Goal: Information Seeking & Learning: Check status

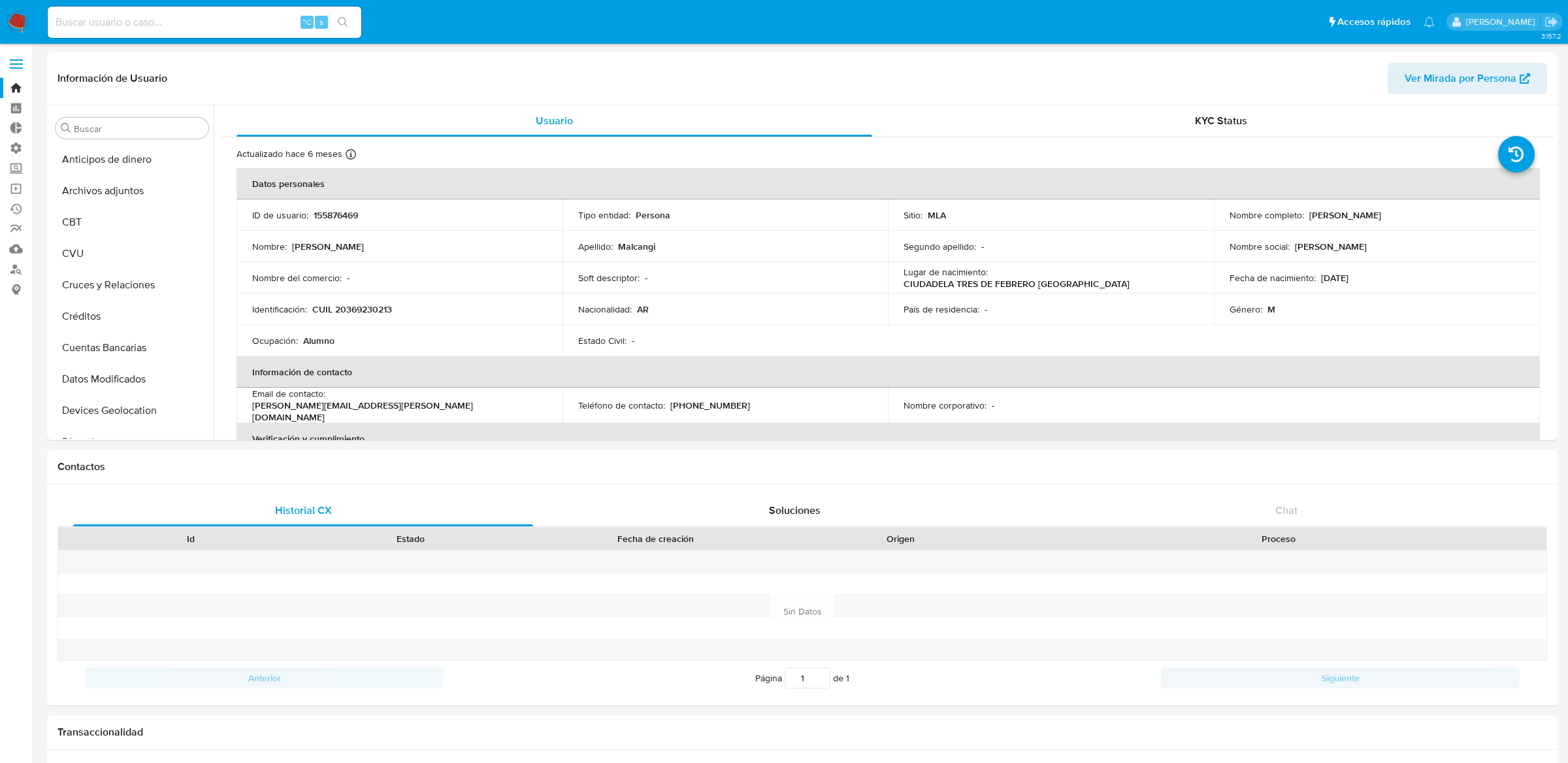
select select "10"
click at [17, 59] on span at bounding box center [16, 60] width 13 height 2
click at [0, 0] on input "checkbox" at bounding box center [0, 0] width 0 height 0
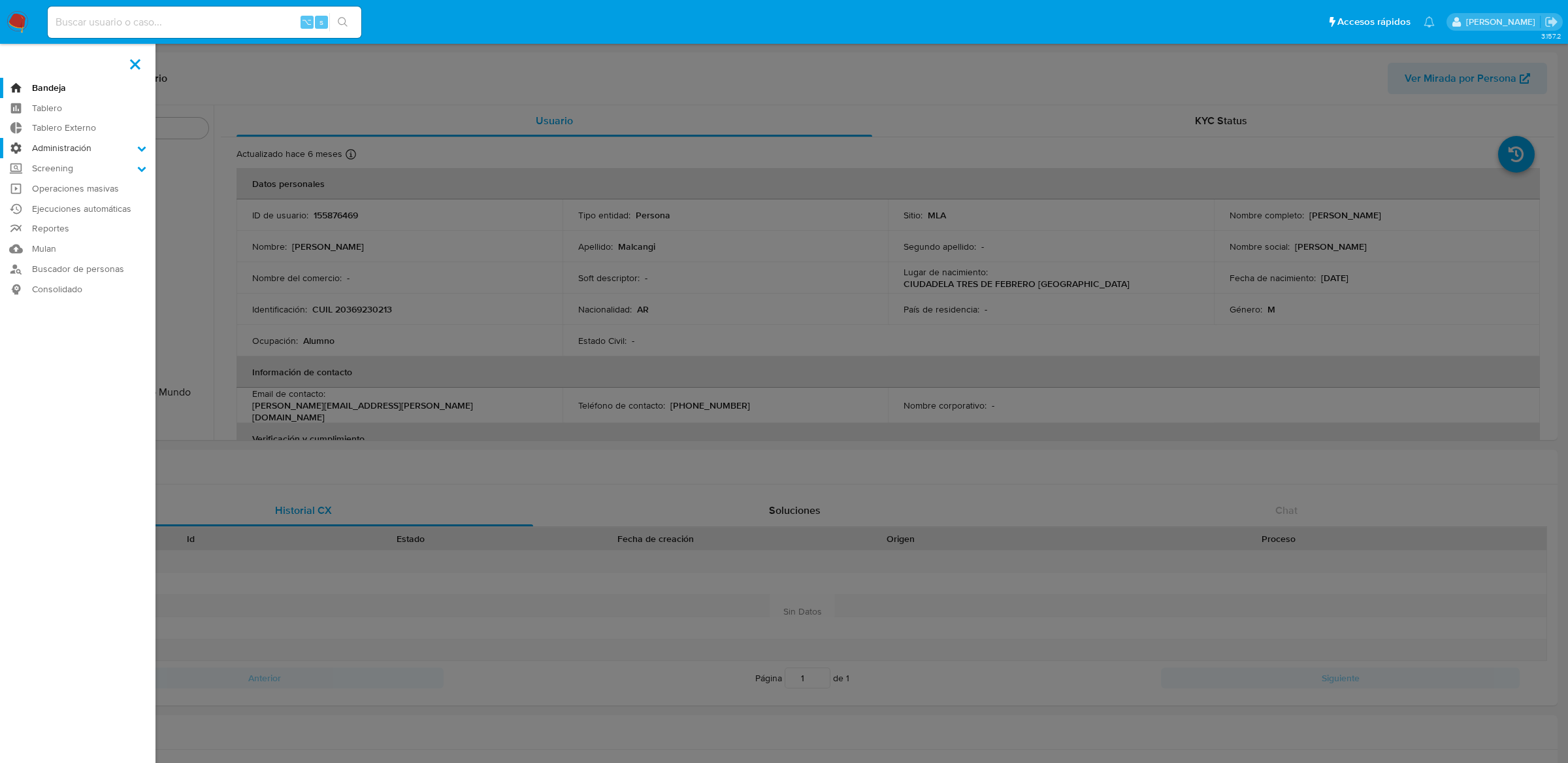
click at [39, 143] on label "Administración" at bounding box center [78, 147] width 156 height 20
click at [0, 0] on input "Administración" at bounding box center [0, 0] width 0 height 0
click at [39, 159] on link "Reglas" at bounding box center [78, 166] width 156 height 17
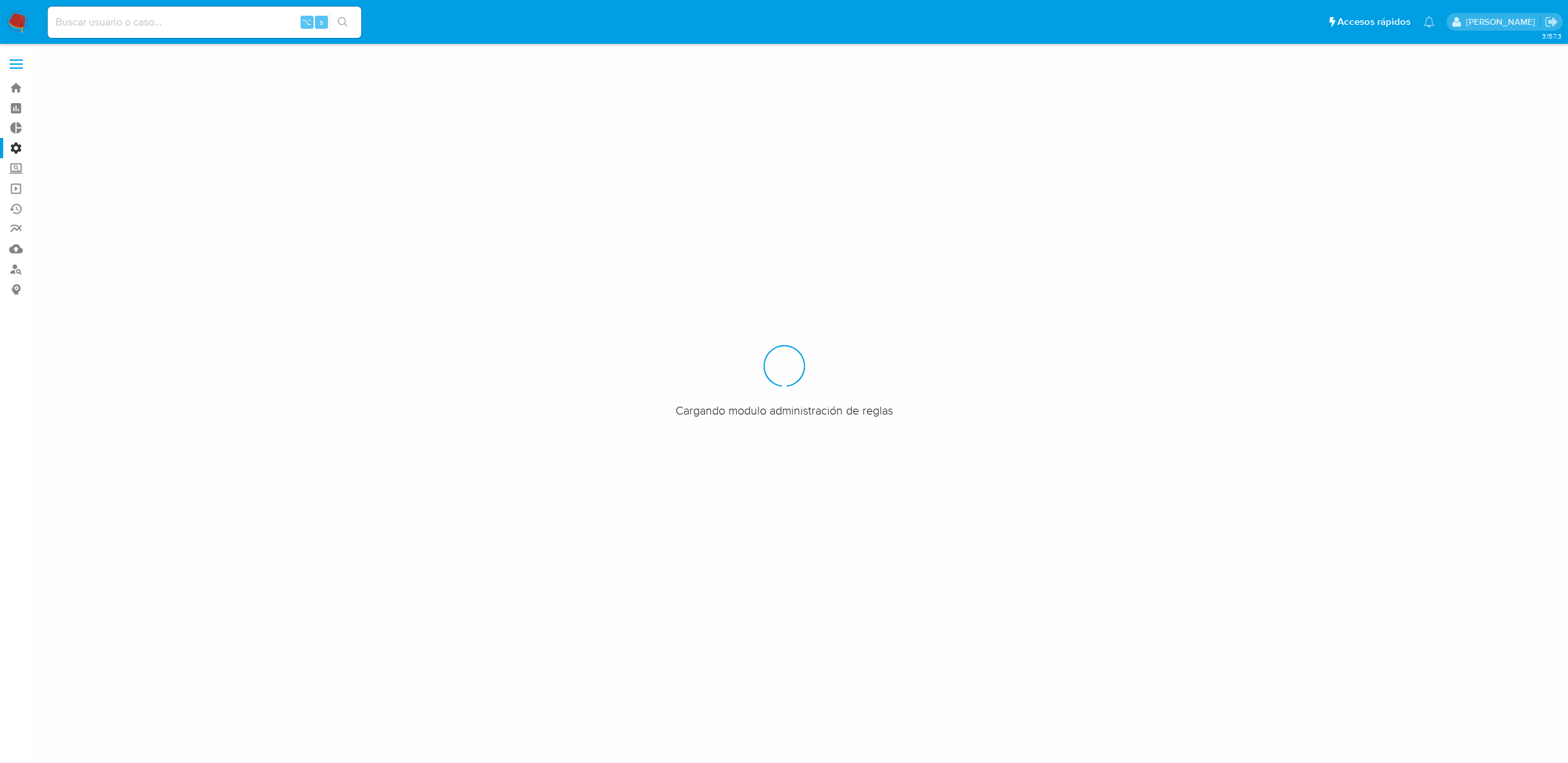
click at [21, 53] on label at bounding box center [16, 63] width 32 height 27
click at [0, 0] on input "checkbox" at bounding box center [0, 0] width 0 height 0
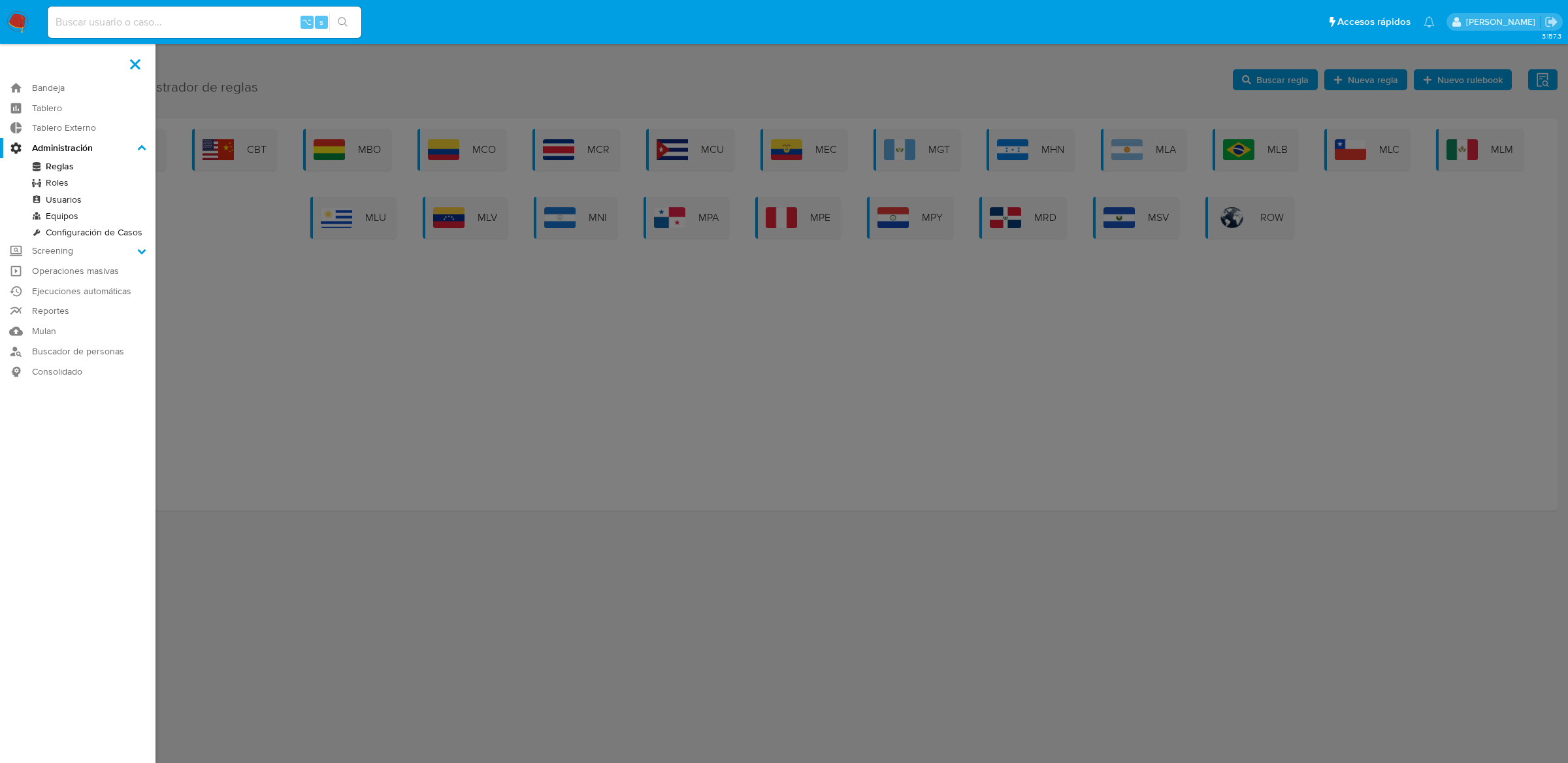
click at [46, 166] on link "Reglas" at bounding box center [78, 166] width 156 height 17
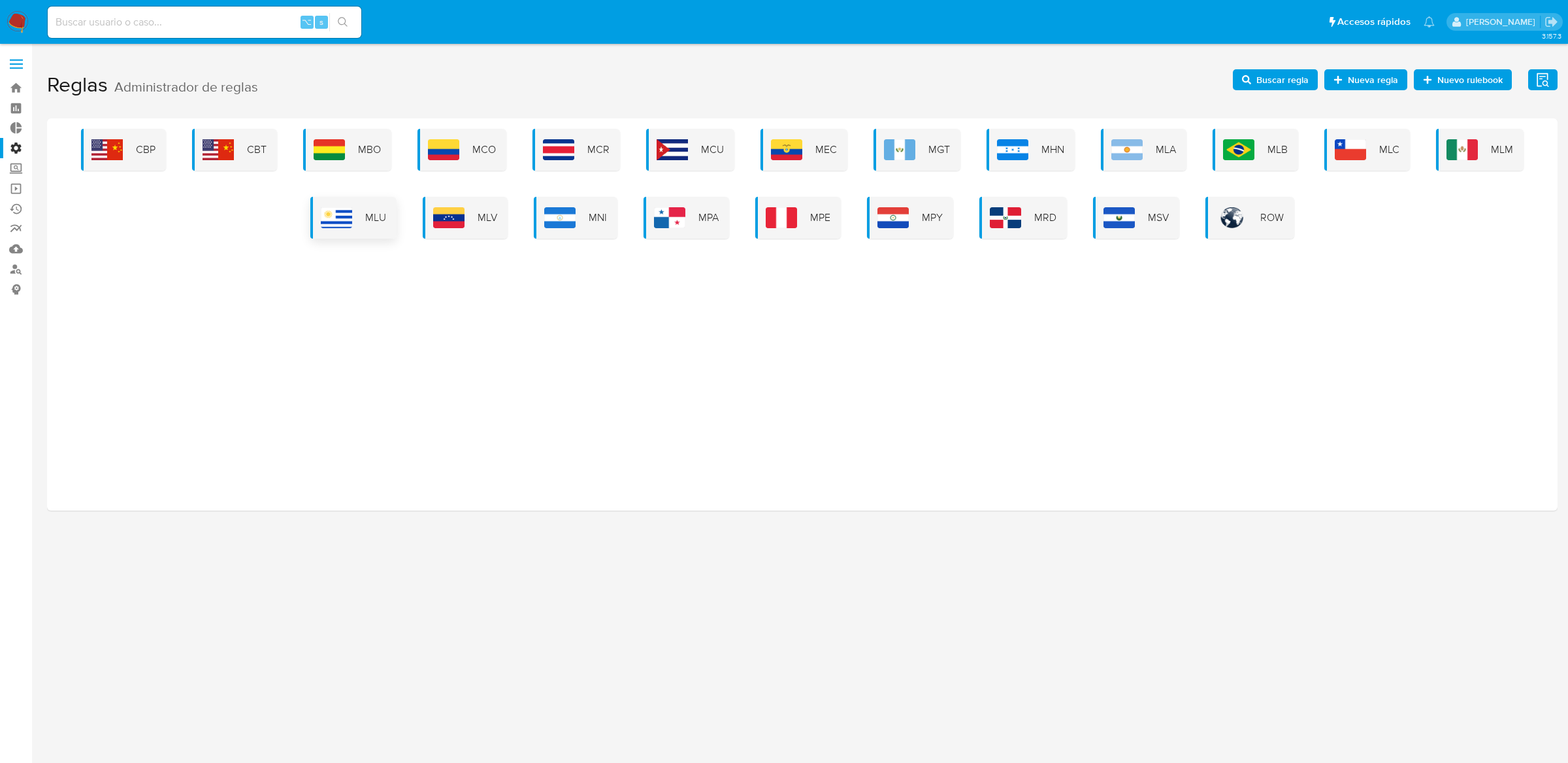
click at [355, 206] on div "MLU" at bounding box center [353, 218] width 87 height 42
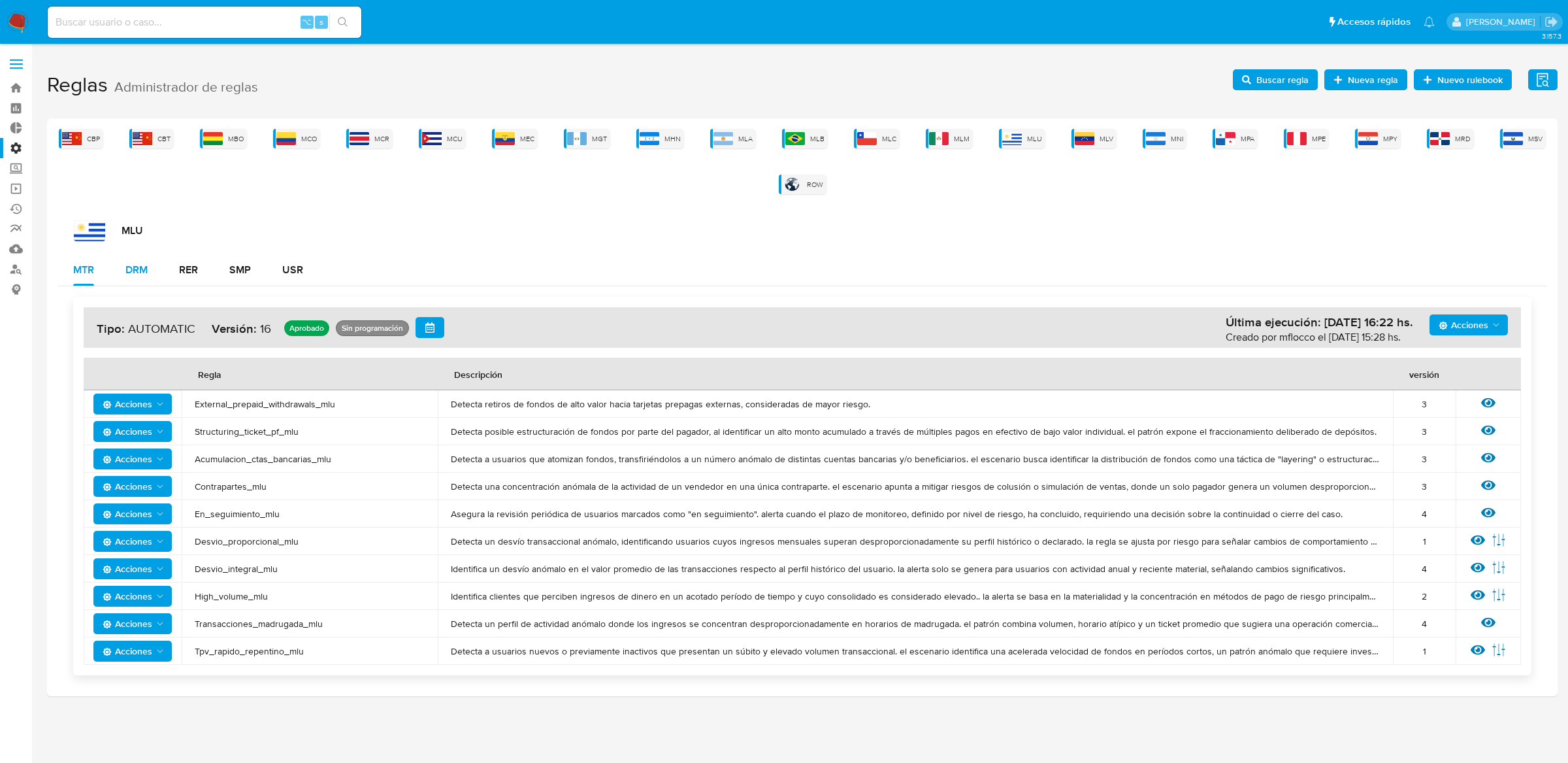
click at [141, 270] on div "DRM" at bounding box center [136, 270] width 22 height 11
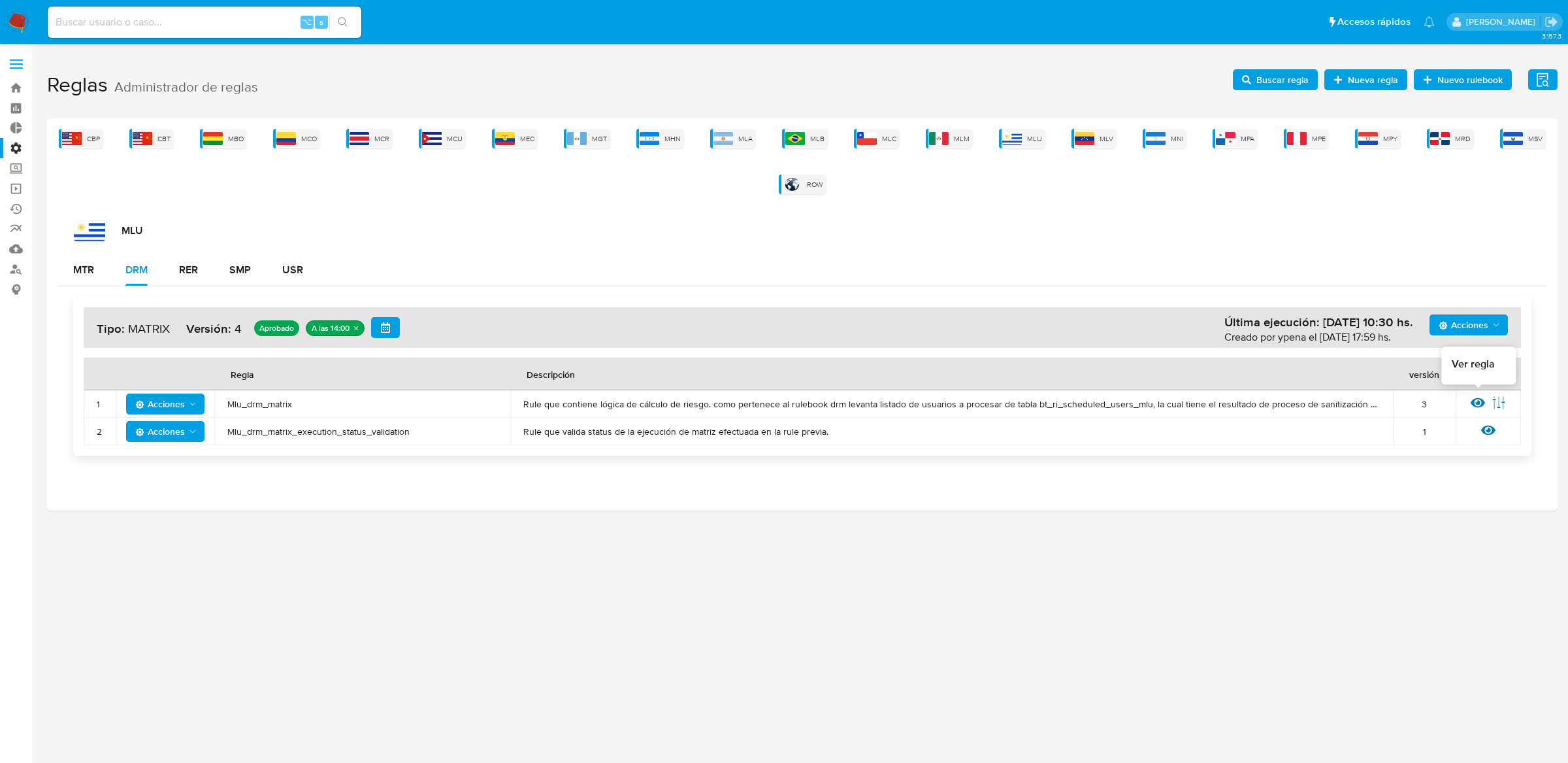
click at [1473, 403] on icon at bounding box center [1478, 402] width 14 height 10
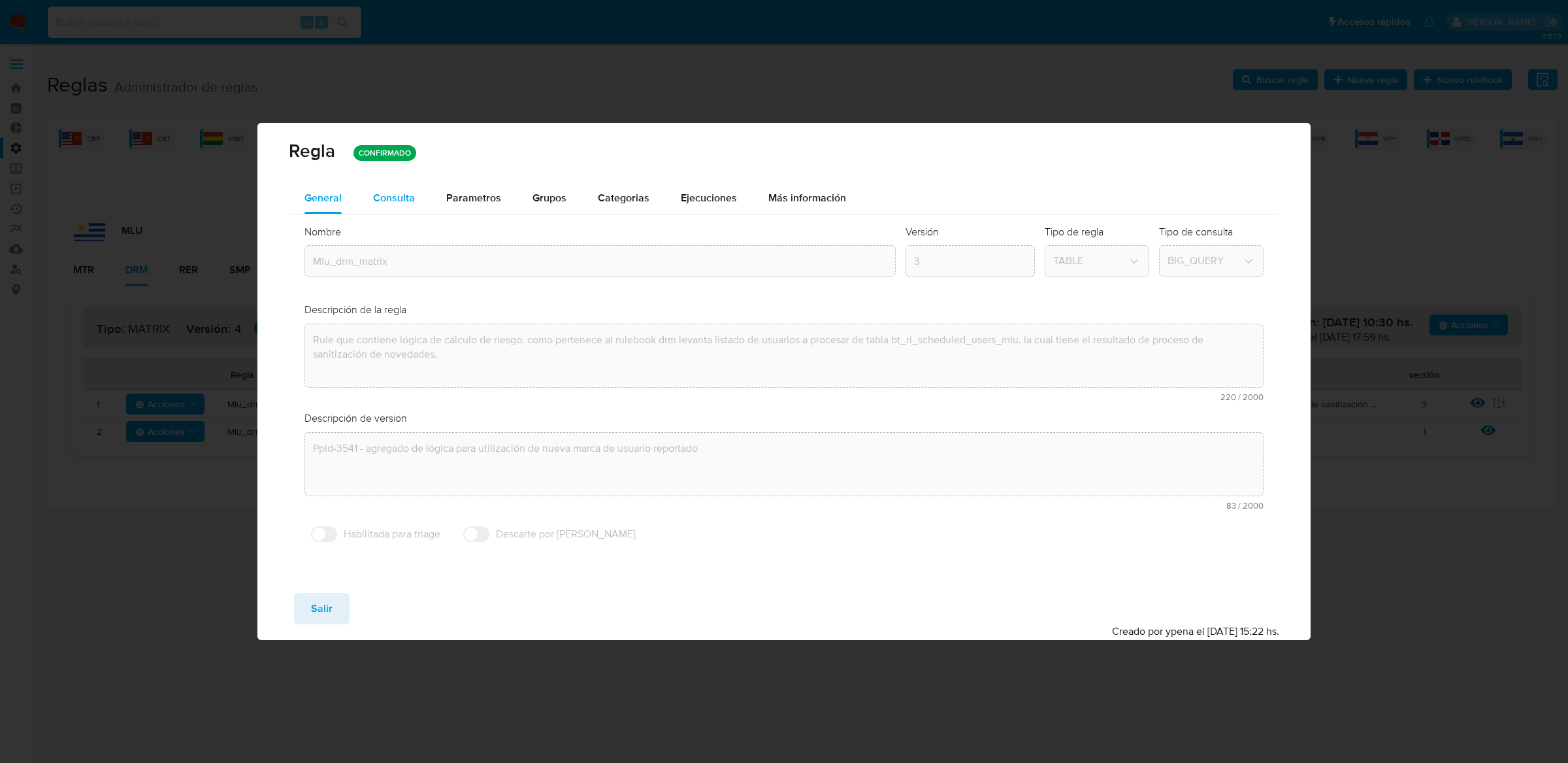
click at [385, 190] on span "Consulta" at bounding box center [394, 197] width 42 height 15
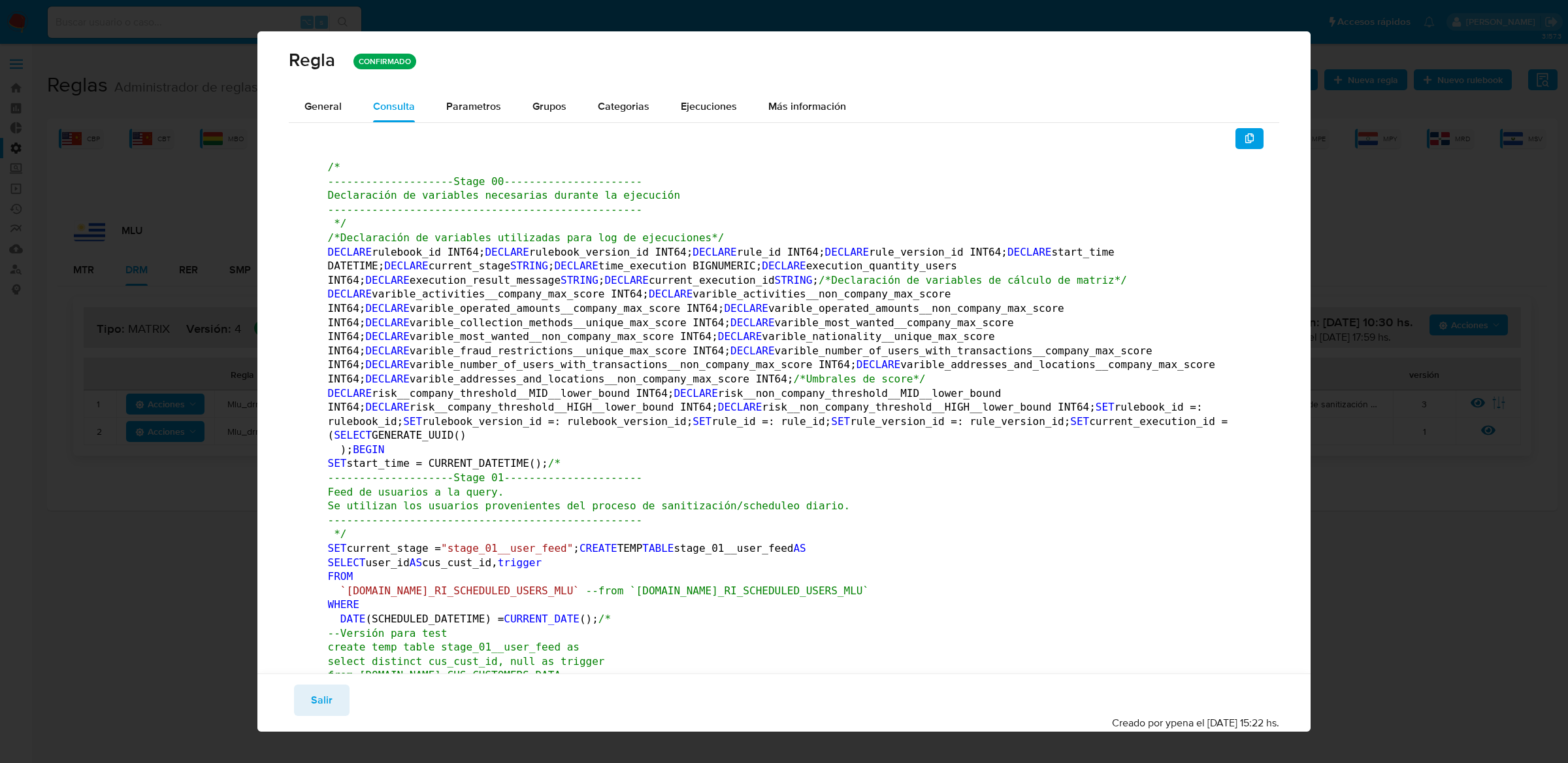
click at [1345, 143] on div "[PERSON_NAME] CONFIRMADO General Consulta Parametros Grupos Categorias Ejecucio…" at bounding box center [784, 381] width 1568 height 763
click at [318, 689] on span "Salir" at bounding box center [321, 700] width 22 height 29
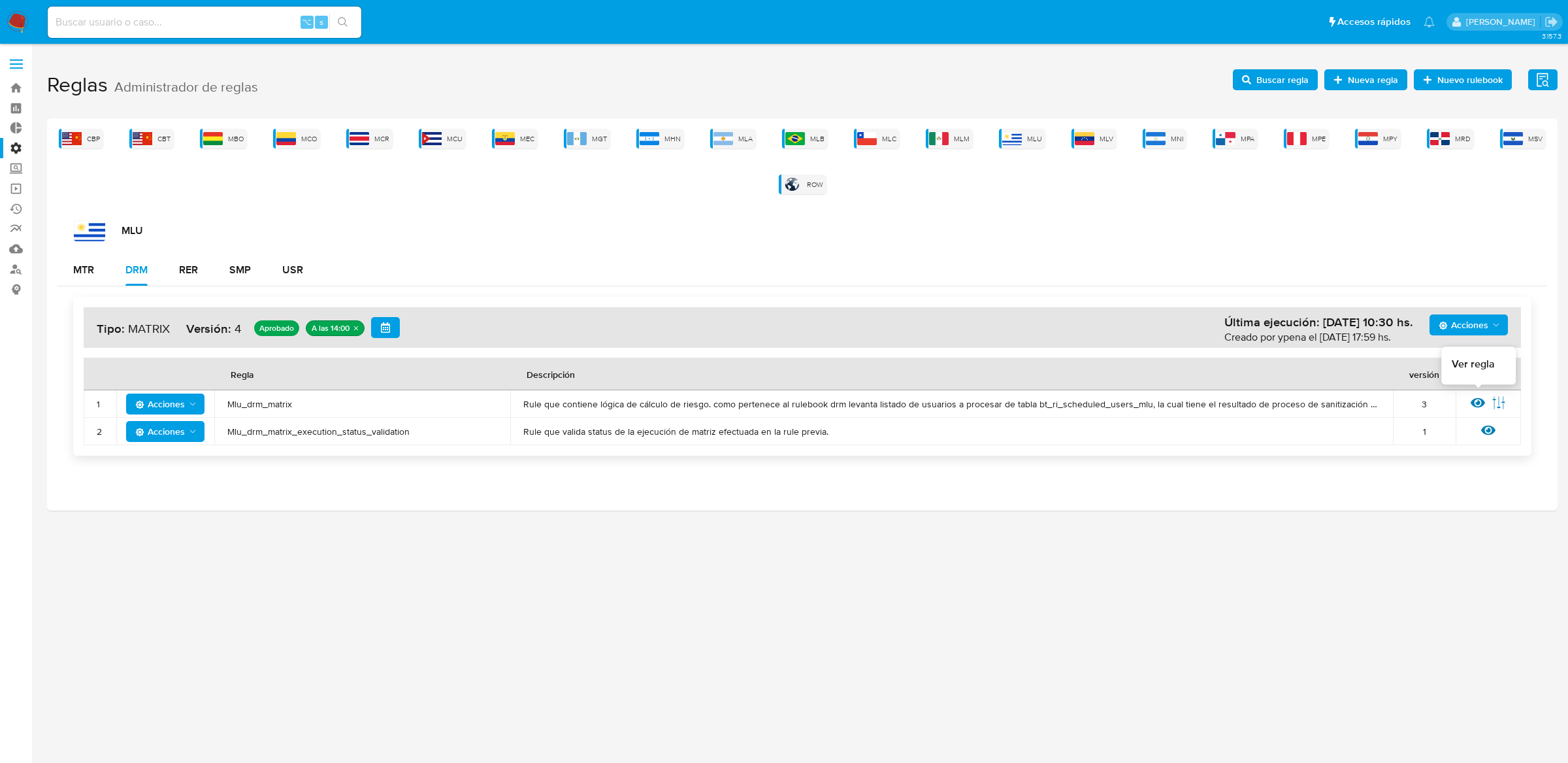
click at [1480, 404] on icon at bounding box center [1478, 402] width 14 height 14
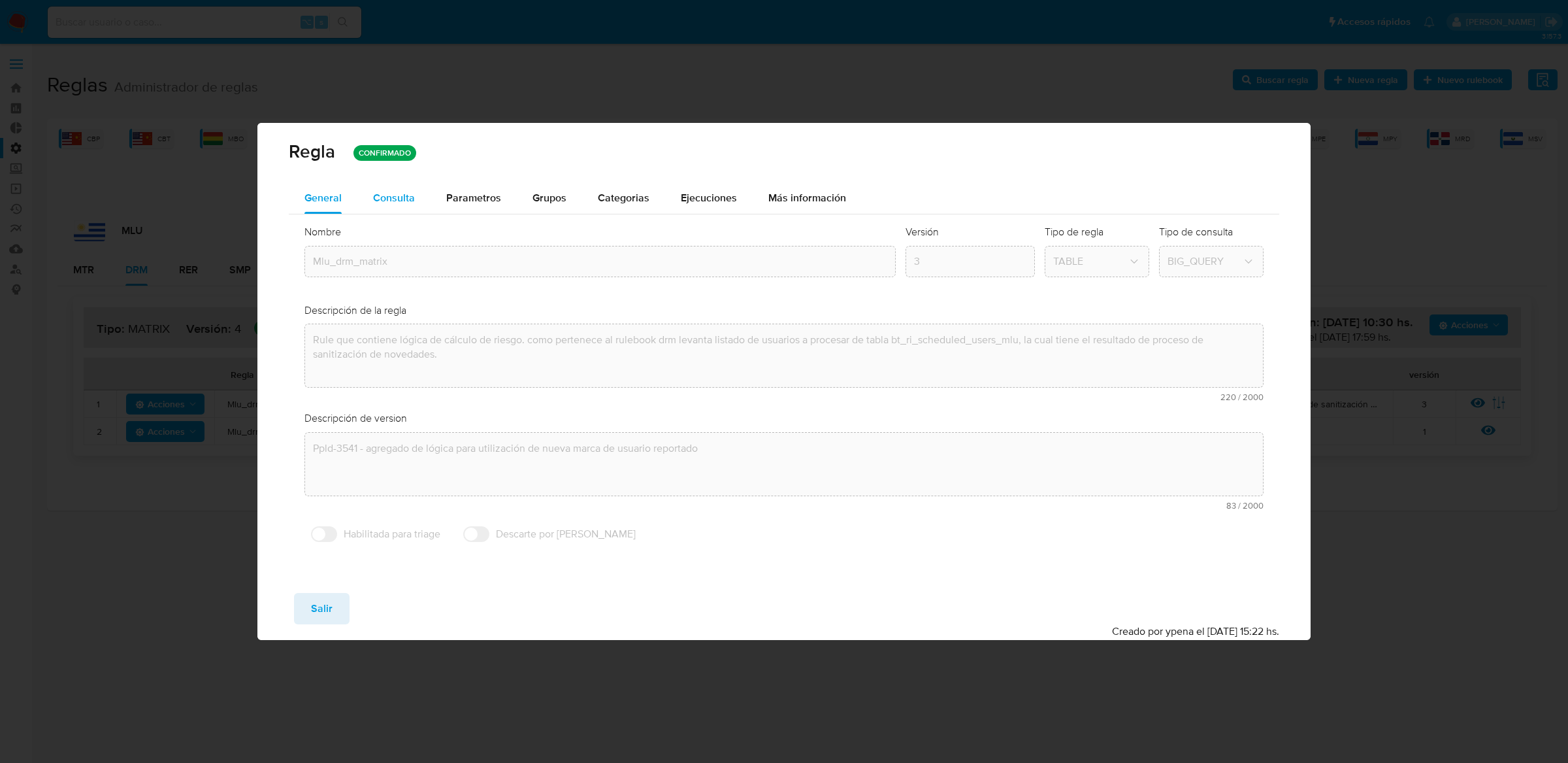
click at [395, 200] on span "Consulta" at bounding box center [394, 197] width 42 height 15
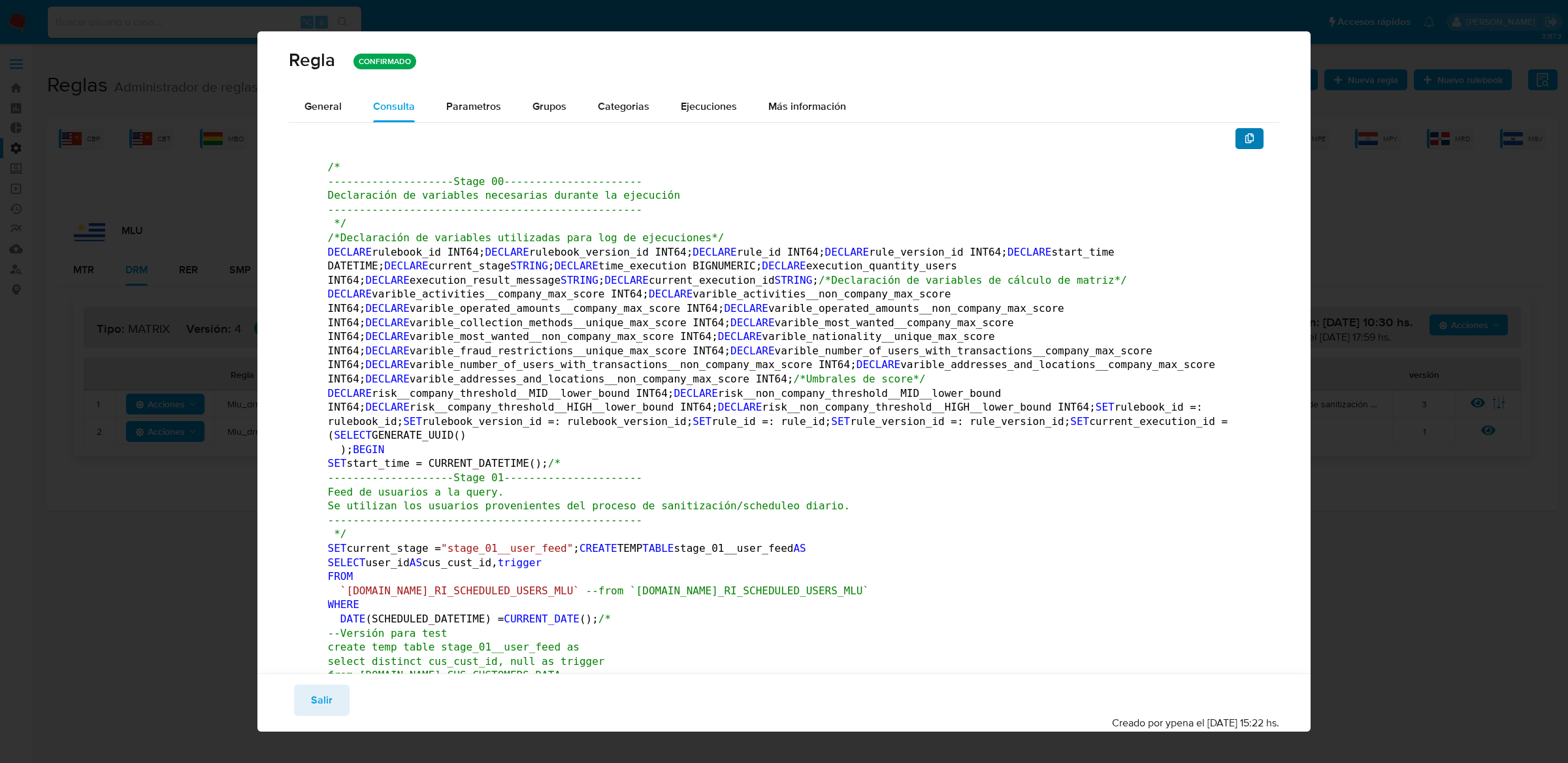
click at [1253, 130] on span "button" at bounding box center [1250, 138] width 11 height 18
click at [1464, 272] on div "[PERSON_NAME] CONFIRMADO General Consulta Parametros Grupos Categorias Ejecucio…" at bounding box center [784, 381] width 1568 height 763
click at [310, 104] on span "General" at bounding box center [323, 106] width 38 height 15
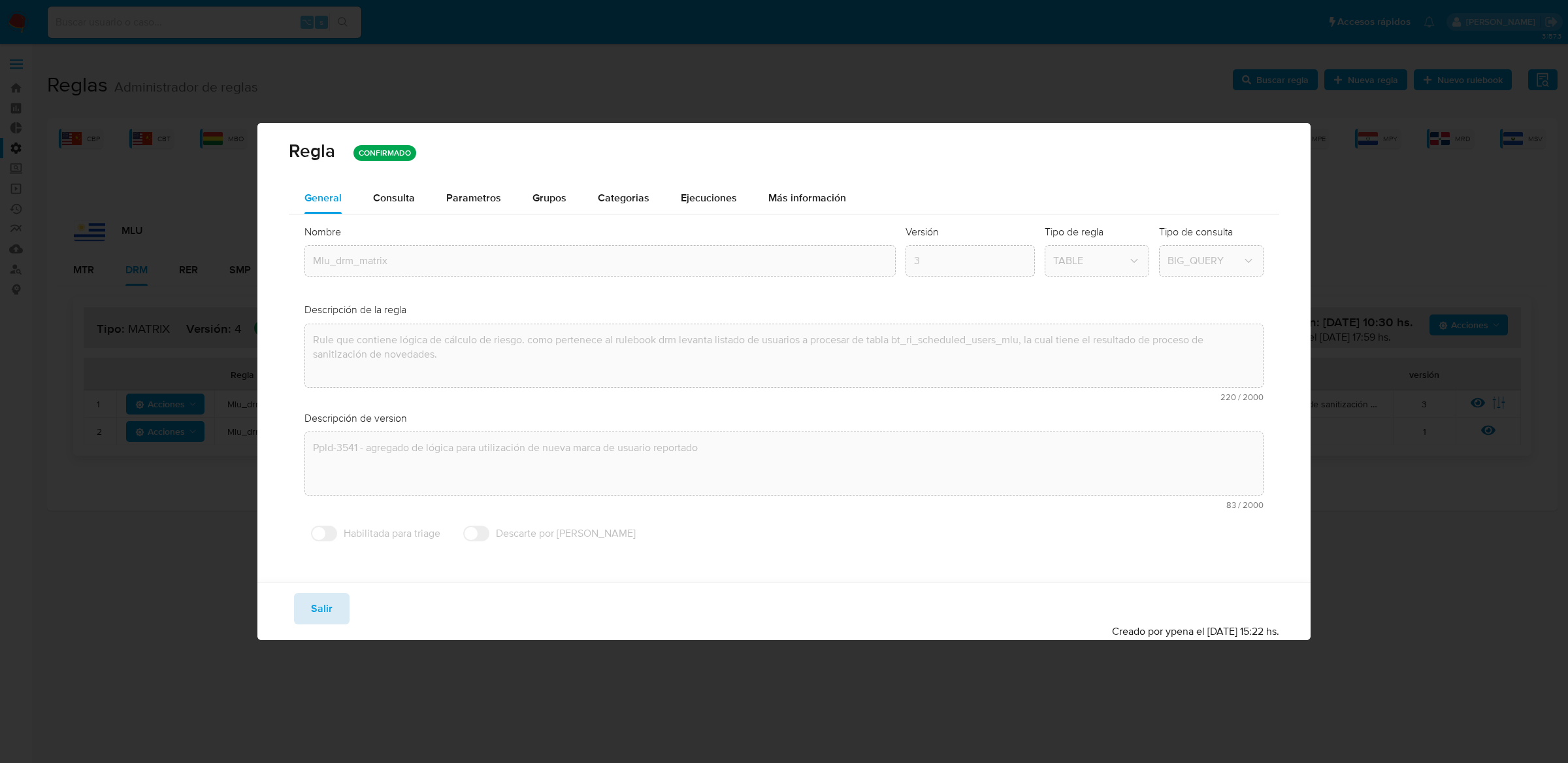
click at [312, 614] on span "Salir" at bounding box center [321, 608] width 22 height 29
type input "1"
click at [312, 614] on div "Guardar Salir Simular Confirmar Creado por ypena el [DATE] 15:22 hs." at bounding box center [784, 611] width 1054 height 58
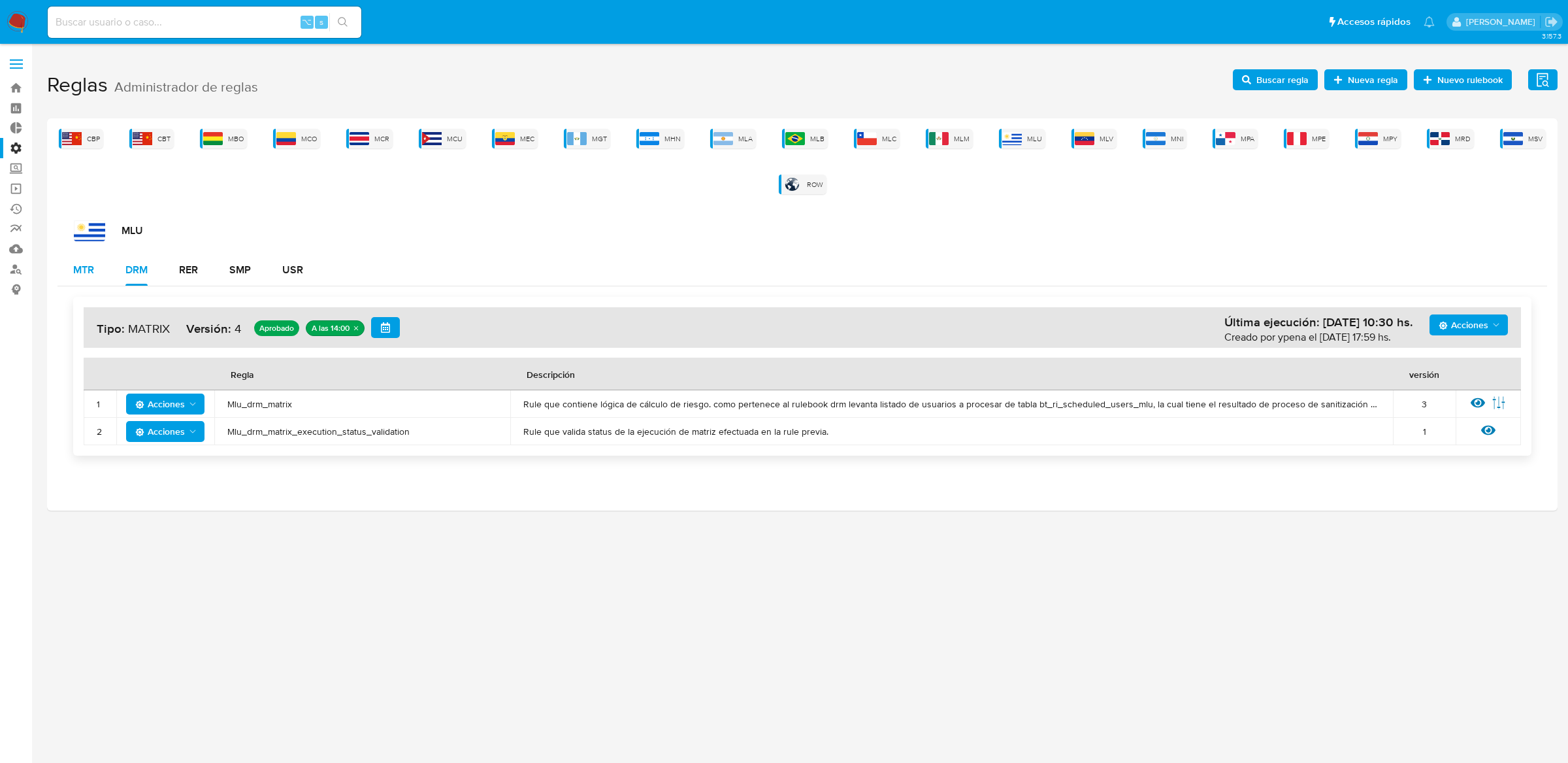
click at [80, 265] on div "MTR" at bounding box center [84, 270] width 21 height 11
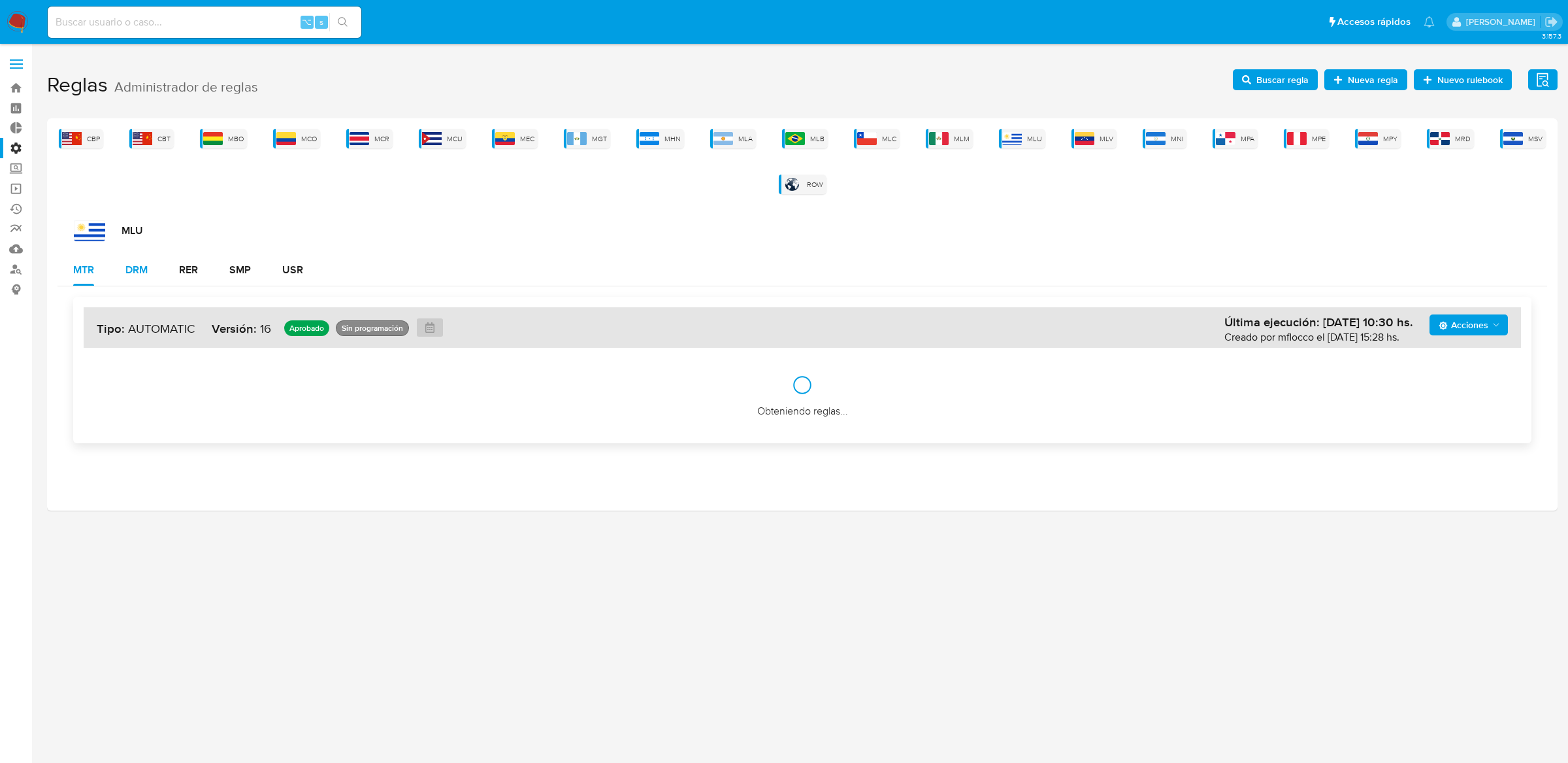
click at [124, 265] on button "DRM" at bounding box center [136, 270] width 53 height 32
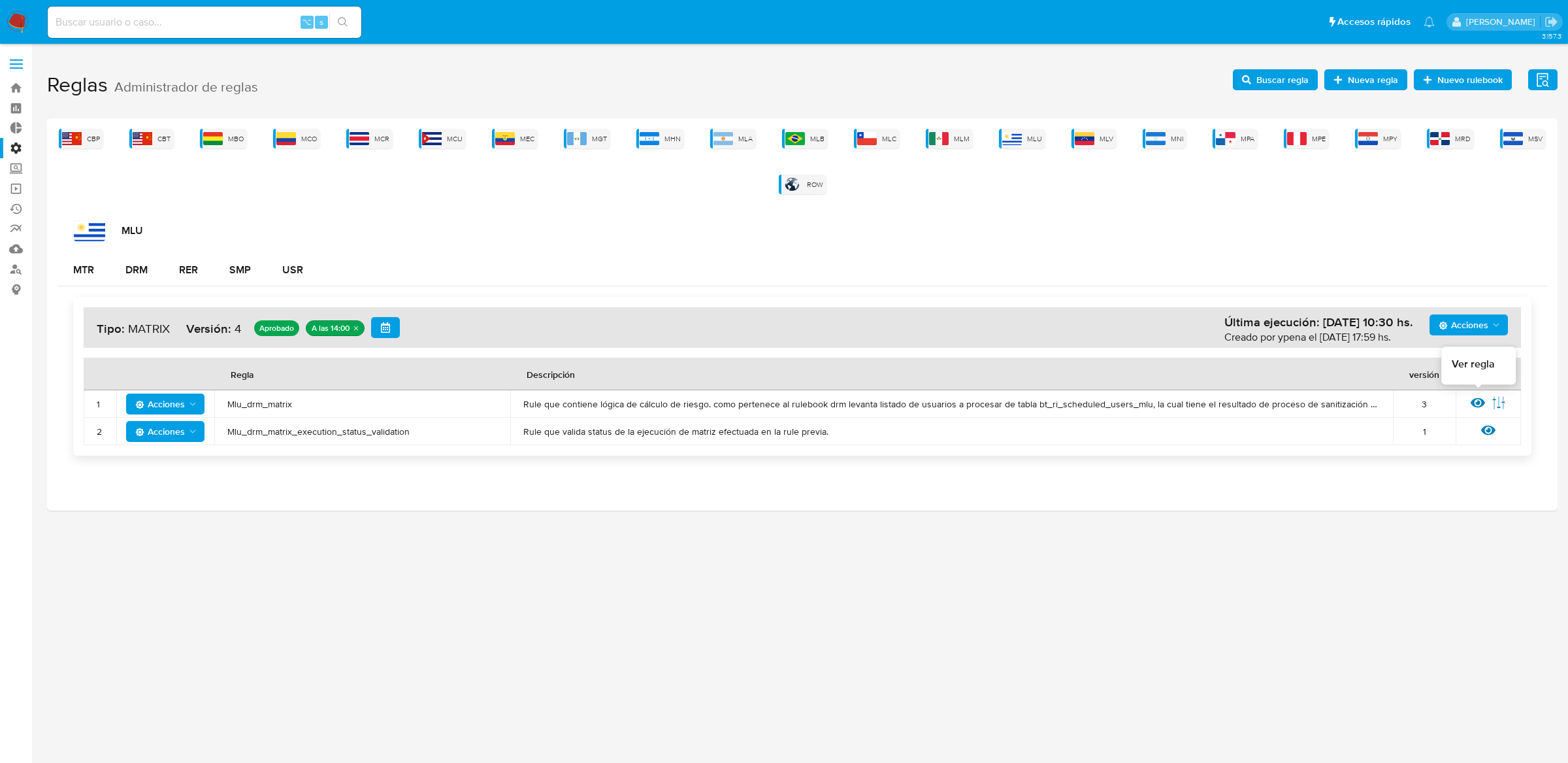
click at [1480, 407] on icon at bounding box center [1478, 402] width 14 height 14
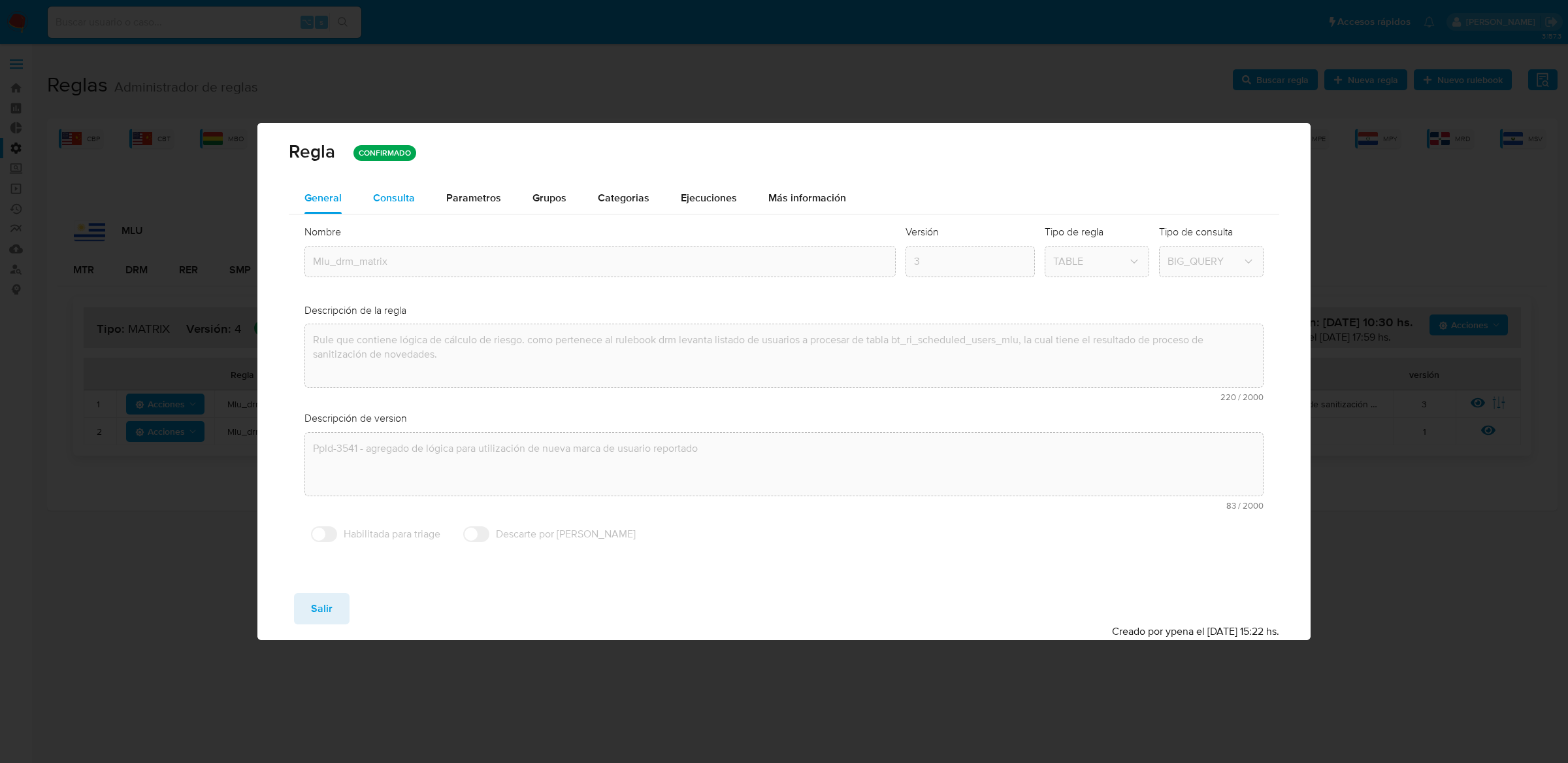
click at [425, 203] on button "Consulta" at bounding box center [394, 198] width 74 height 32
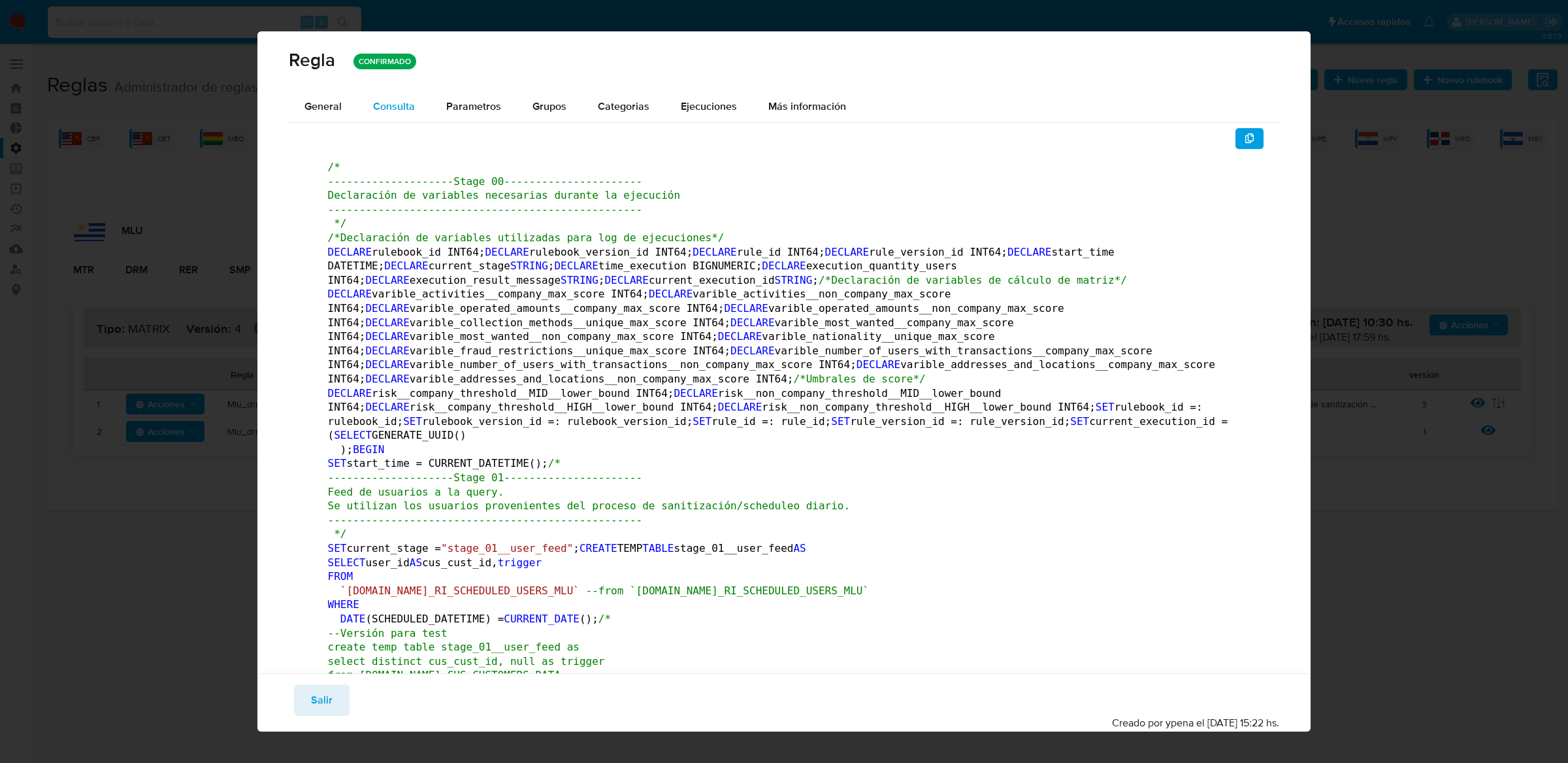
click at [404, 102] on span "Consulta" at bounding box center [394, 106] width 42 height 15
click at [432, 110] on button "Parametros" at bounding box center [474, 107] width 87 height 32
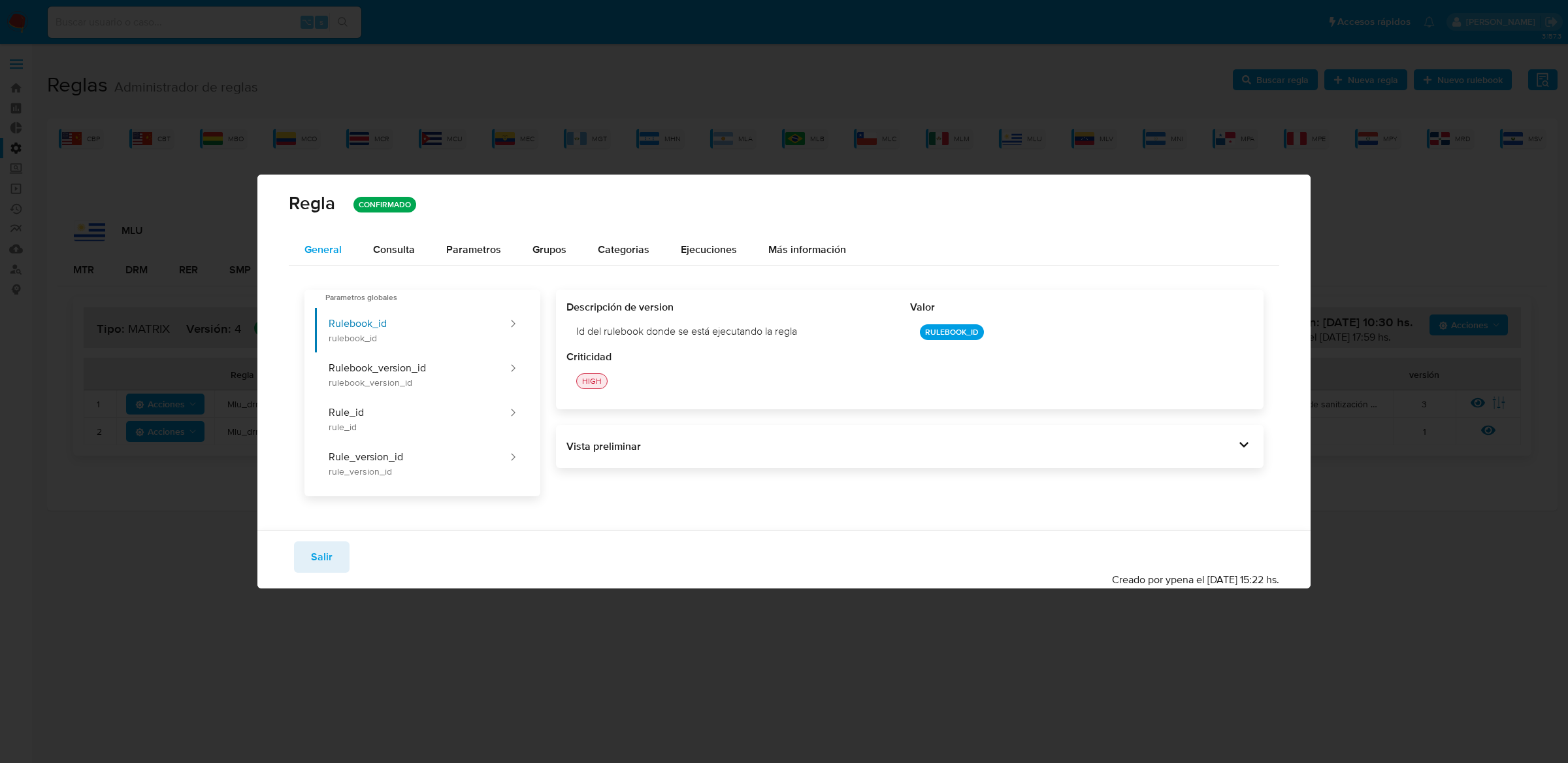
click at [320, 244] on span "General" at bounding box center [323, 249] width 38 height 15
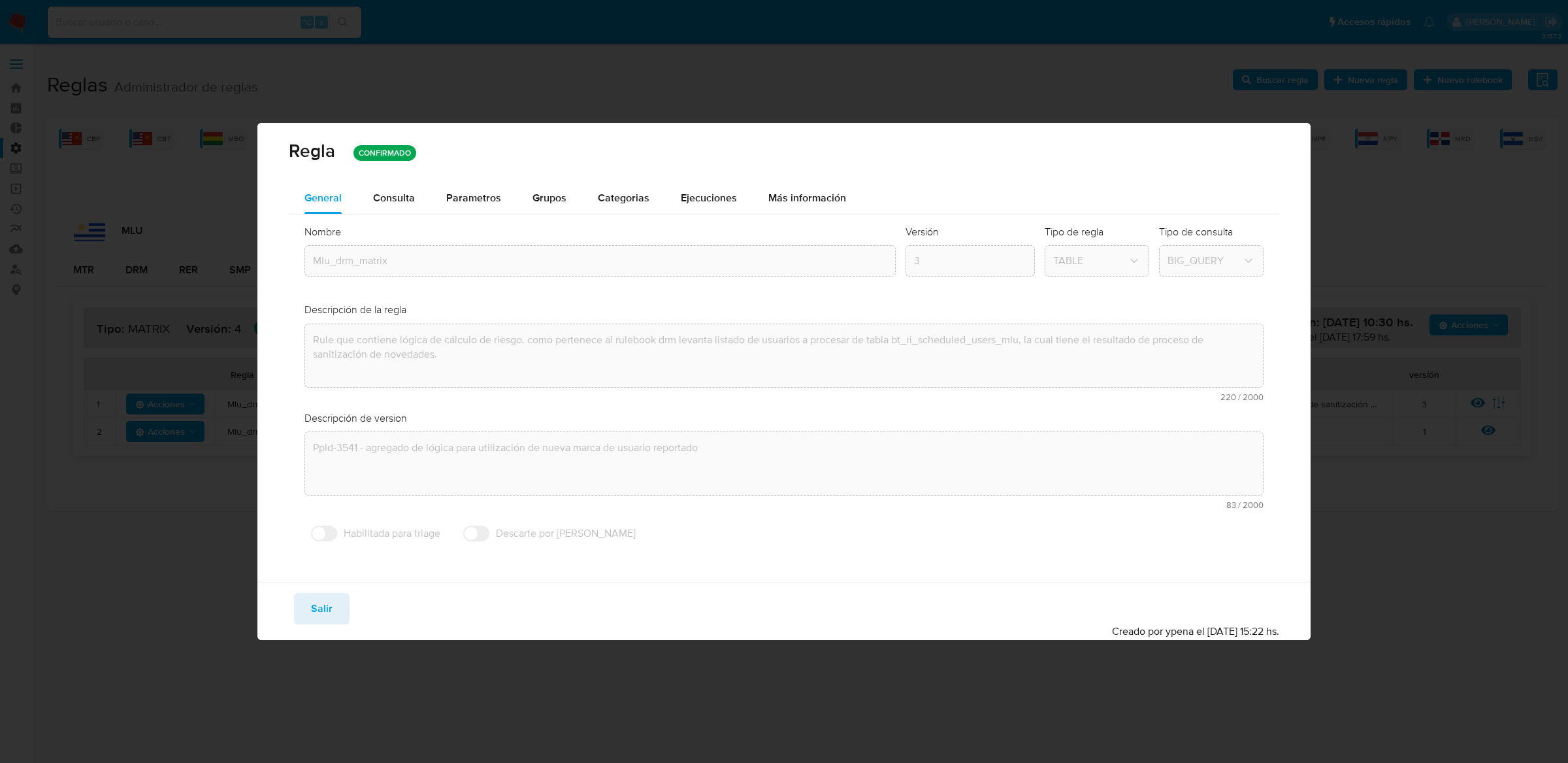
click at [1344, 204] on div "[PERSON_NAME] CONFIRMADO General Consulta Parametros Grupos Categorias Ejecucio…" at bounding box center [784, 381] width 1568 height 763
click at [316, 604] on span "Salir" at bounding box center [321, 608] width 22 height 29
type input "1"
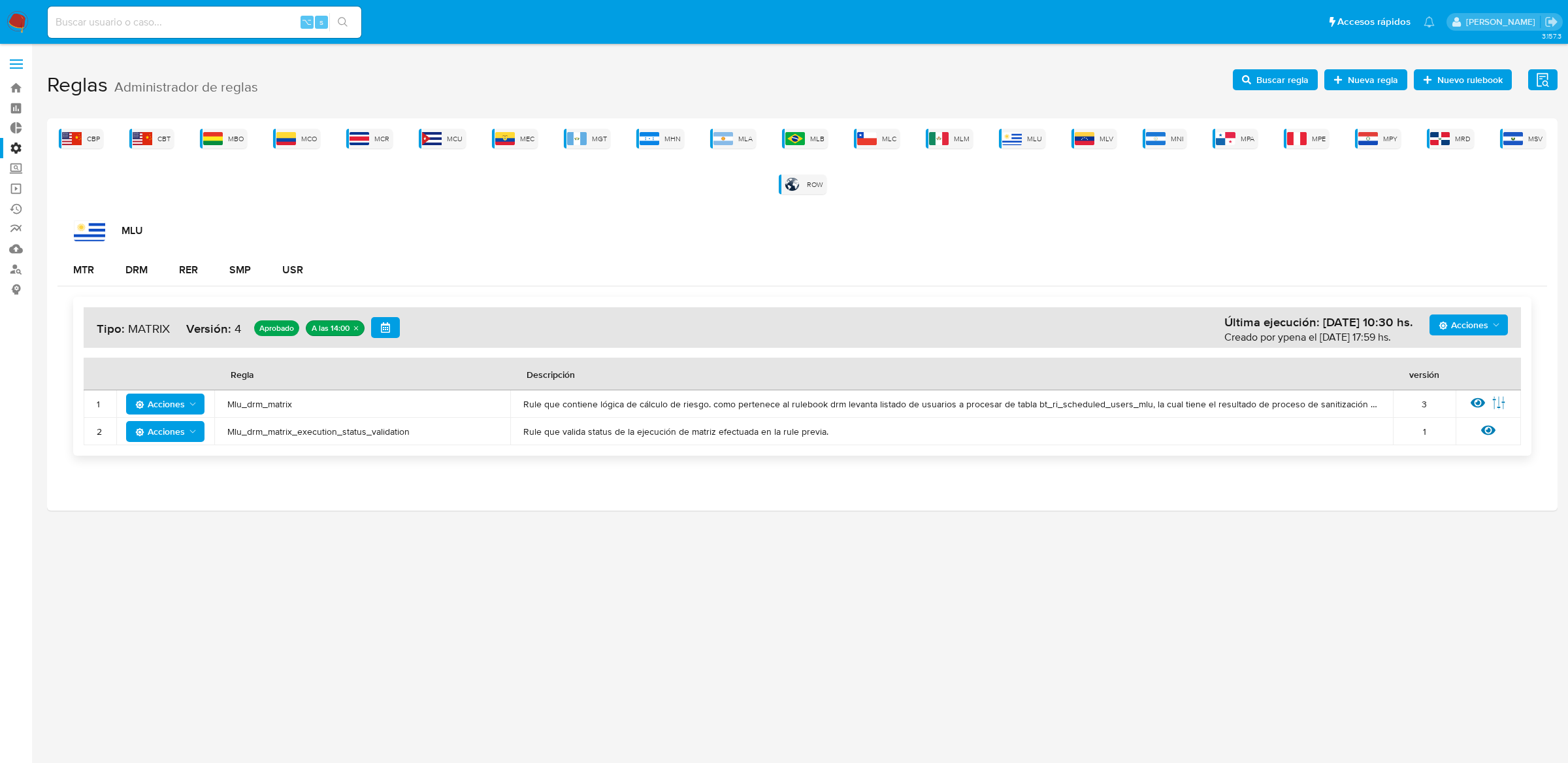
click at [258, 410] on td "Mlu_drm_matrix" at bounding box center [362, 404] width 296 height 27
click at [258, 404] on span "Mlu_drm_matrix" at bounding box center [362, 403] width 270 height 11
click at [1269, 88] on span "Buscar regla" at bounding box center [1283, 80] width 53 height 21
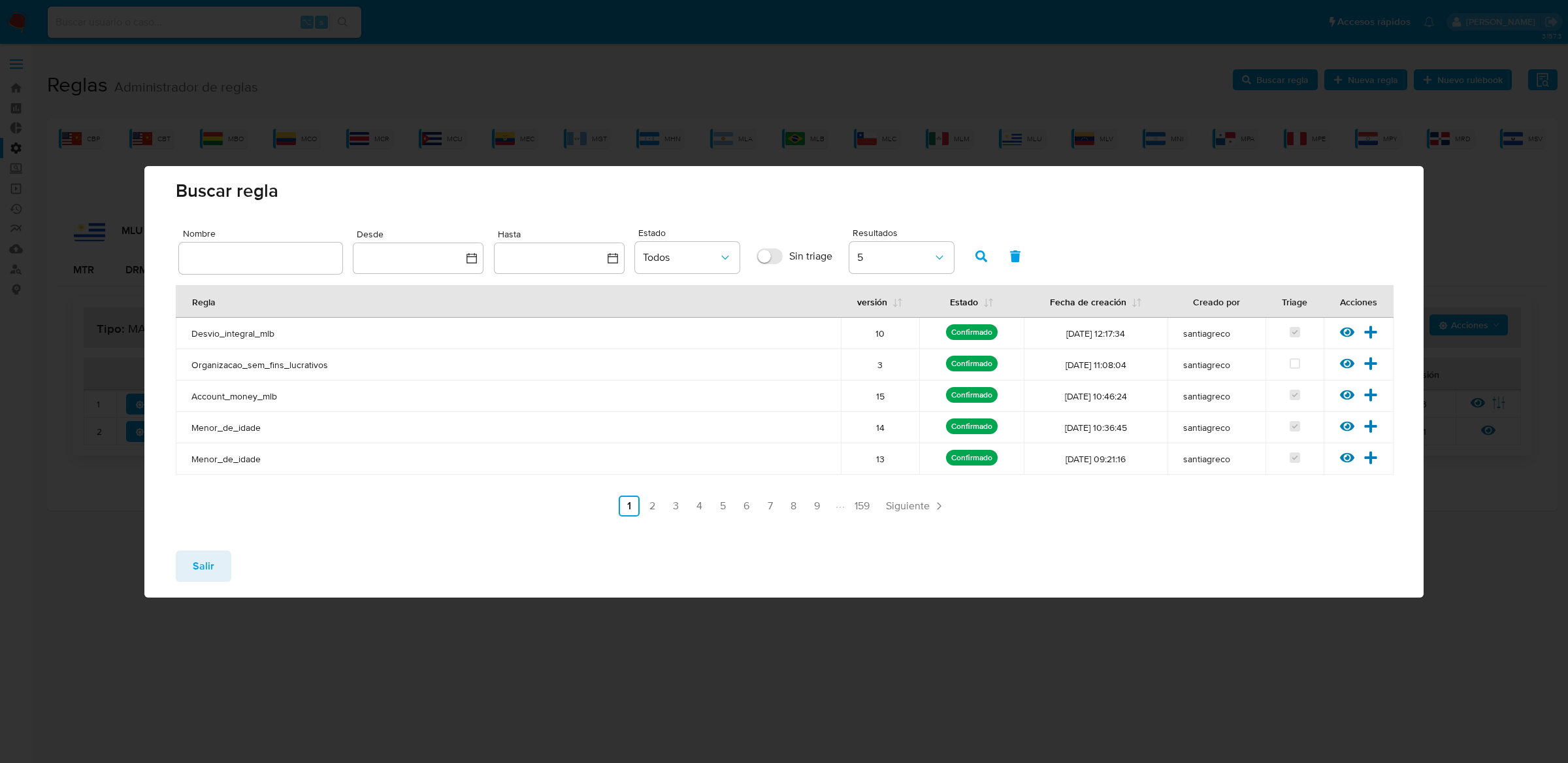
click at [245, 261] on input "text" at bounding box center [260, 258] width 164 height 17
type input "Mlu_drm_matrix"
click at [984, 256] on icon "button" at bounding box center [981, 256] width 11 height 11
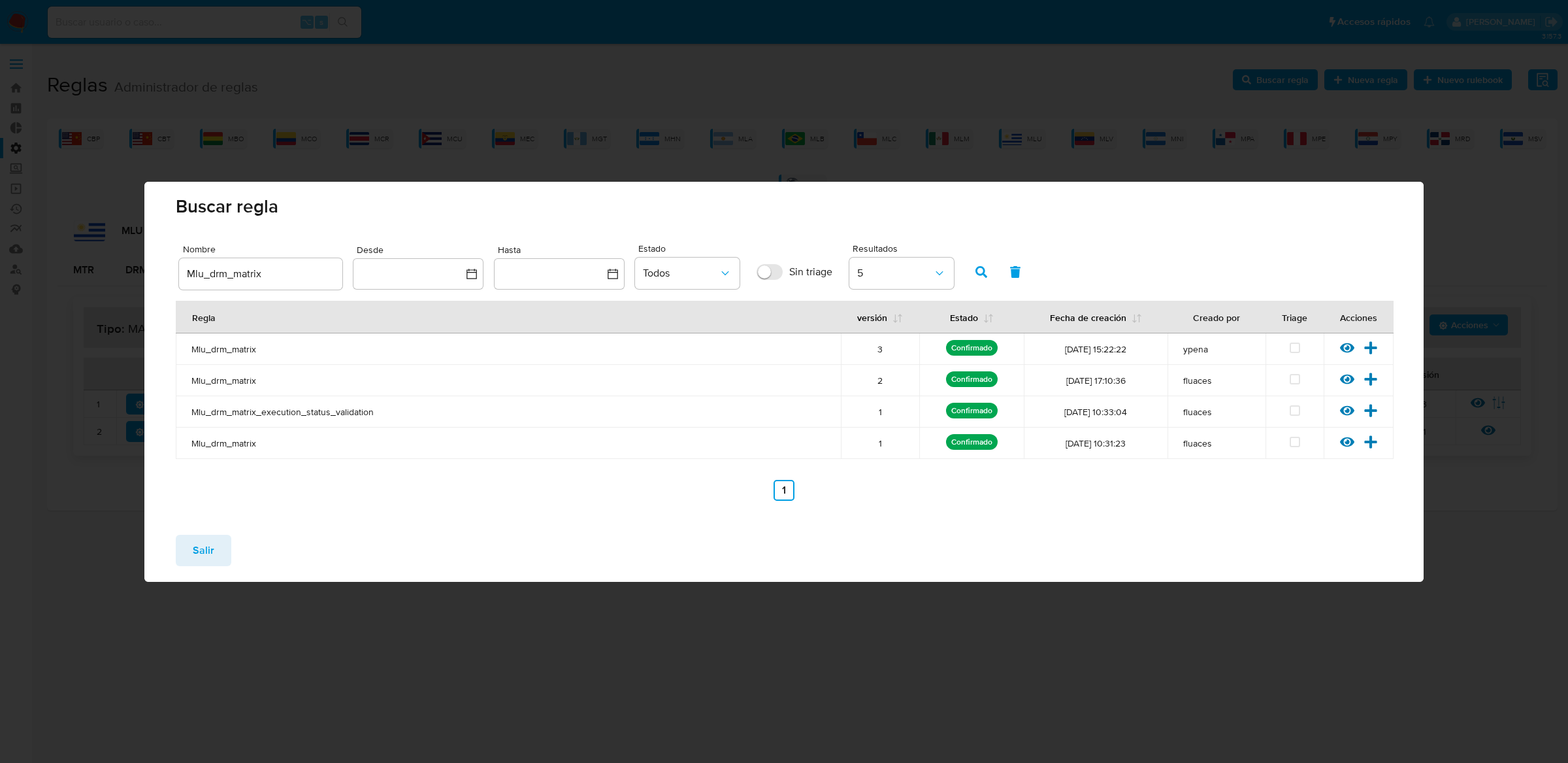
drag, startPoint x: 316, startPoint y: 380, endPoint x: 205, endPoint y: 351, distance: 114.7
click at [204, 351] on tbody "Mlu_drm_matrix 3 Confirmado [DATE] 15:22:22 ypena Ver [PERSON_NAME] Versionar M…" at bounding box center [784, 396] width 1218 height 125
click at [220, 456] on td "Mlu_drm_matrix" at bounding box center [509, 443] width 665 height 32
click at [220, 449] on td "Mlu_drm_matrix" at bounding box center [509, 443] width 665 height 32
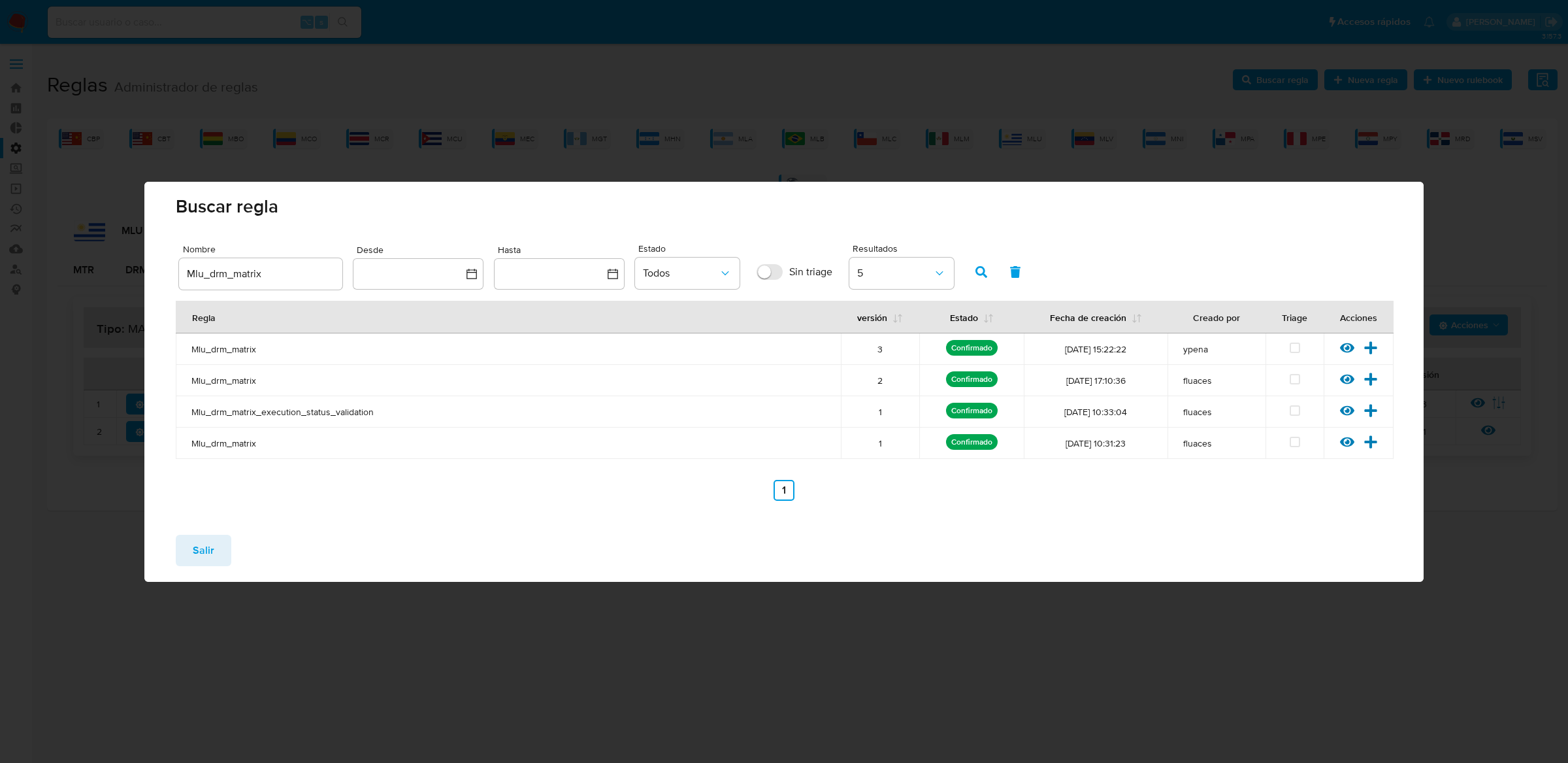
click at [215, 364] on td "Mlu_drm_matrix" at bounding box center [509, 380] width 665 height 32
click at [215, 356] on td "Mlu_drm_matrix" at bounding box center [509, 350] width 665 height 32
click at [209, 532] on div "Salir" at bounding box center [784, 554] width 1279 height 58
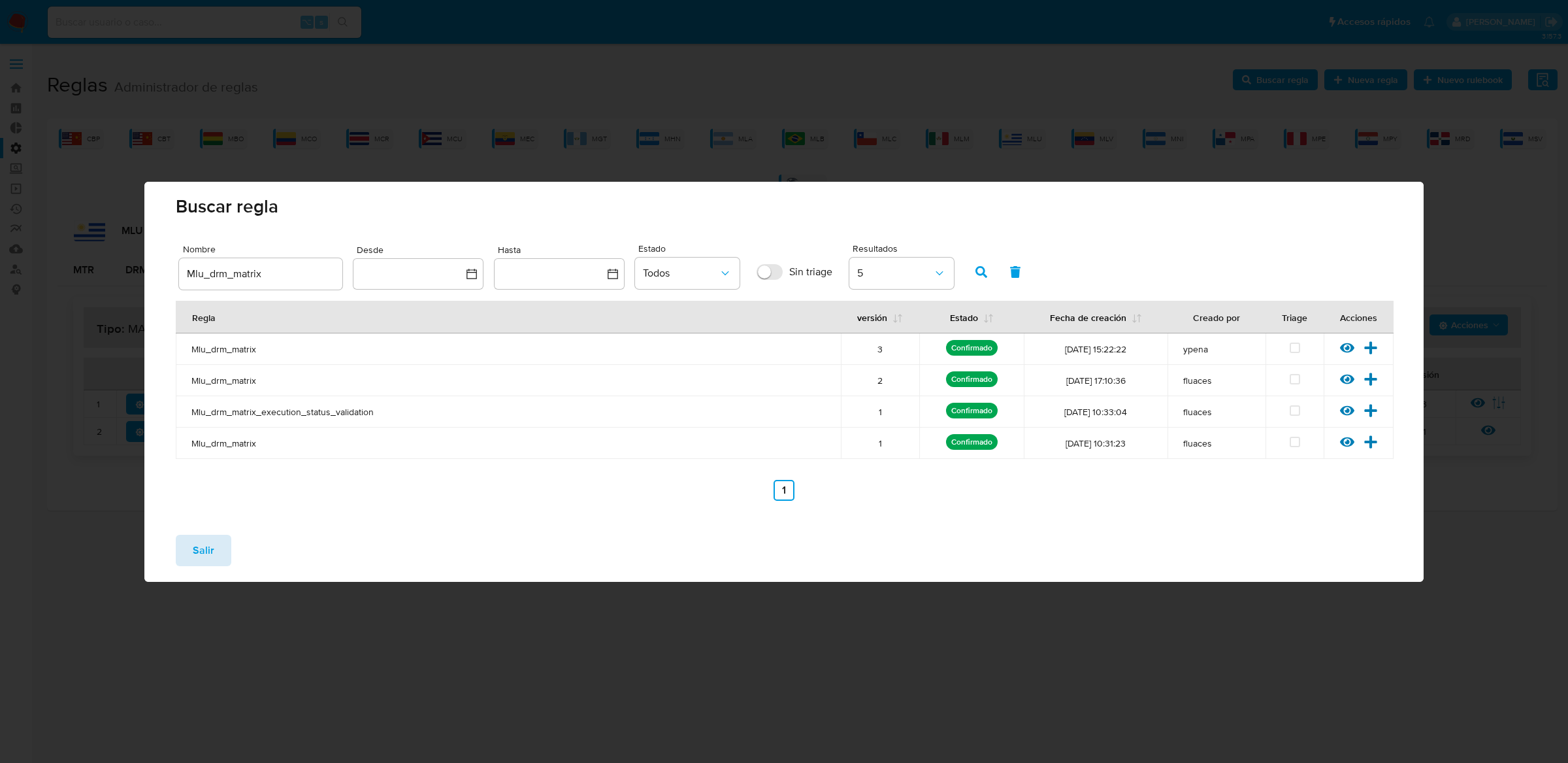
click at [220, 552] on button "Salir" at bounding box center [203, 550] width 55 height 32
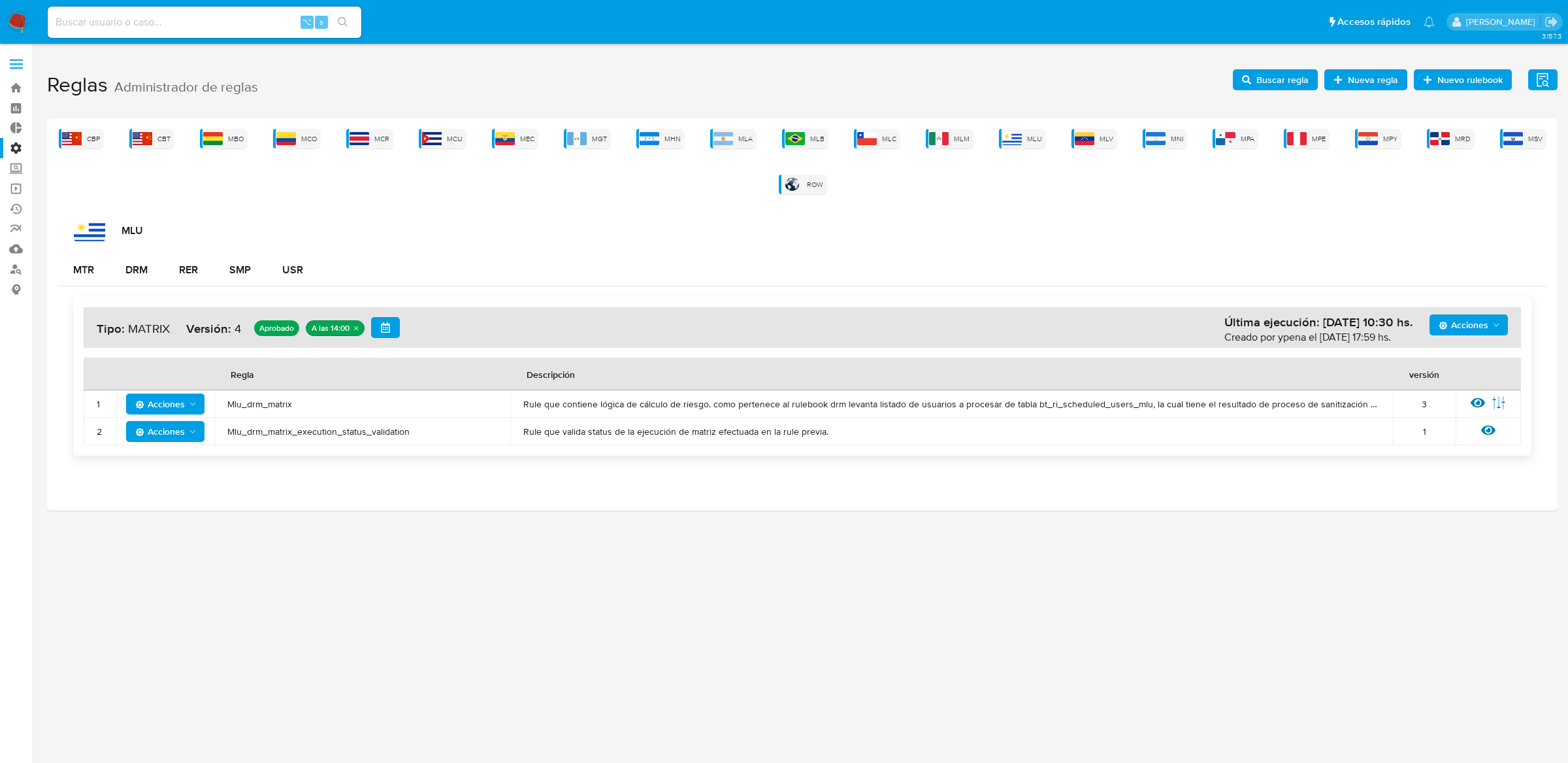
click at [1424, 403] on div "3" at bounding box center [1424, 403] width 37 height 11
click at [1424, 404] on div "3" at bounding box center [1424, 403] width 37 height 11
click at [1270, 71] on span "Buscar regla" at bounding box center [1283, 80] width 53 height 21
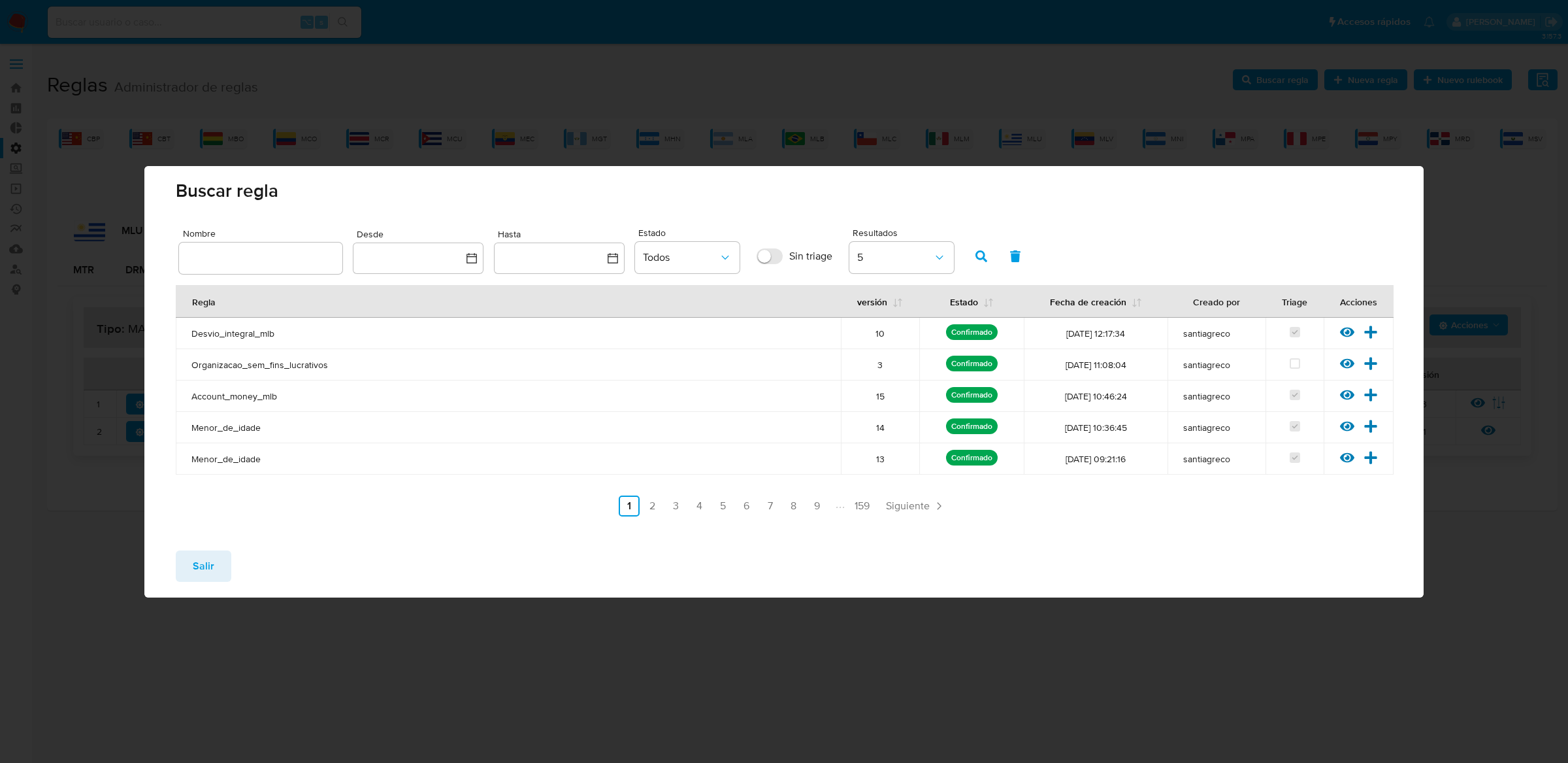
click at [305, 259] on input "text" at bounding box center [260, 258] width 164 height 17
type input "Mlu_drm_matrix"
click at [975, 252] on icon "button" at bounding box center [981, 256] width 11 height 11
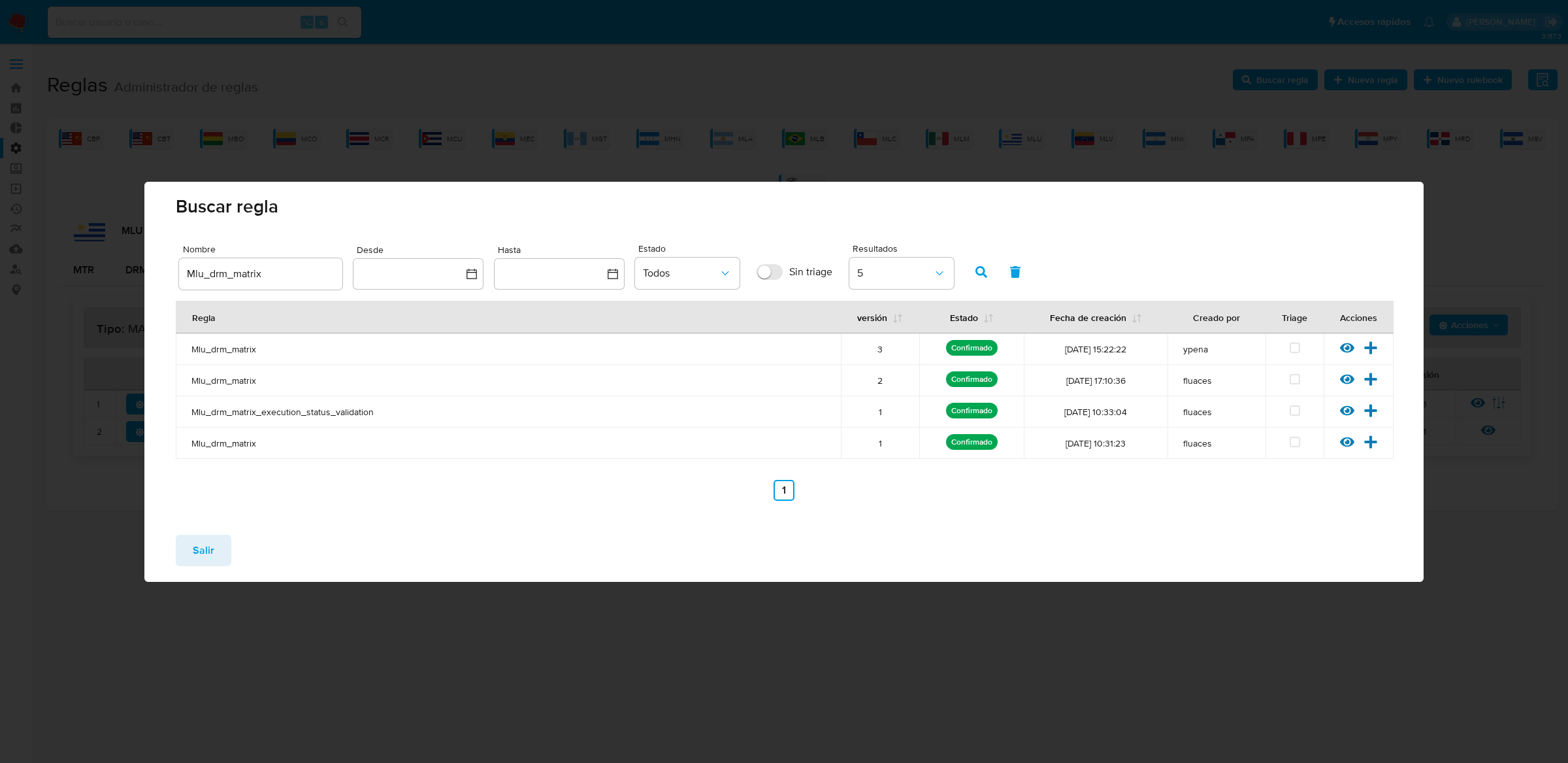
click at [1201, 345] on span "ypena" at bounding box center [1216, 349] width 67 height 11
click at [1198, 377] on span "fluaces" at bounding box center [1216, 380] width 67 height 11
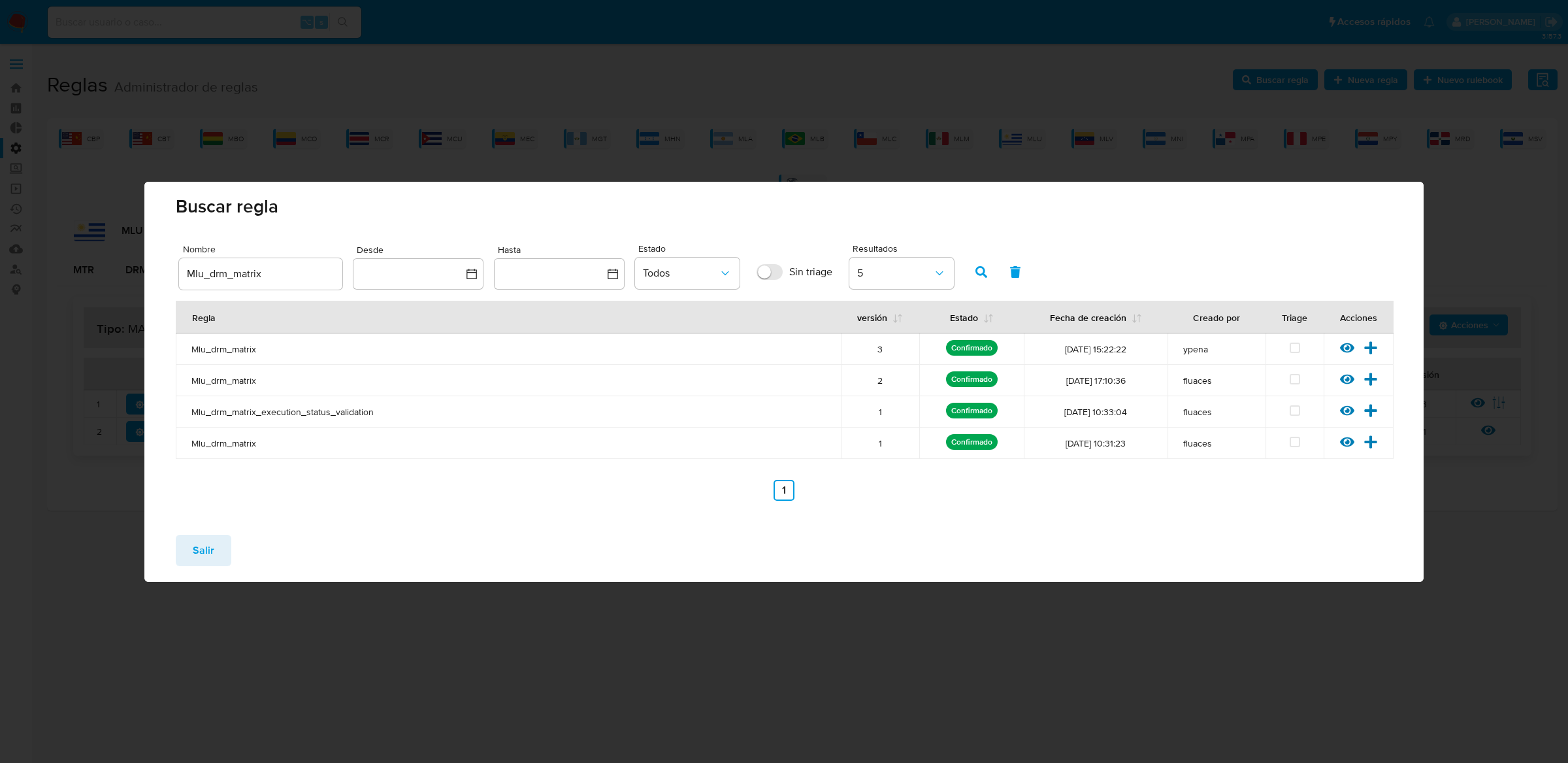
click at [1198, 419] on td "fluaces" at bounding box center [1217, 412] width 98 height 32
click at [205, 533] on div "Salir" at bounding box center [784, 554] width 1279 height 58
click at [214, 537] on button "Salir" at bounding box center [203, 550] width 55 height 32
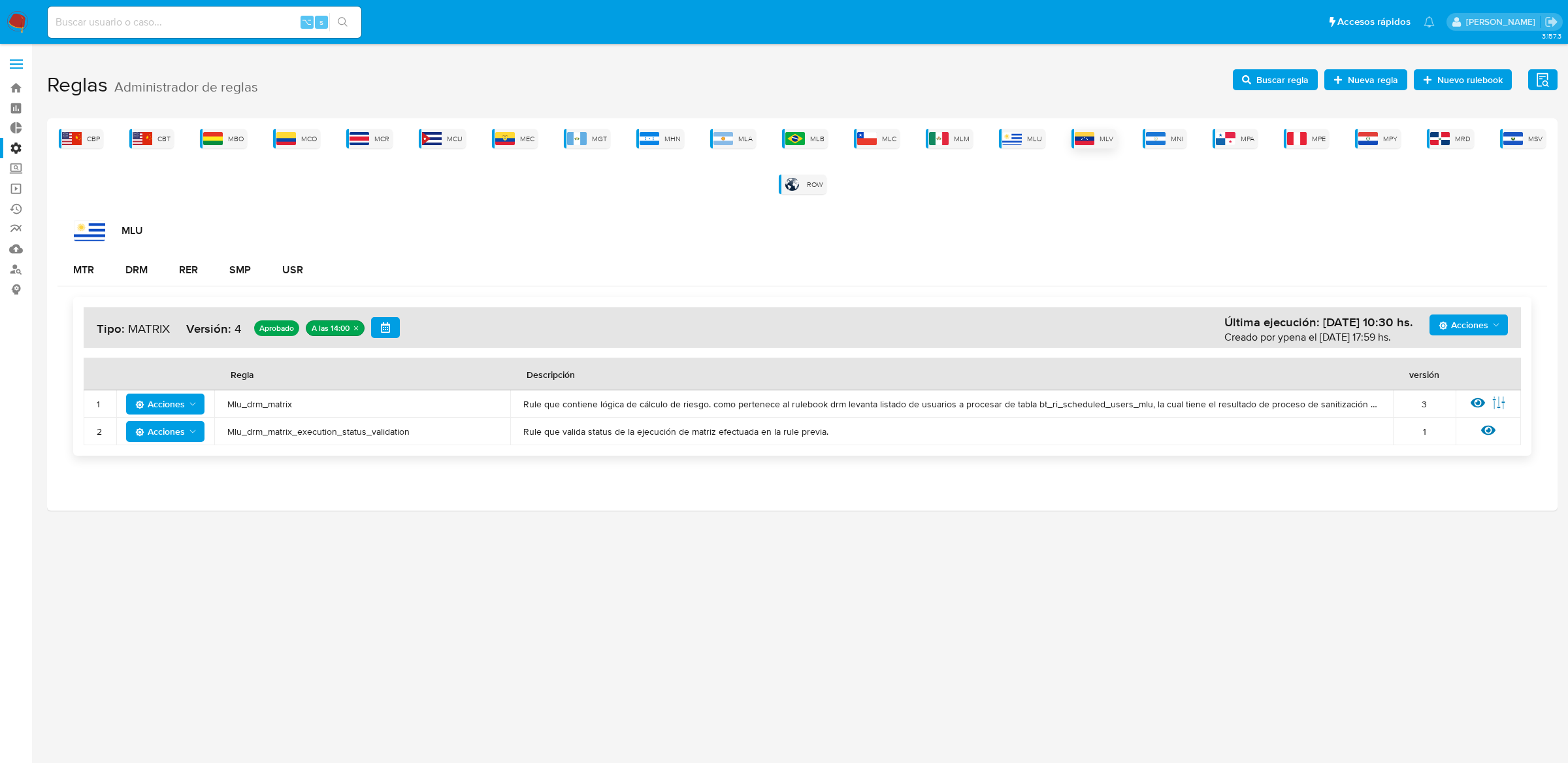
click at [1083, 132] on img at bounding box center [1085, 138] width 19 height 13
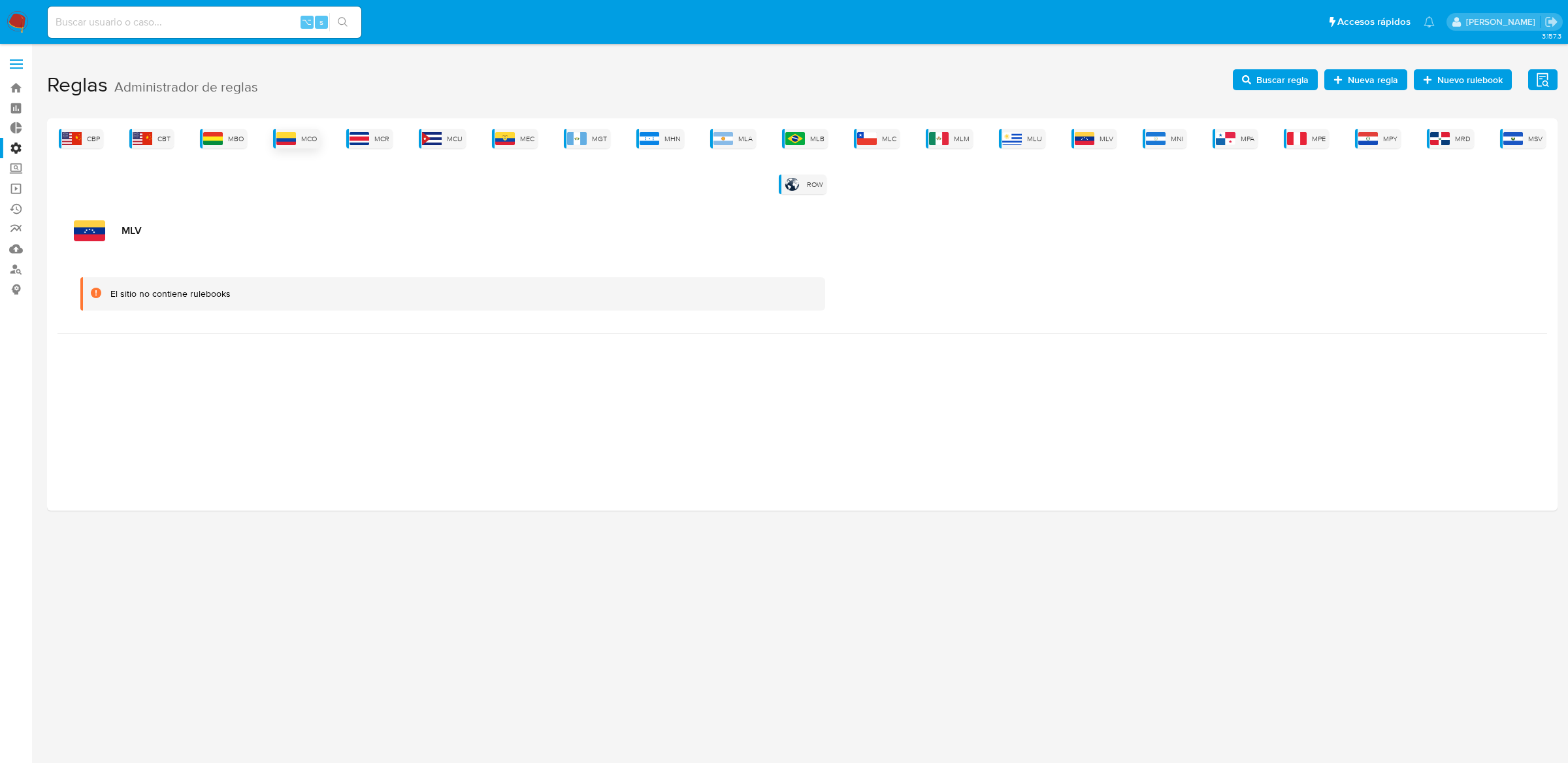
click at [291, 140] on img at bounding box center [286, 138] width 19 height 13
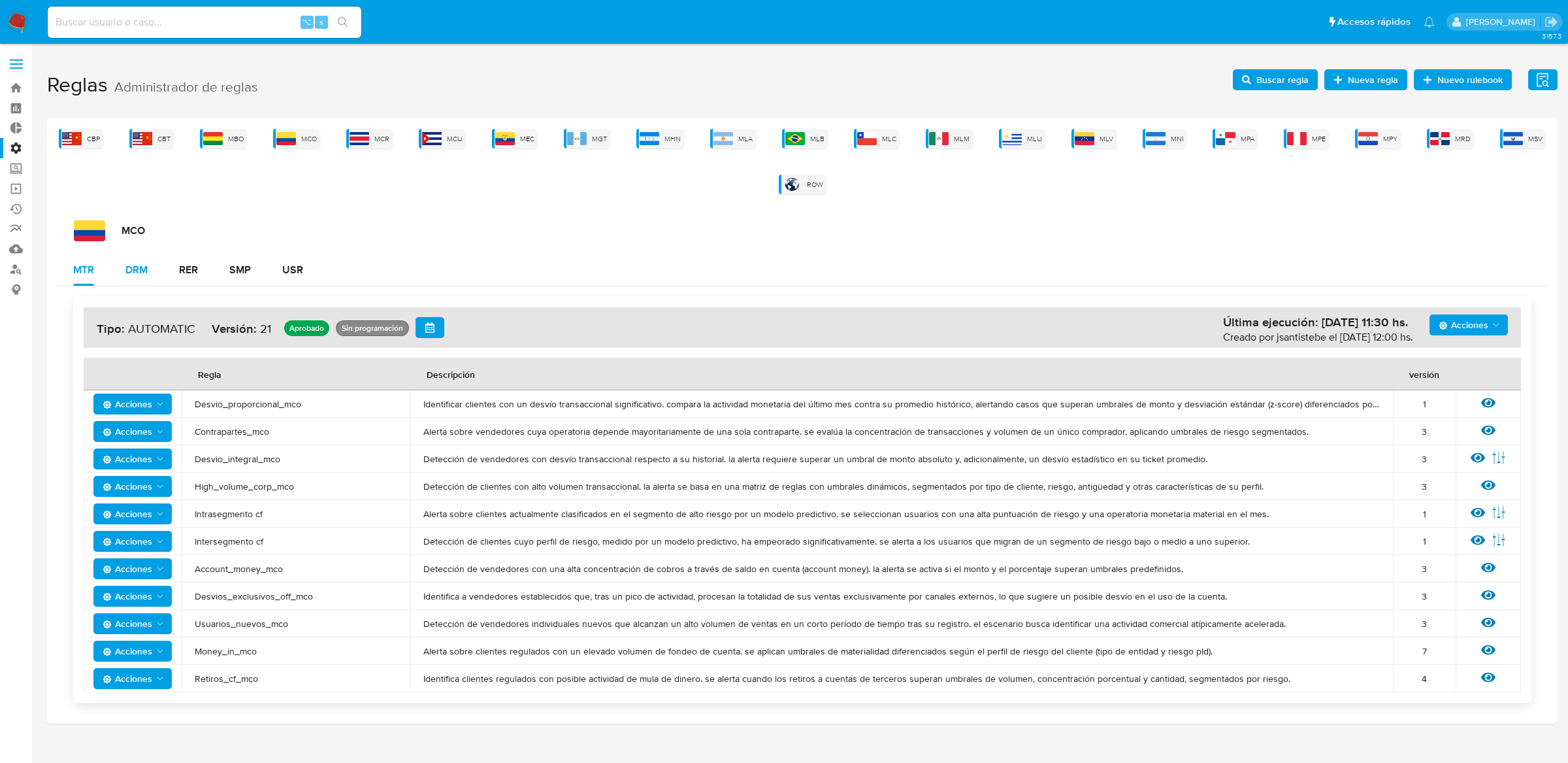
click at [140, 285] on div "DRM" at bounding box center [136, 270] width 22 height 32
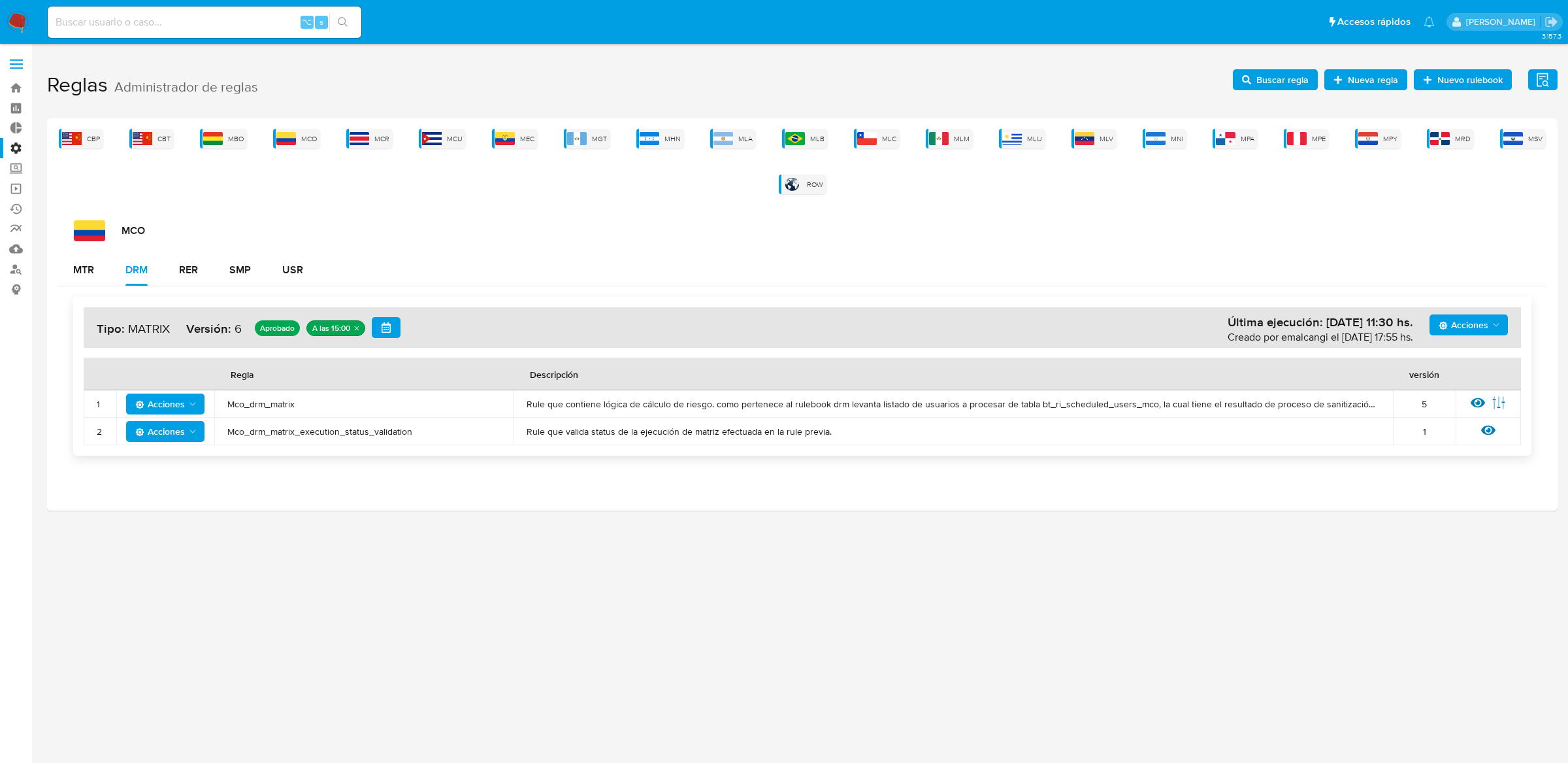
click at [1474, 399] on icon at bounding box center [1478, 402] width 14 height 10
click at [1474, 399] on div "Reglas Administrador de reglas Evidencias Nuevo rulebook Nueva [PERSON_NAME] Bu…" at bounding box center [802, 286] width 1510 height 448
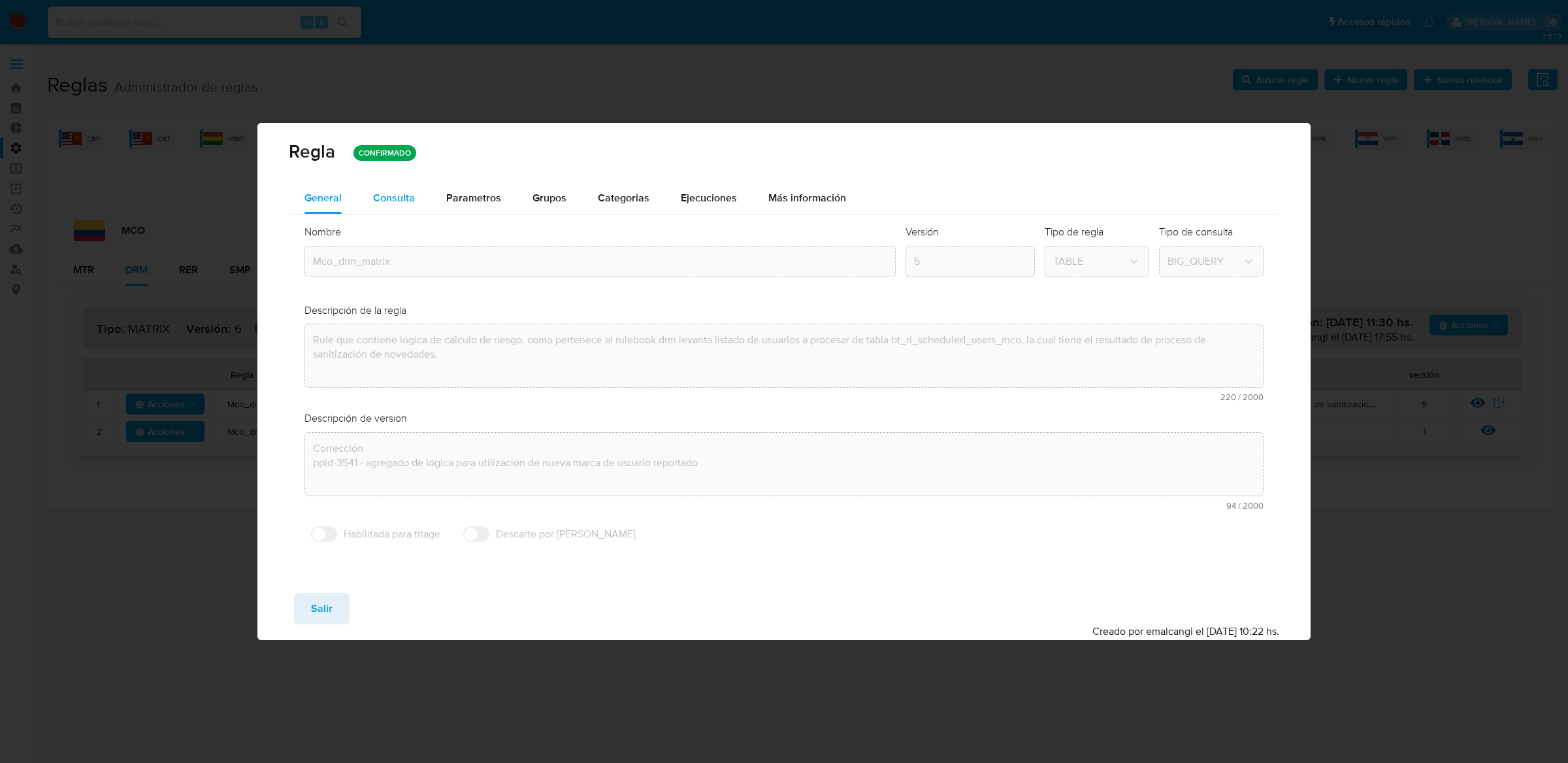
click at [369, 194] on button "Consulta" at bounding box center [394, 198] width 74 height 32
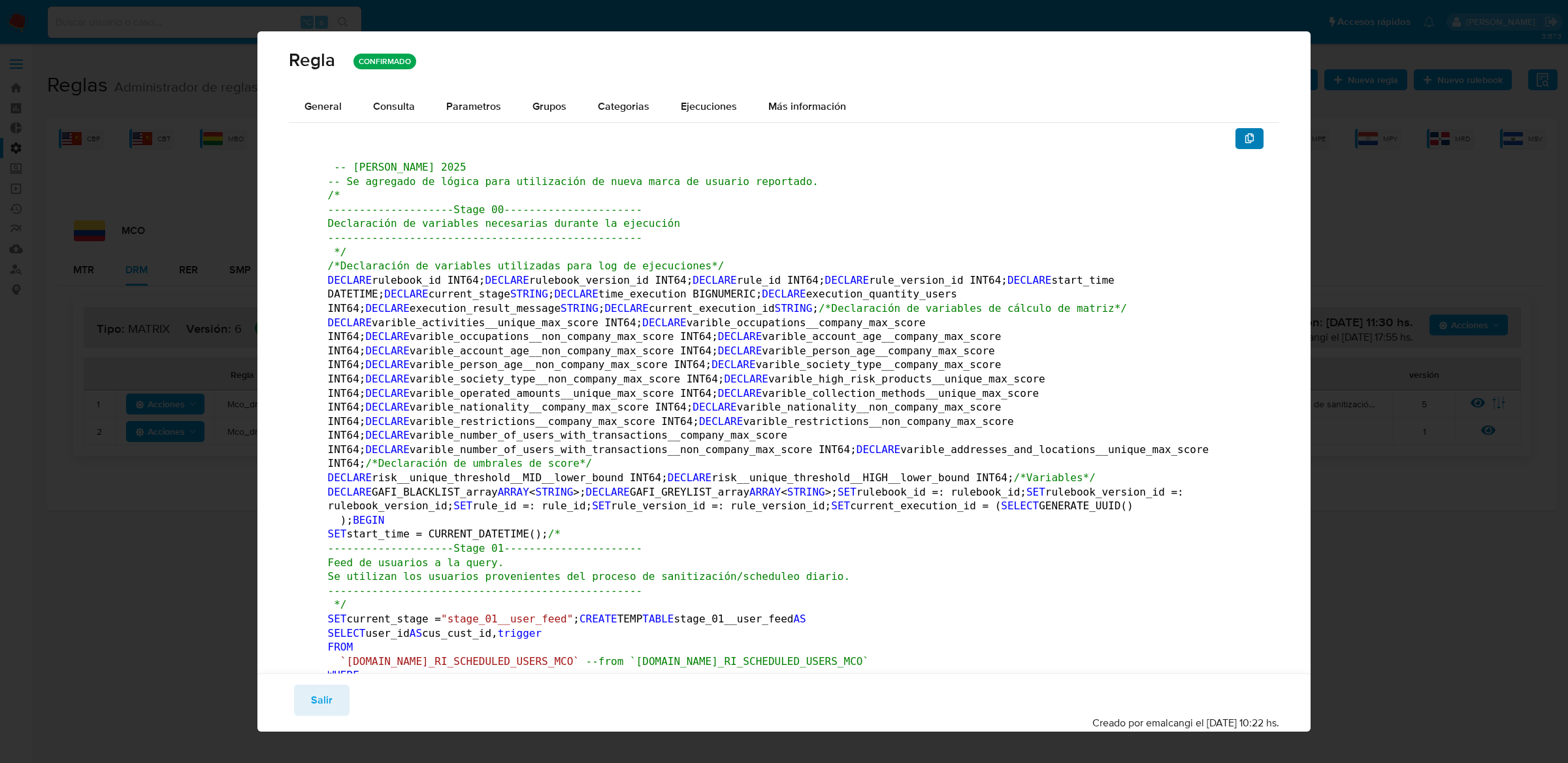
click at [1246, 138] on icon "button" at bounding box center [1249, 138] width 9 height 11
click at [303, 704] on button "Salir" at bounding box center [321, 700] width 55 height 32
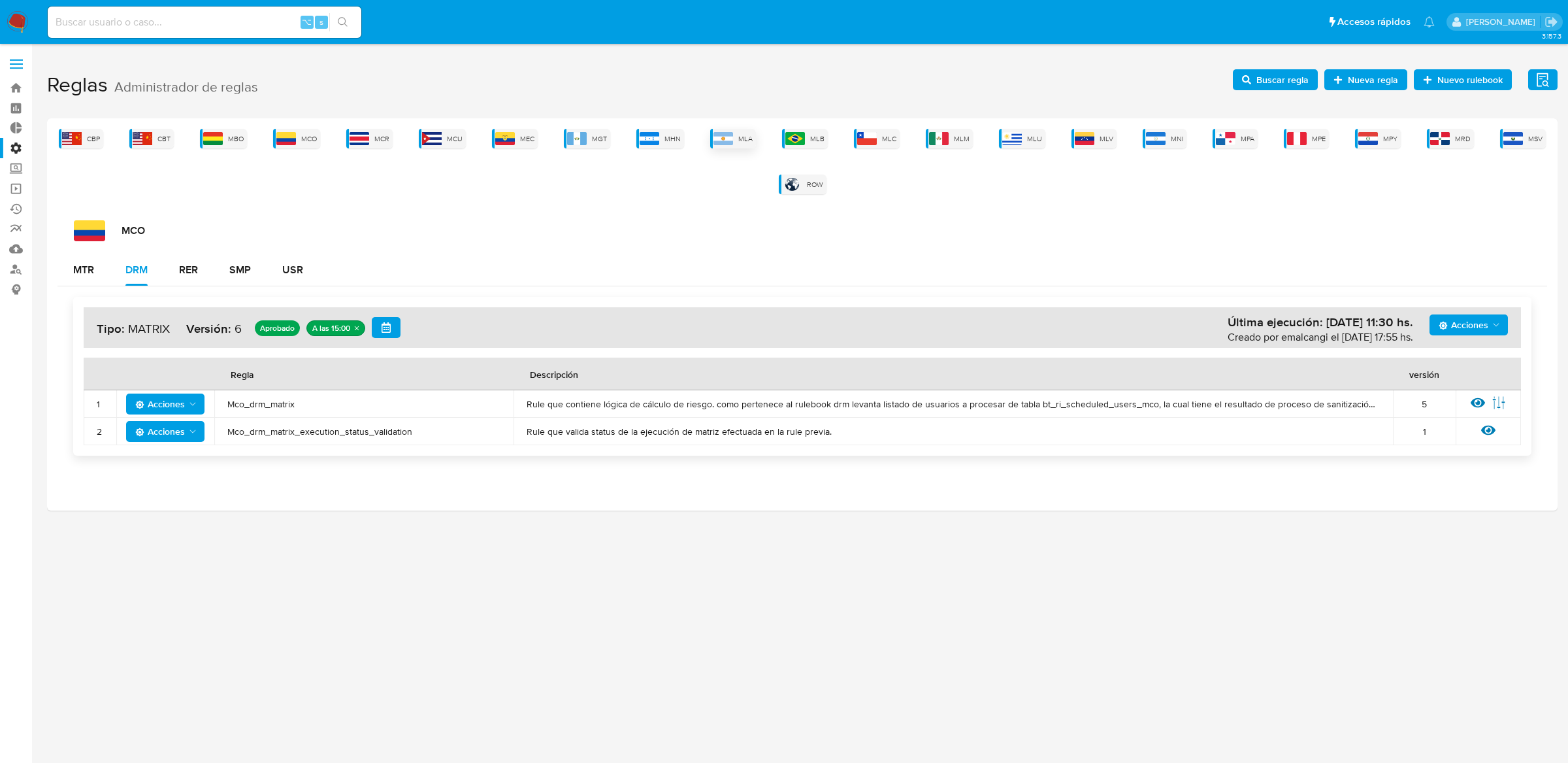
click at [724, 135] on img at bounding box center [723, 138] width 19 height 13
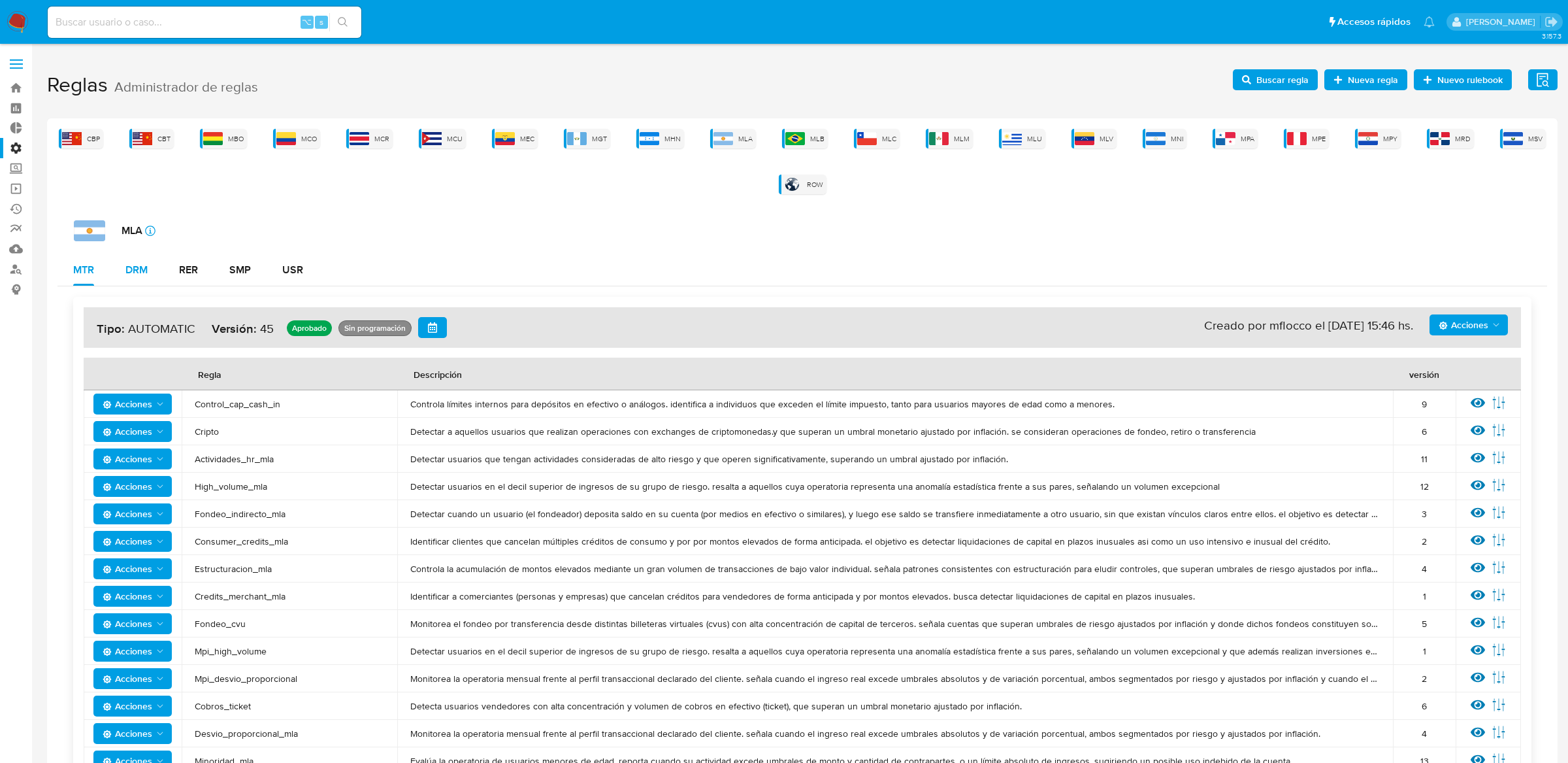
click at [126, 268] on div "DRM" at bounding box center [136, 270] width 22 height 11
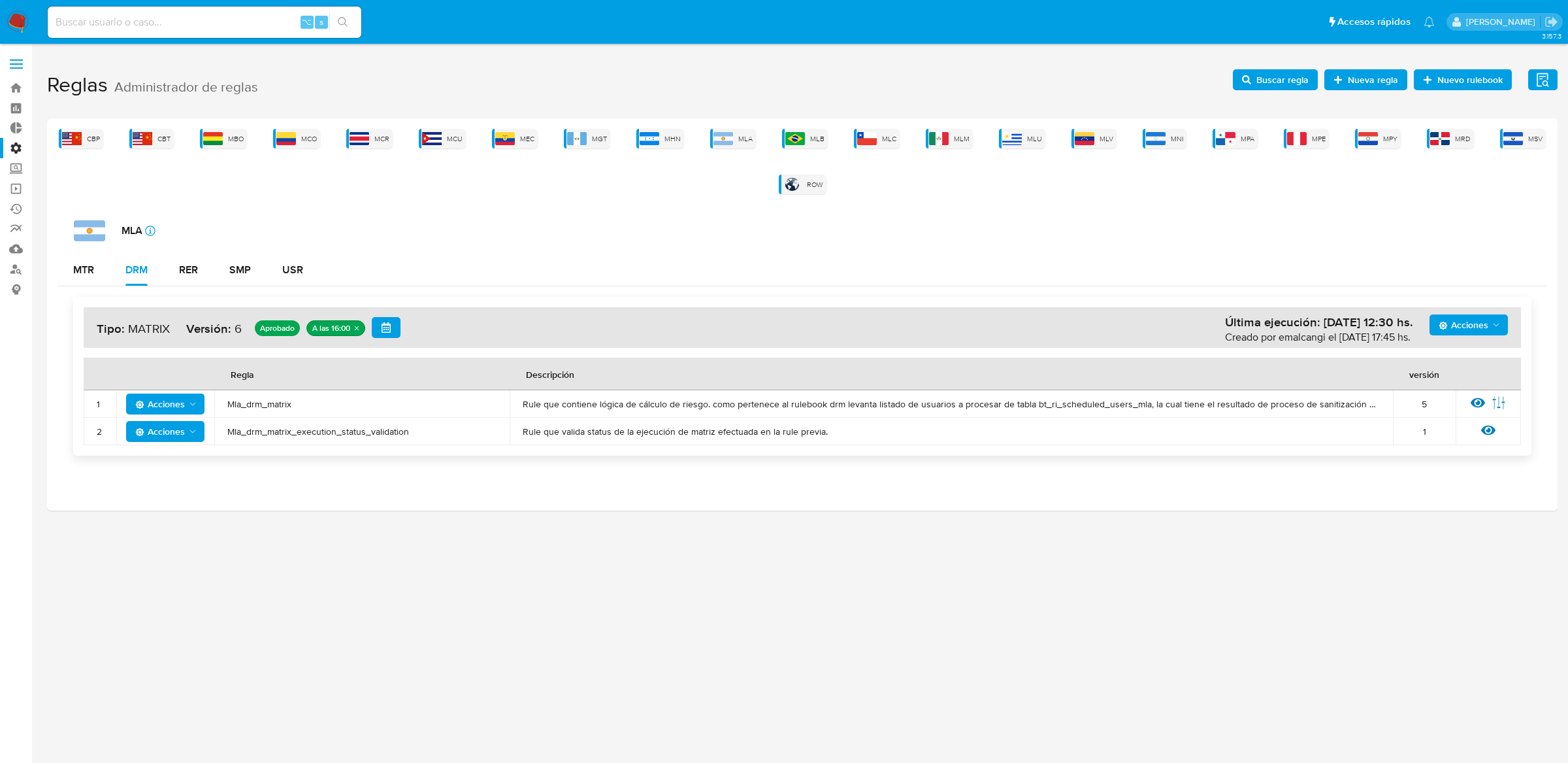
click at [1469, 399] on div "Ver regla Editar parámetros" at bounding box center [1488, 403] width 39 height 17
click at [1480, 400] on icon at bounding box center [1478, 402] width 14 height 14
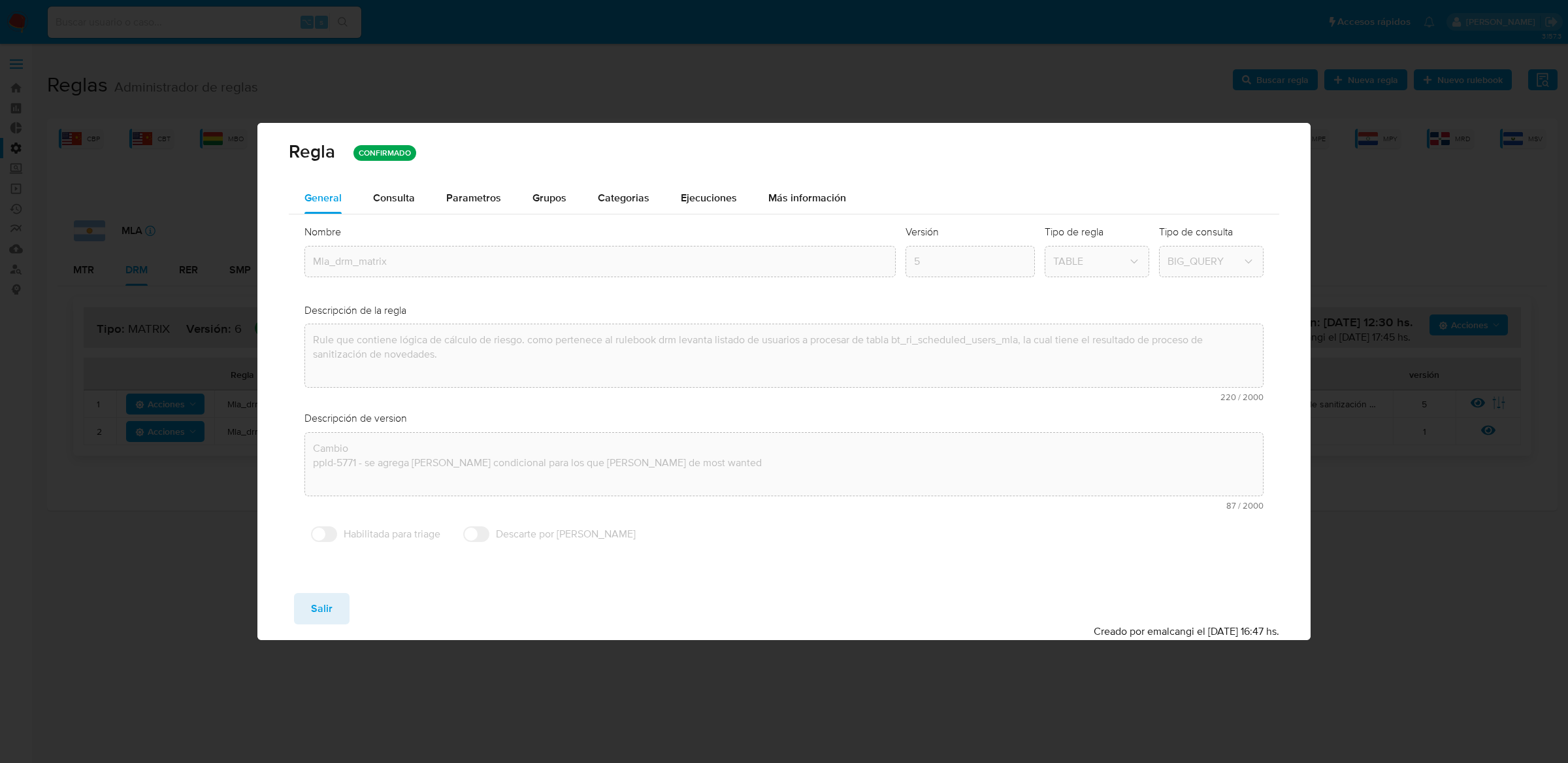
click at [390, 202] on span "Consulta" at bounding box center [394, 197] width 42 height 15
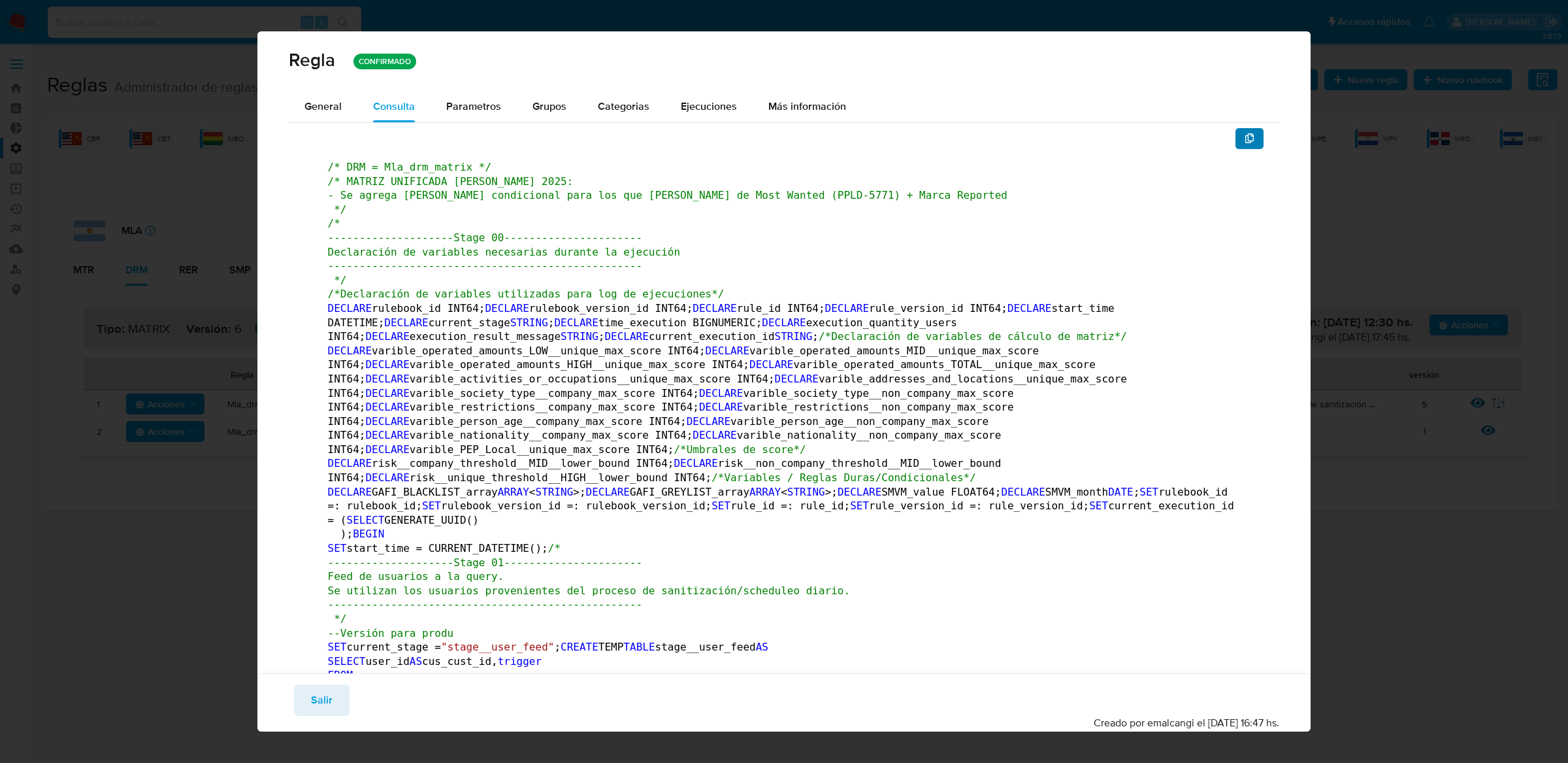
click at [1251, 130] on span "button" at bounding box center [1250, 138] width 11 height 18
click at [295, 708] on button "Salir" at bounding box center [321, 700] width 55 height 32
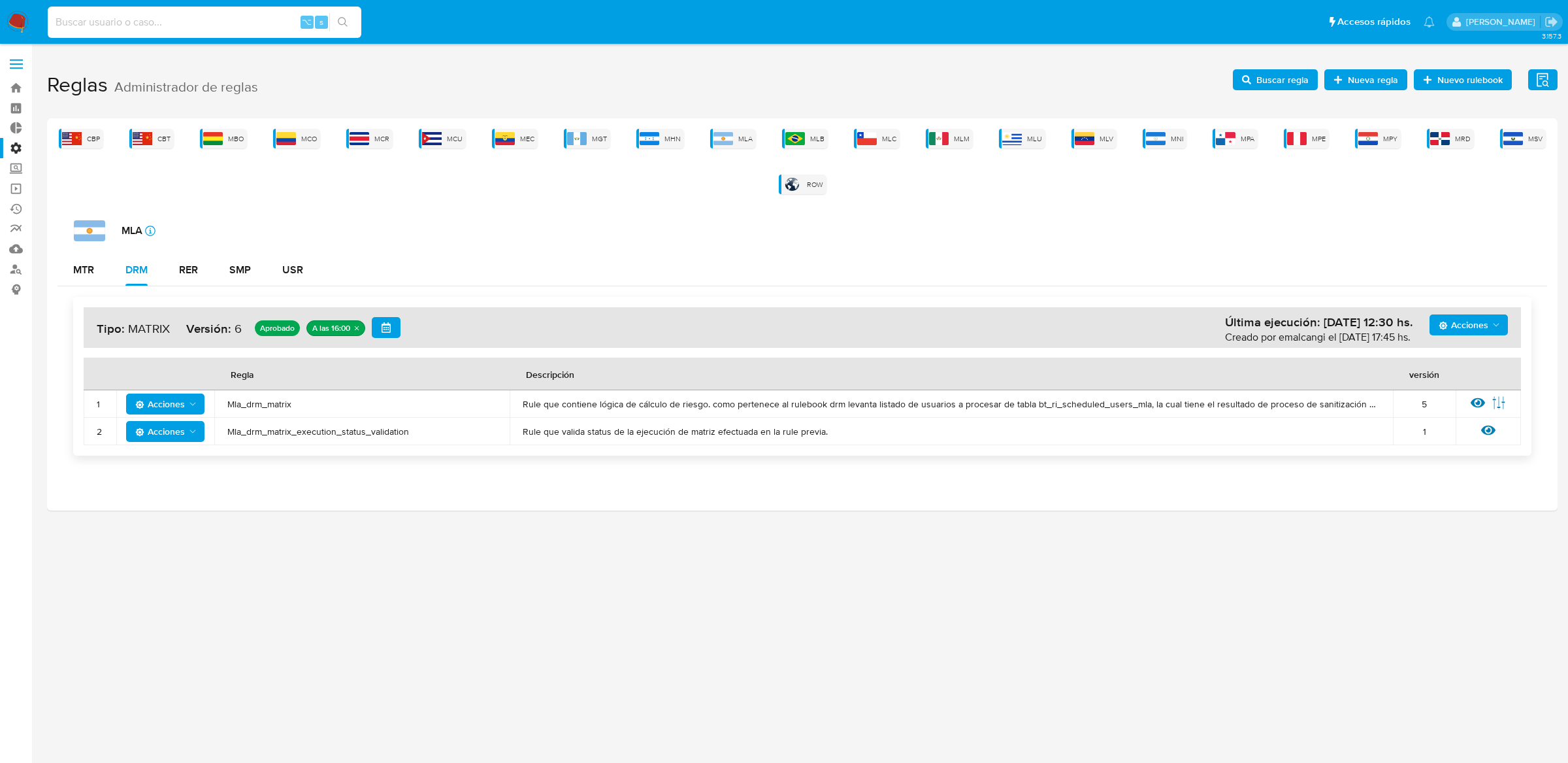
click at [274, 14] on input at bounding box center [204, 22] width 313 height 17
paste input "1988853435"
type input "1988853435"
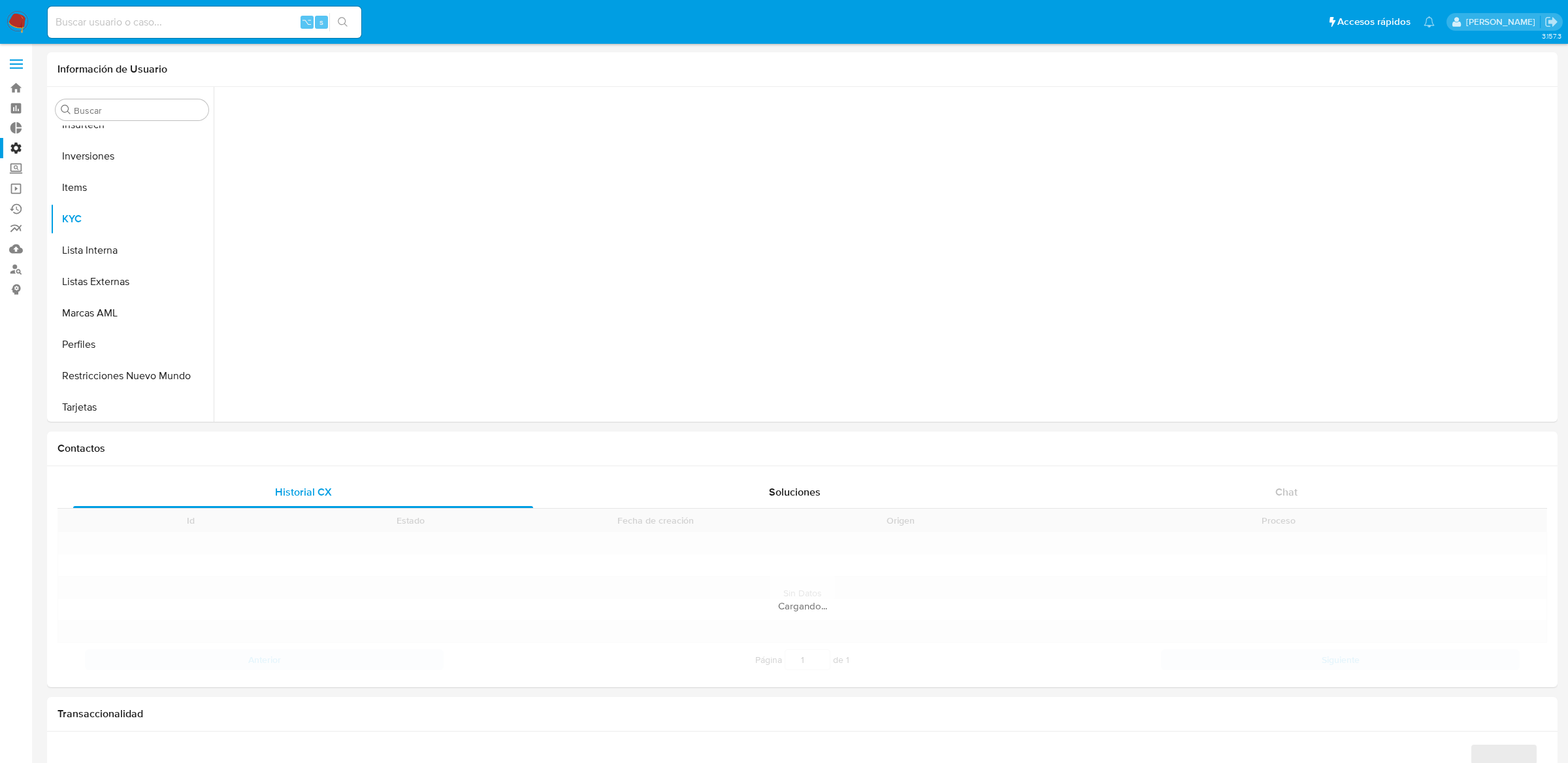
scroll to position [614, 0]
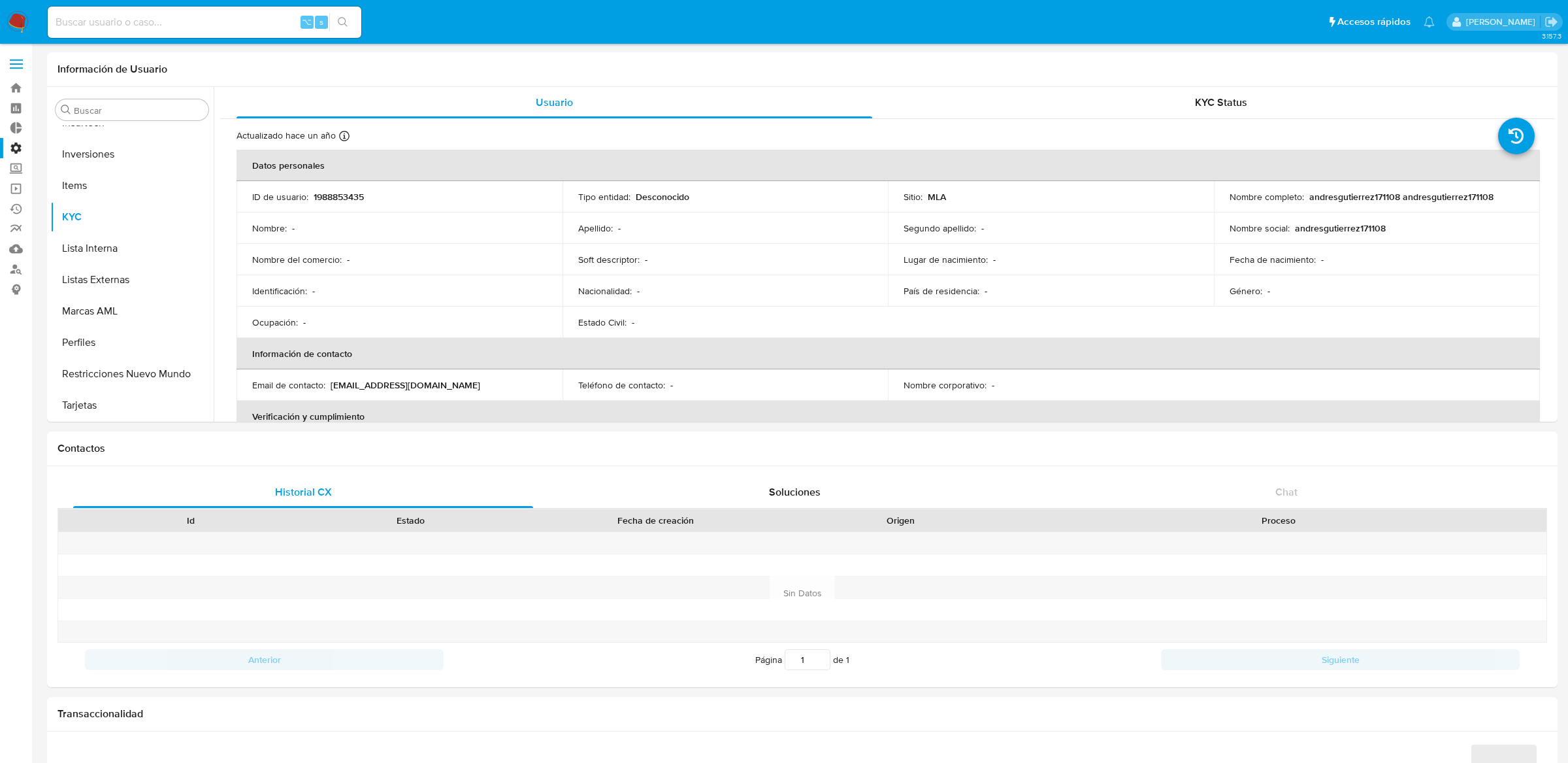
select select "10"
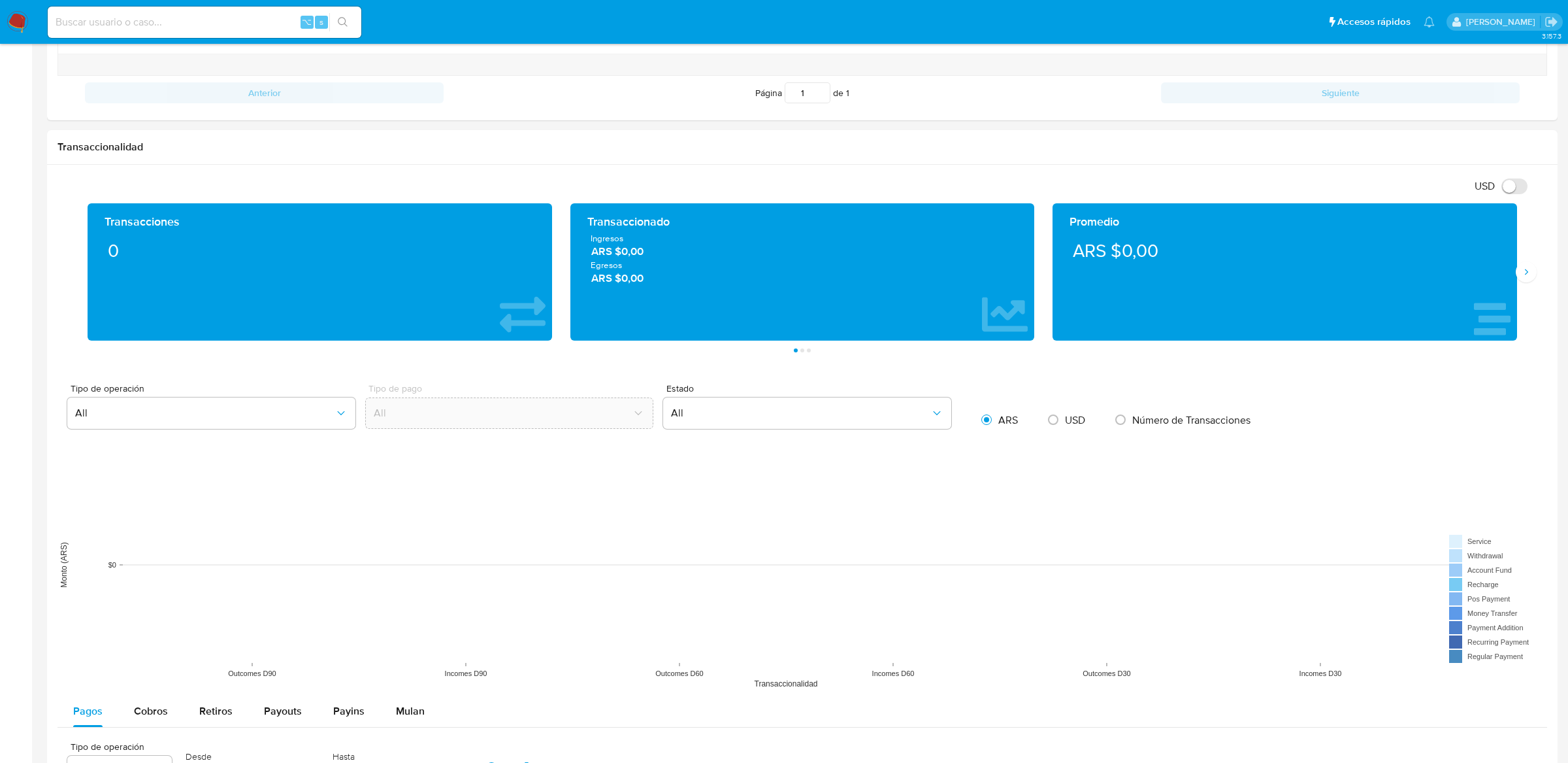
scroll to position [529, 0]
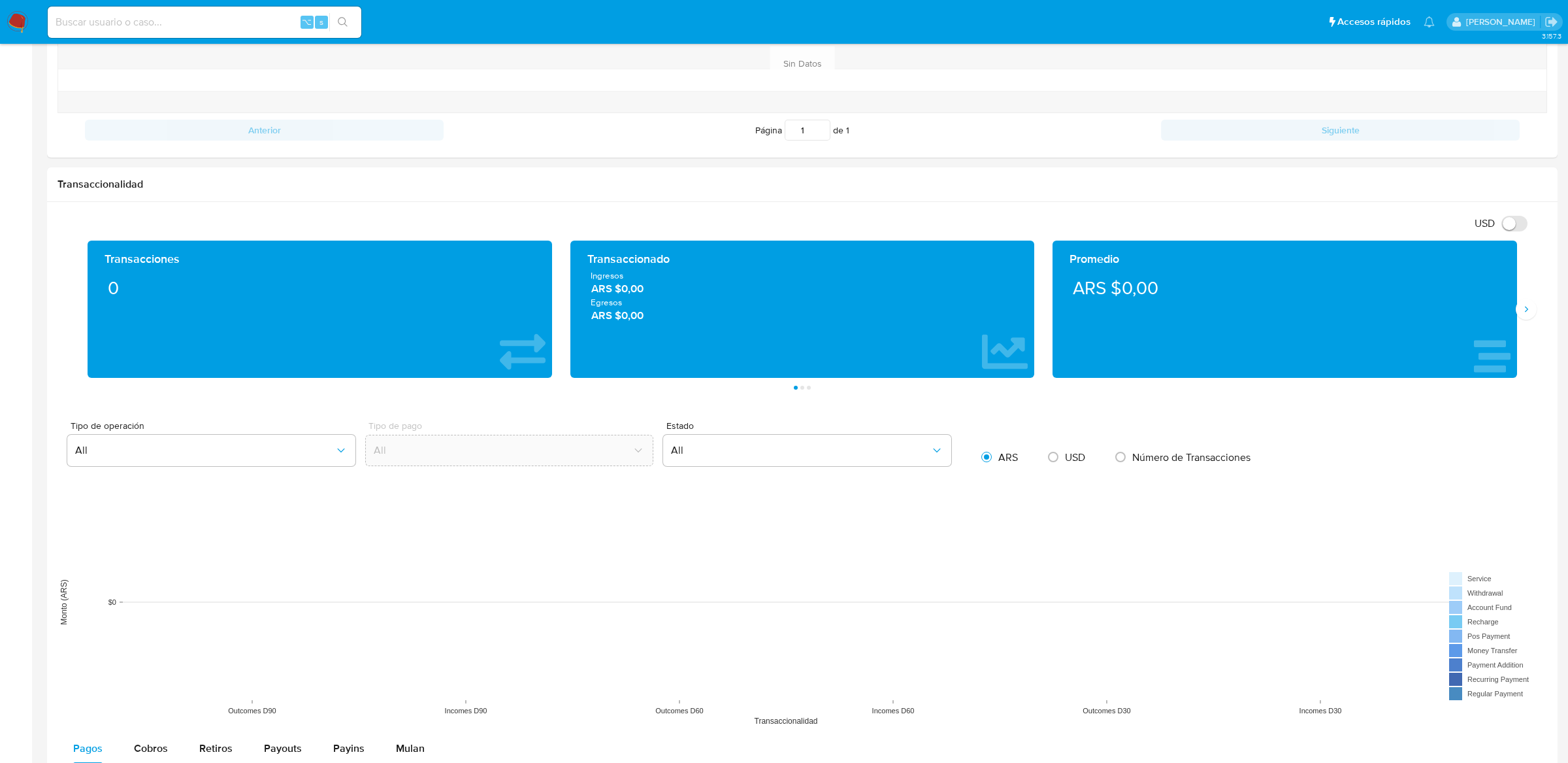
click at [288, 11] on div "⌥ s" at bounding box center [204, 22] width 313 height 32
click at [279, 27] on input at bounding box center [204, 22] width 313 height 17
paste input "1714347270"
type input "1714347270"
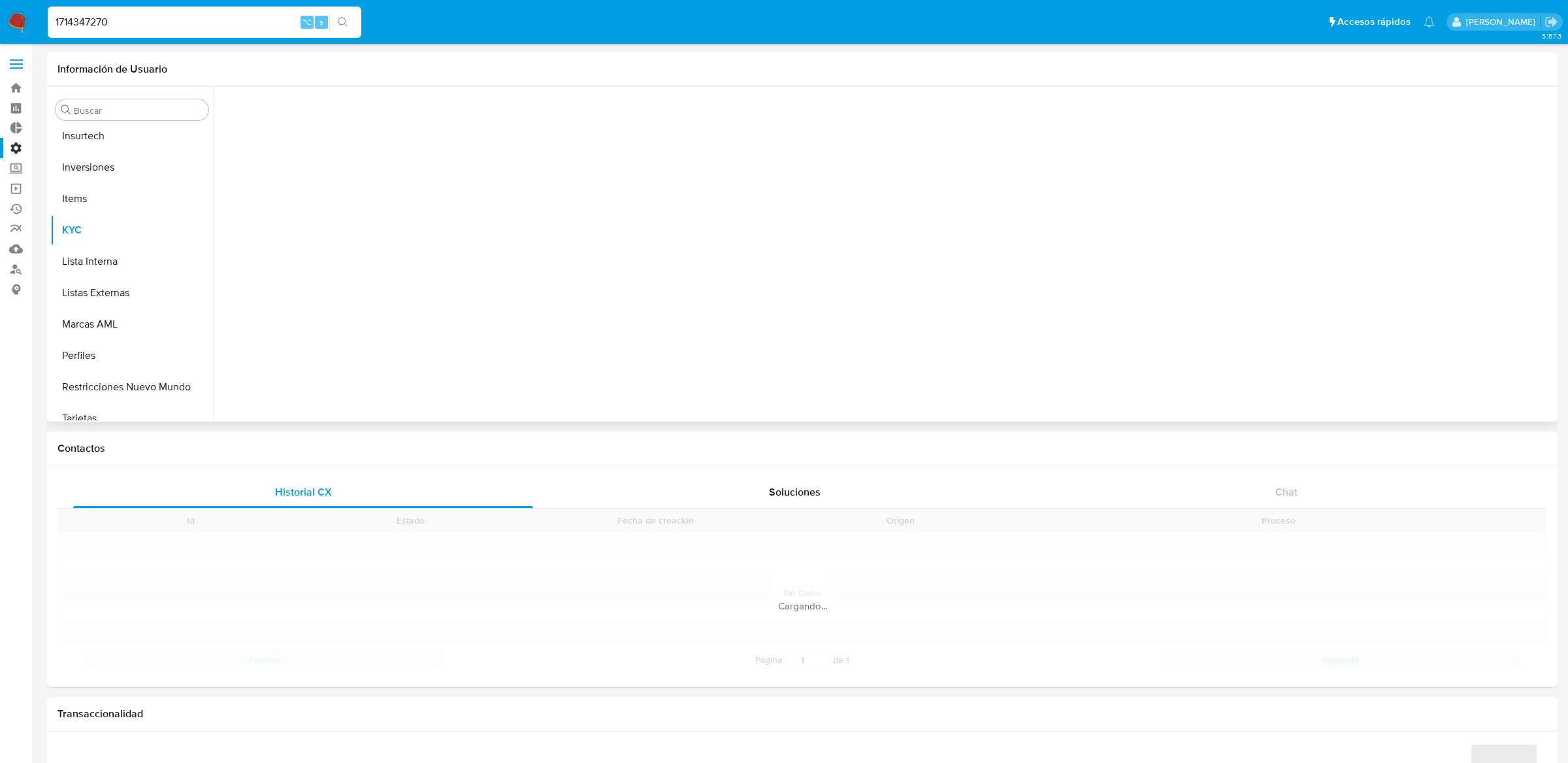
scroll to position [614, 0]
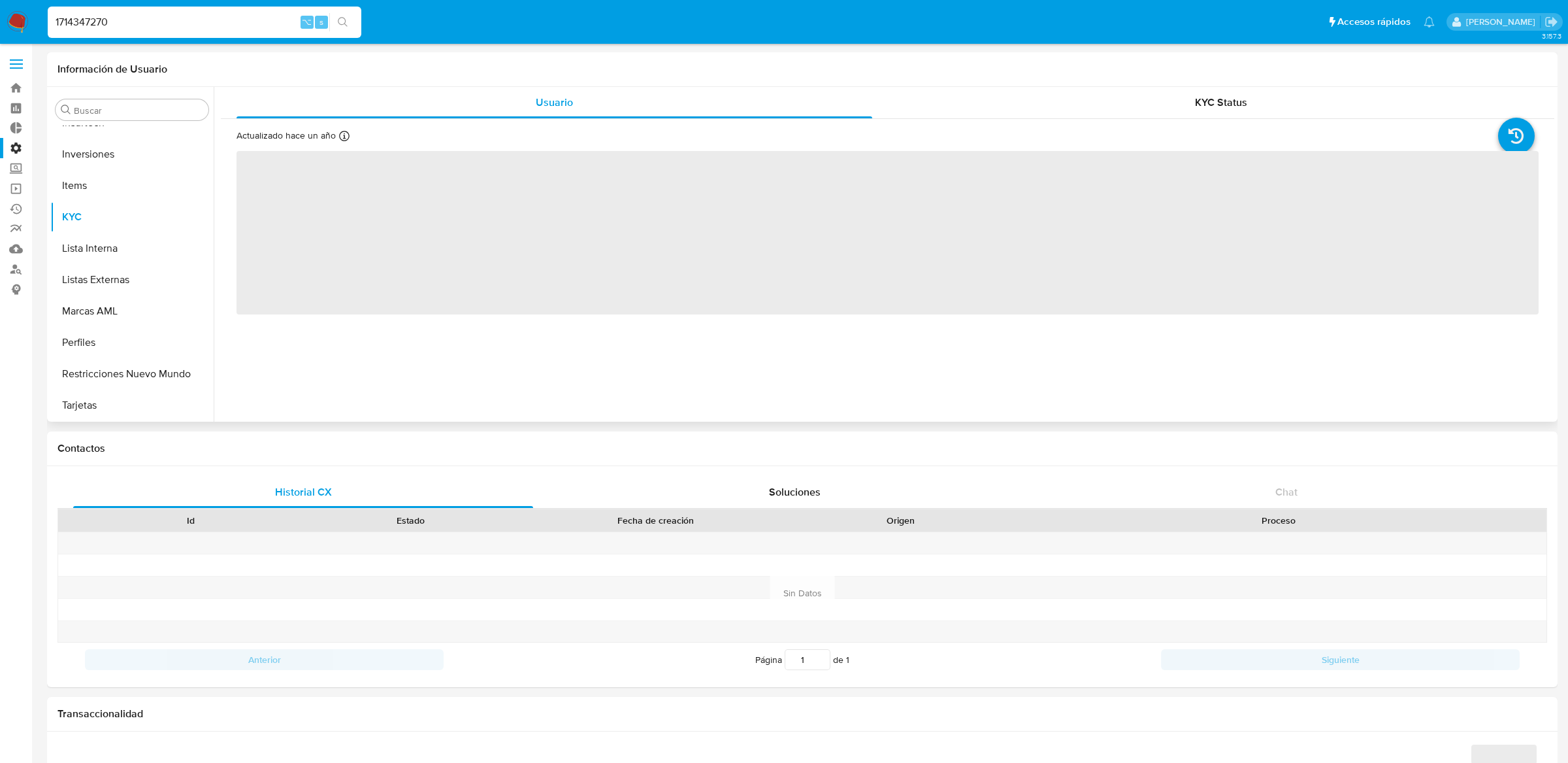
select select "10"
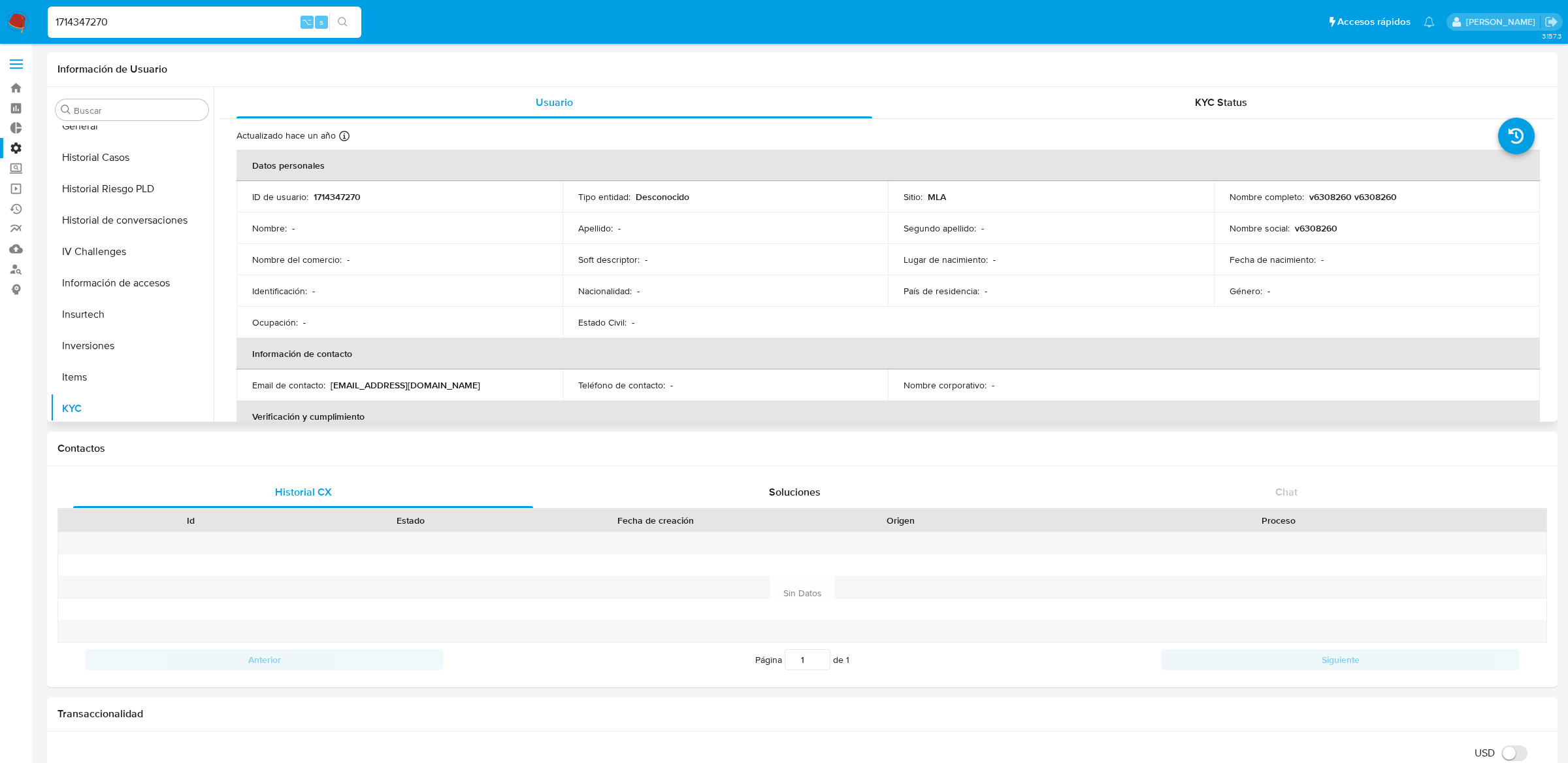
scroll to position [420, 0]
click at [196, 16] on input "1714347270" at bounding box center [204, 22] width 313 height 17
paste input "553518475"
type input "553518475"
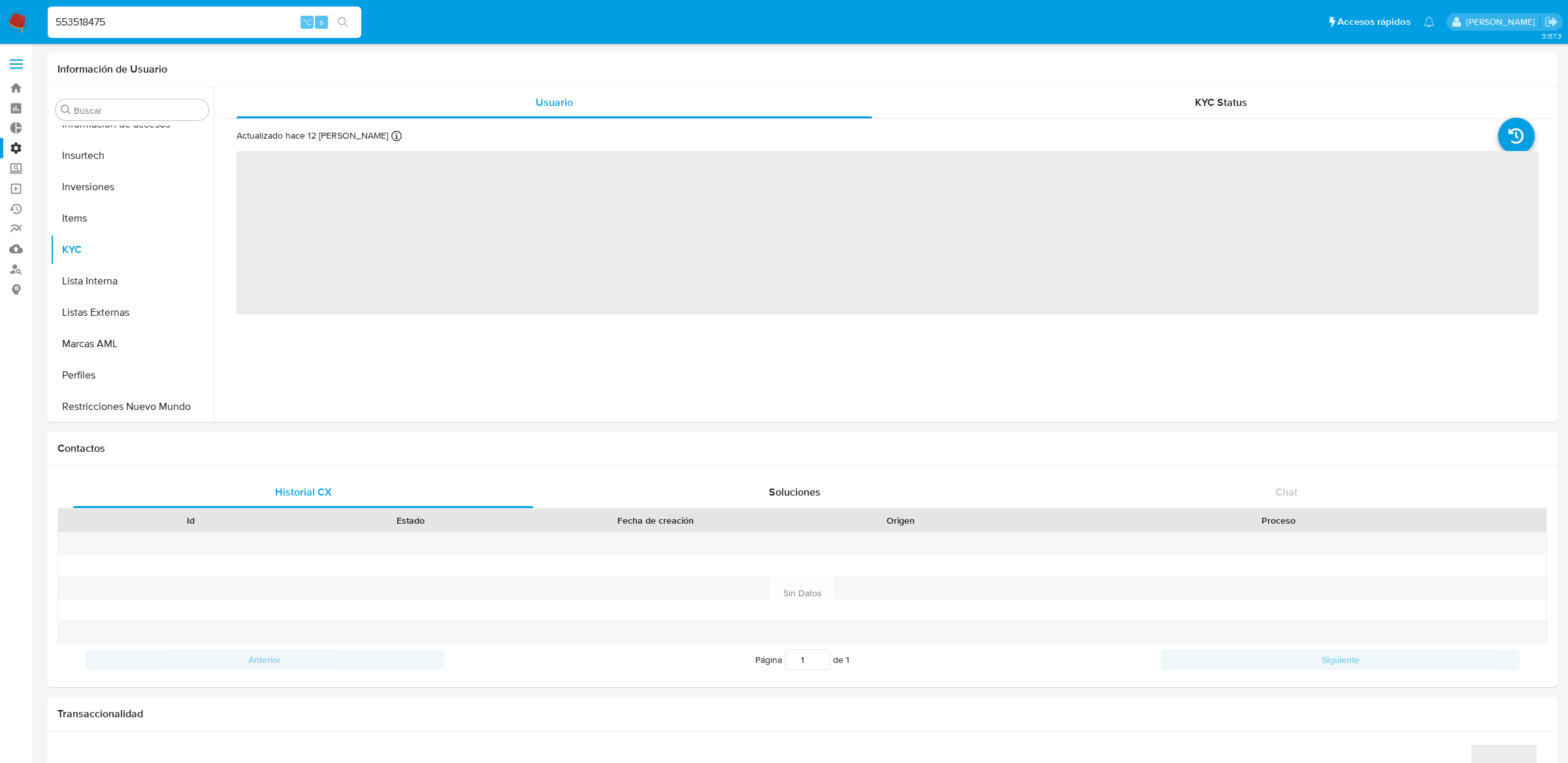
scroll to position [614, 0]
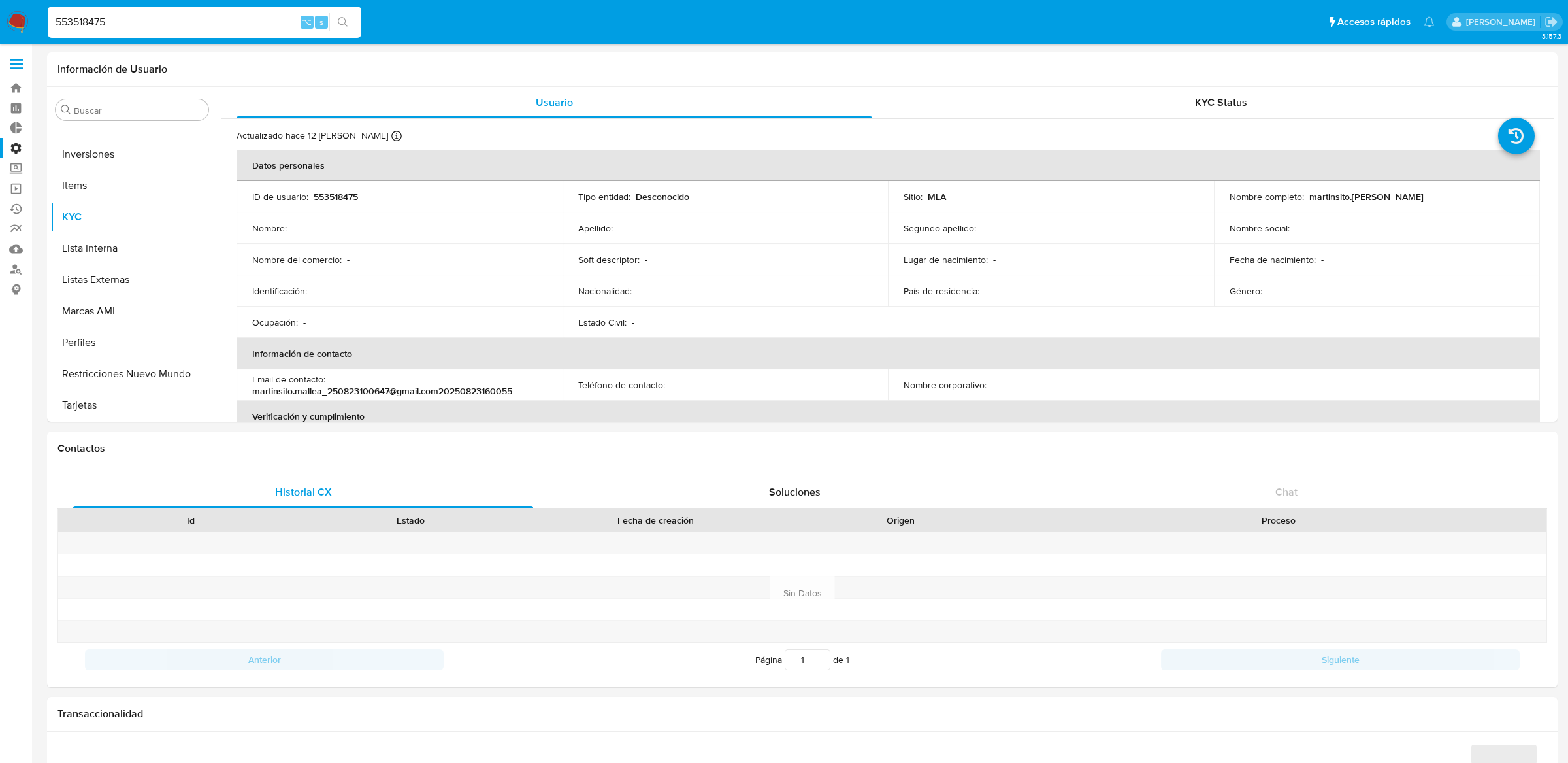
select select "10"
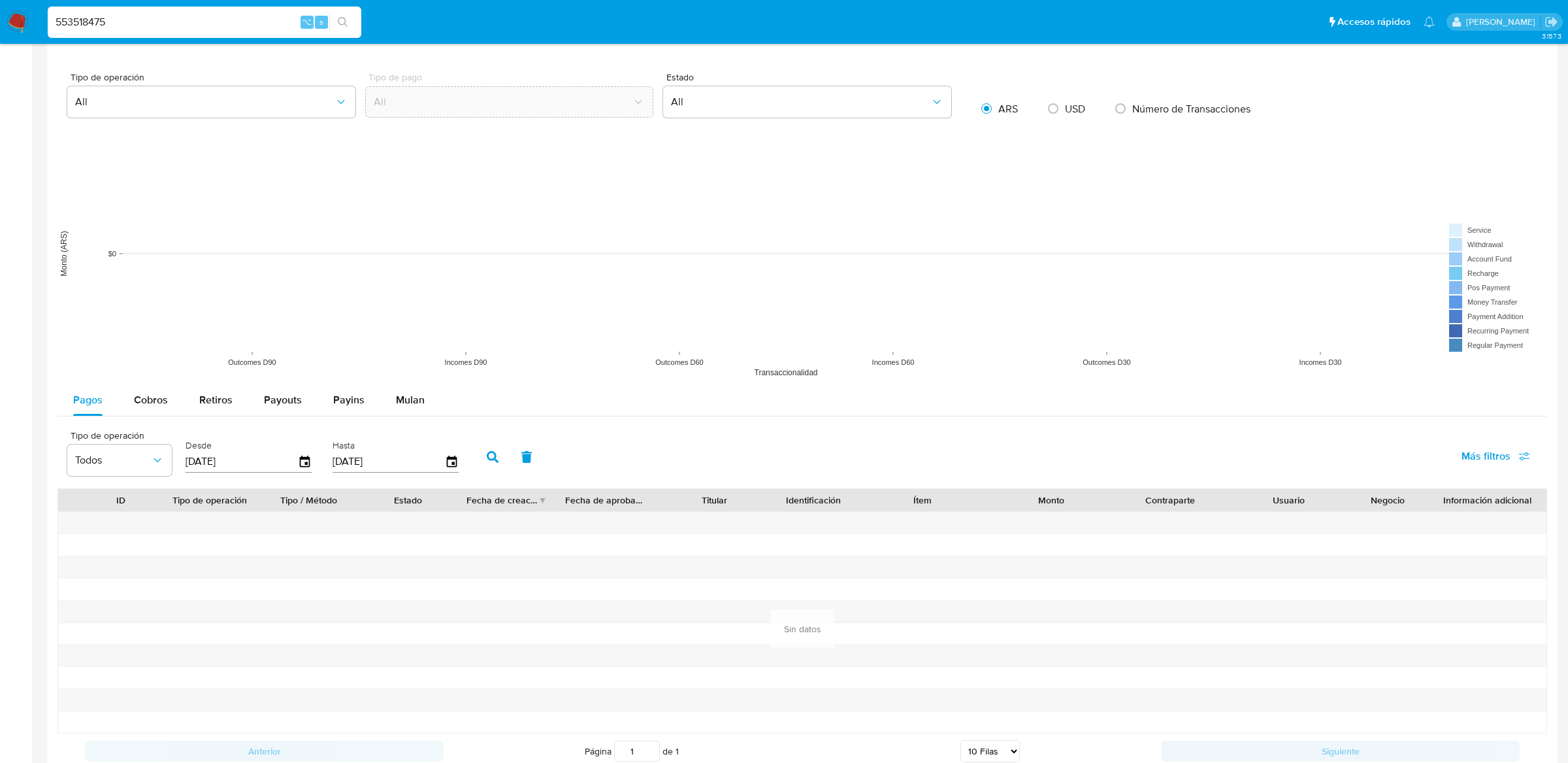
scroll to position [708, 0]
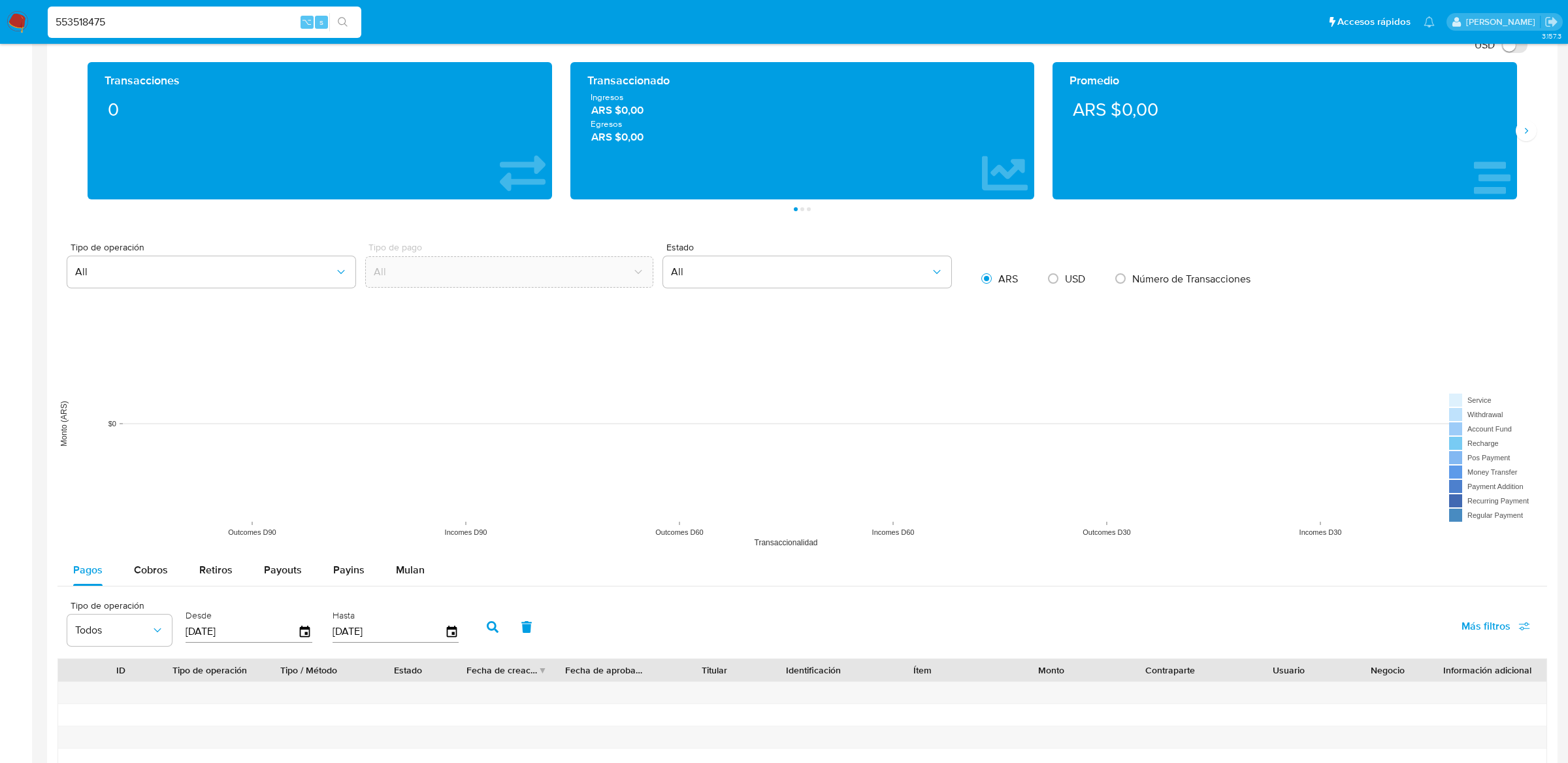
click at [211, 10] on div "553518475 ⌥ s" at bounding box center [204, 22] width 313 height 32
click at [211, 14] on input "553518475" at bounding box center [204, 22] width 313 height 17
paste input "732606960"
type input "732606960"
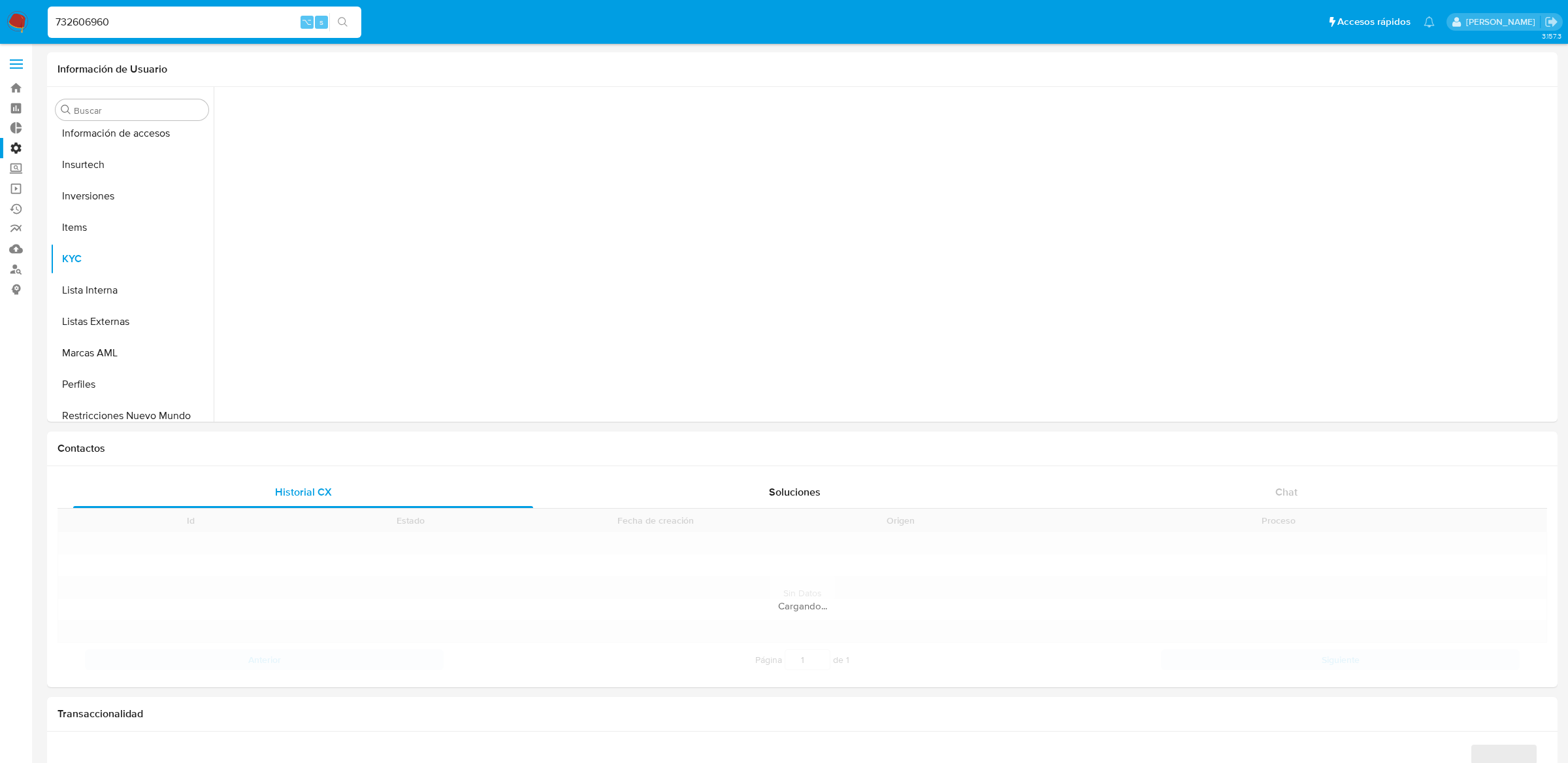
scroll to position [614, 0]
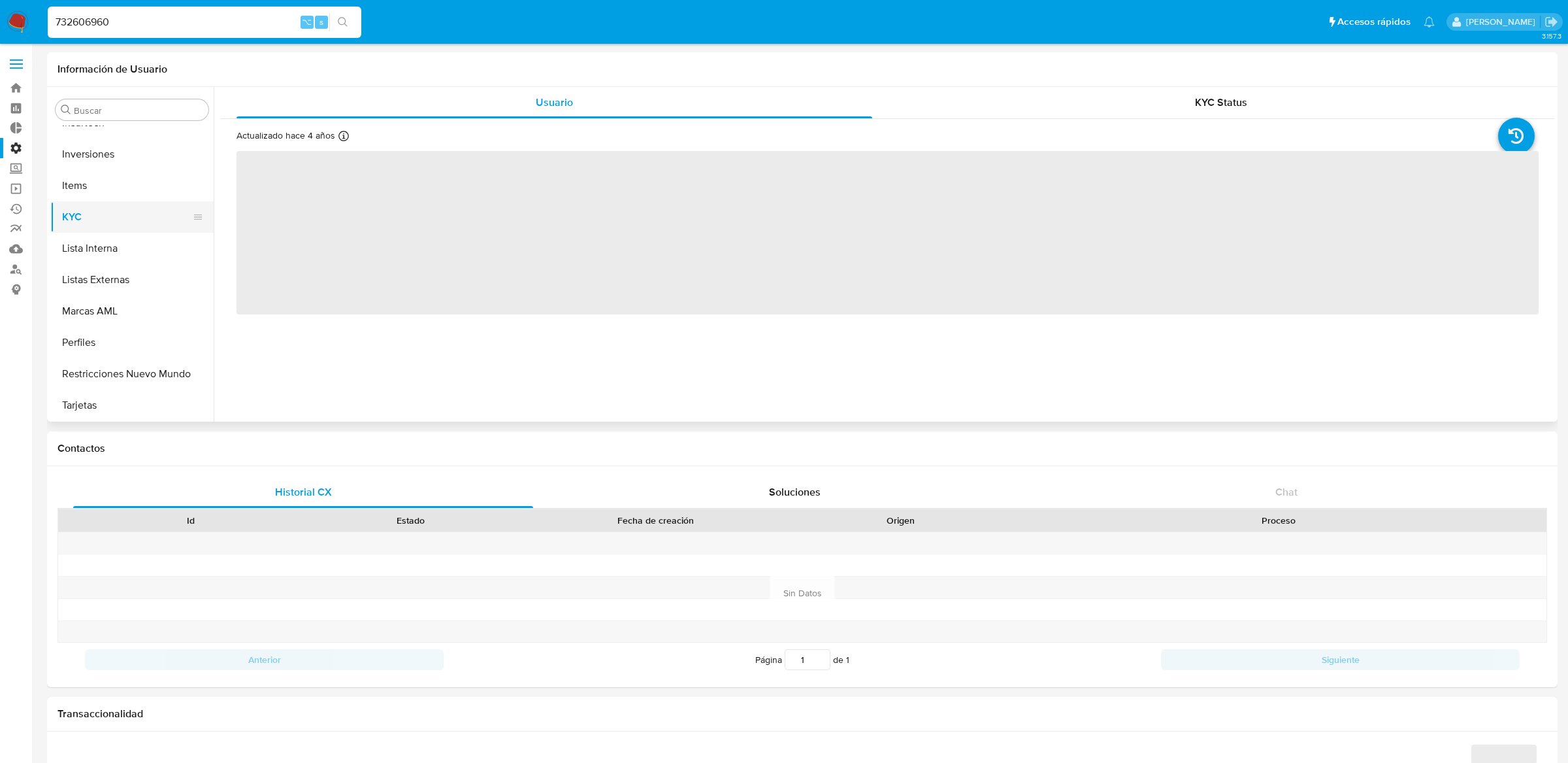
select select "10"
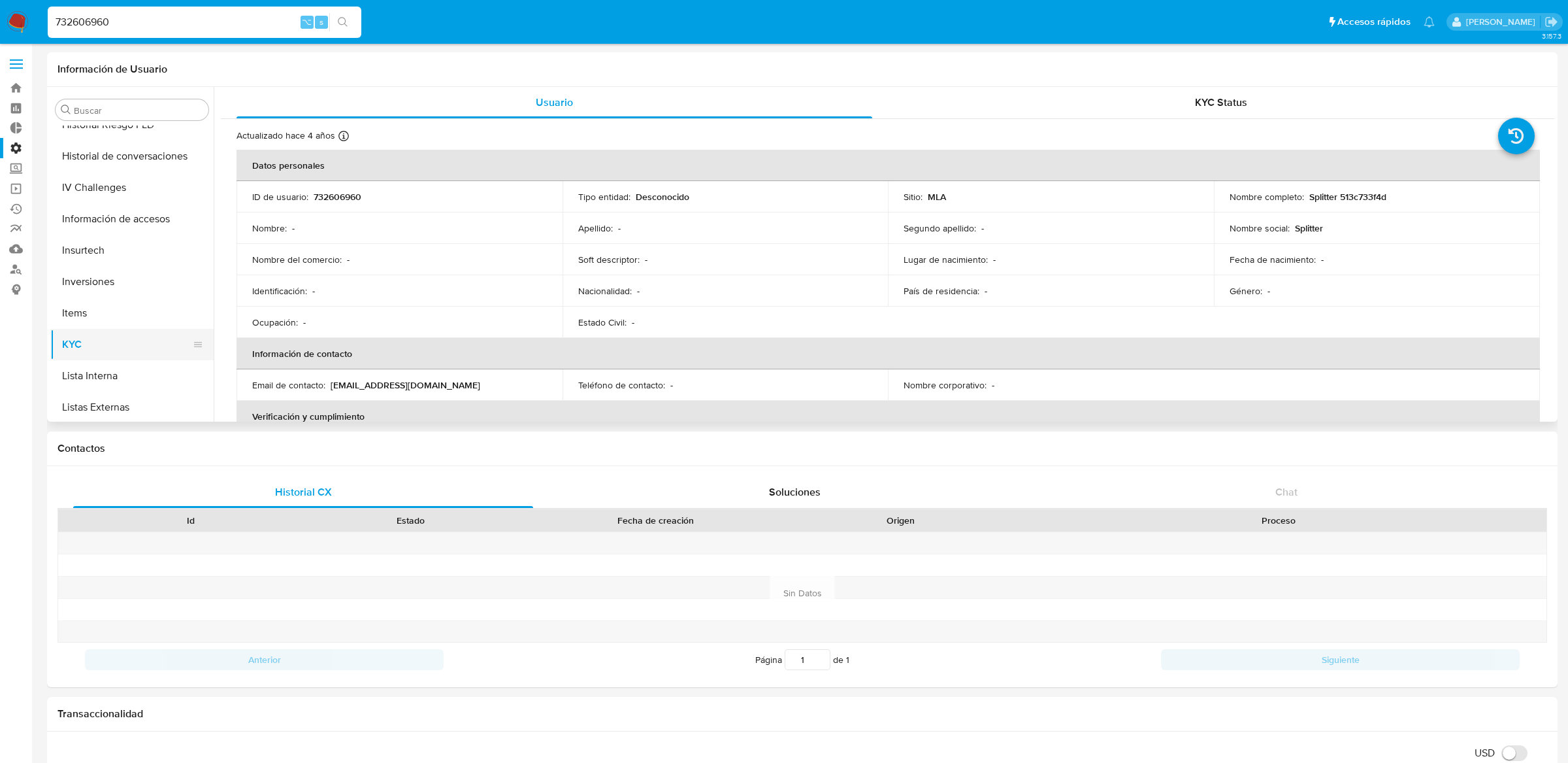
scroll to position [367, 0]
click at [118, 186] on button "General" at bounding box center [126, 182] width 153 height 32
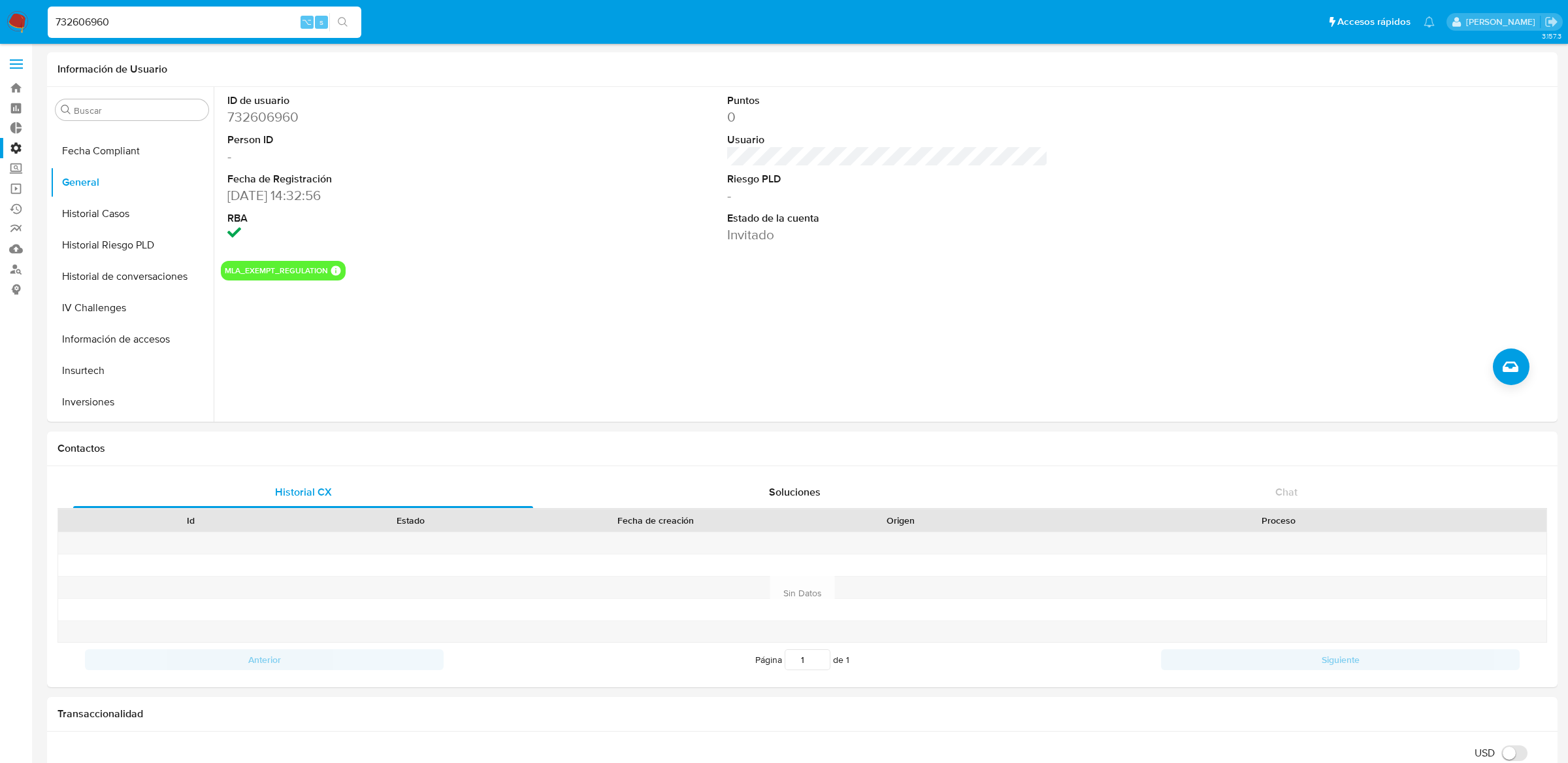
click at [196, 25] on input "732606960" at bounding box center [204, 22] width 313 height 17
paste input "5017131"
type input "75017131"
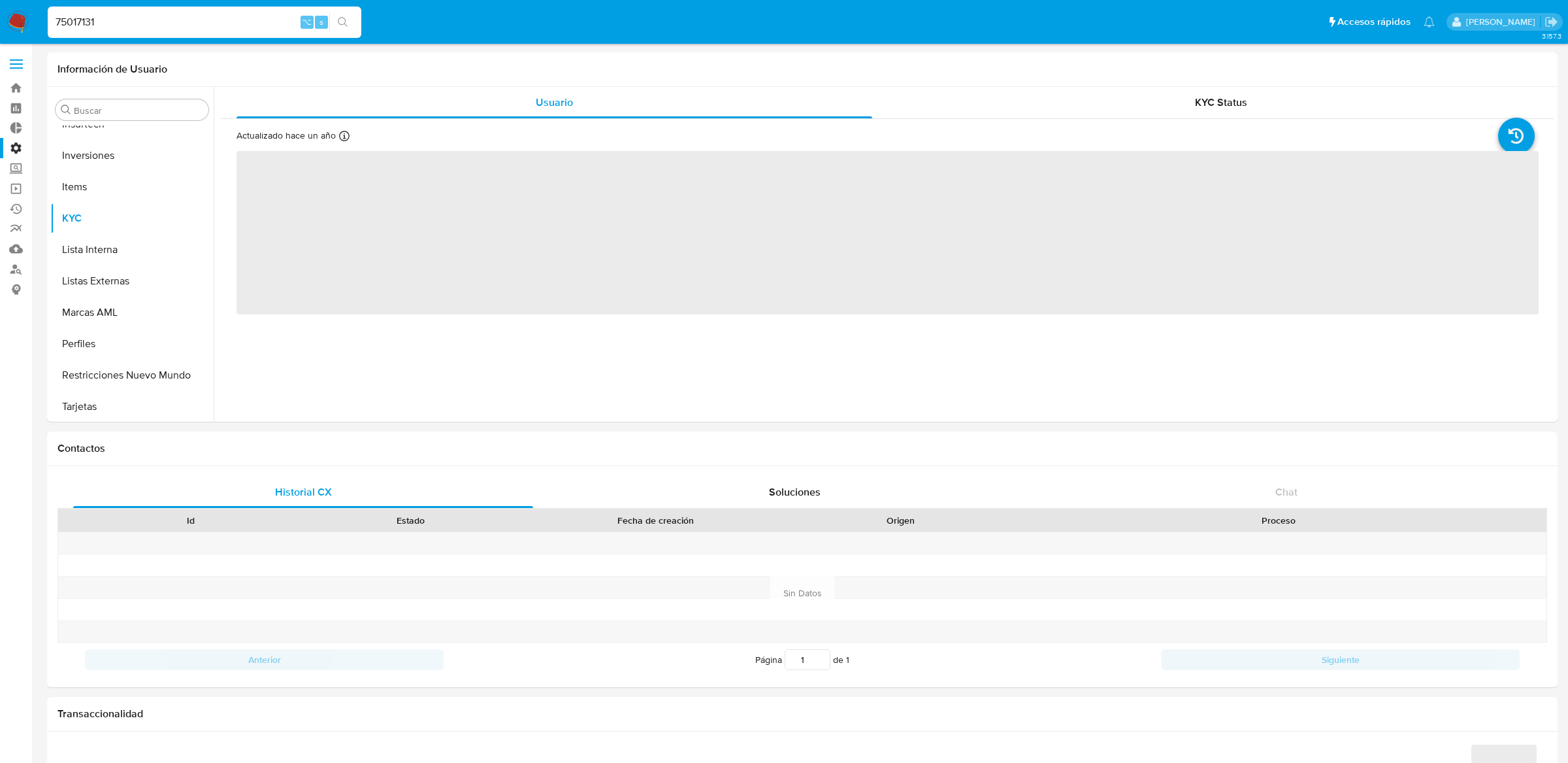
scroll to position [614, 0]
select select "10"
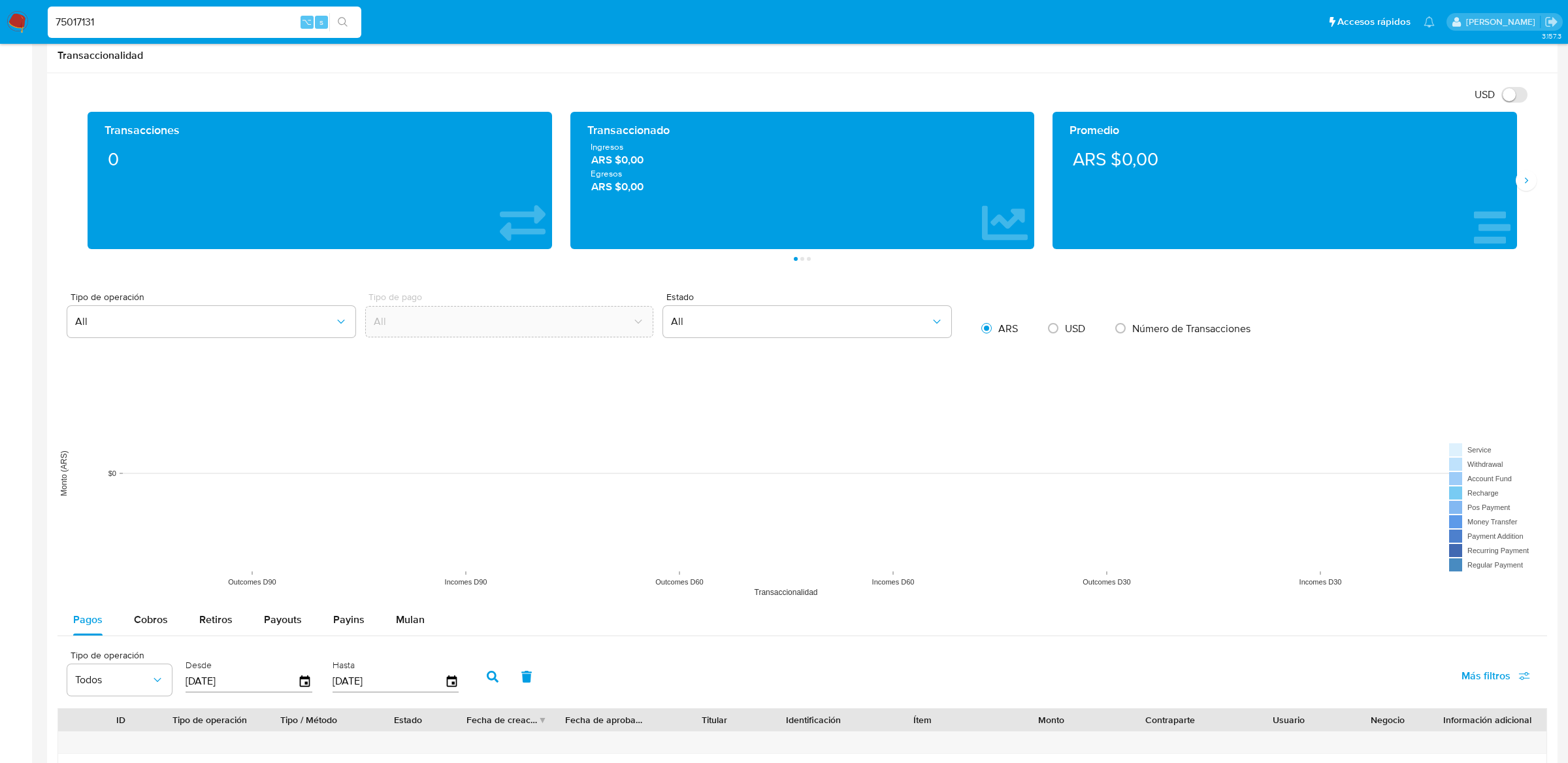
scroll to position [661, 0]
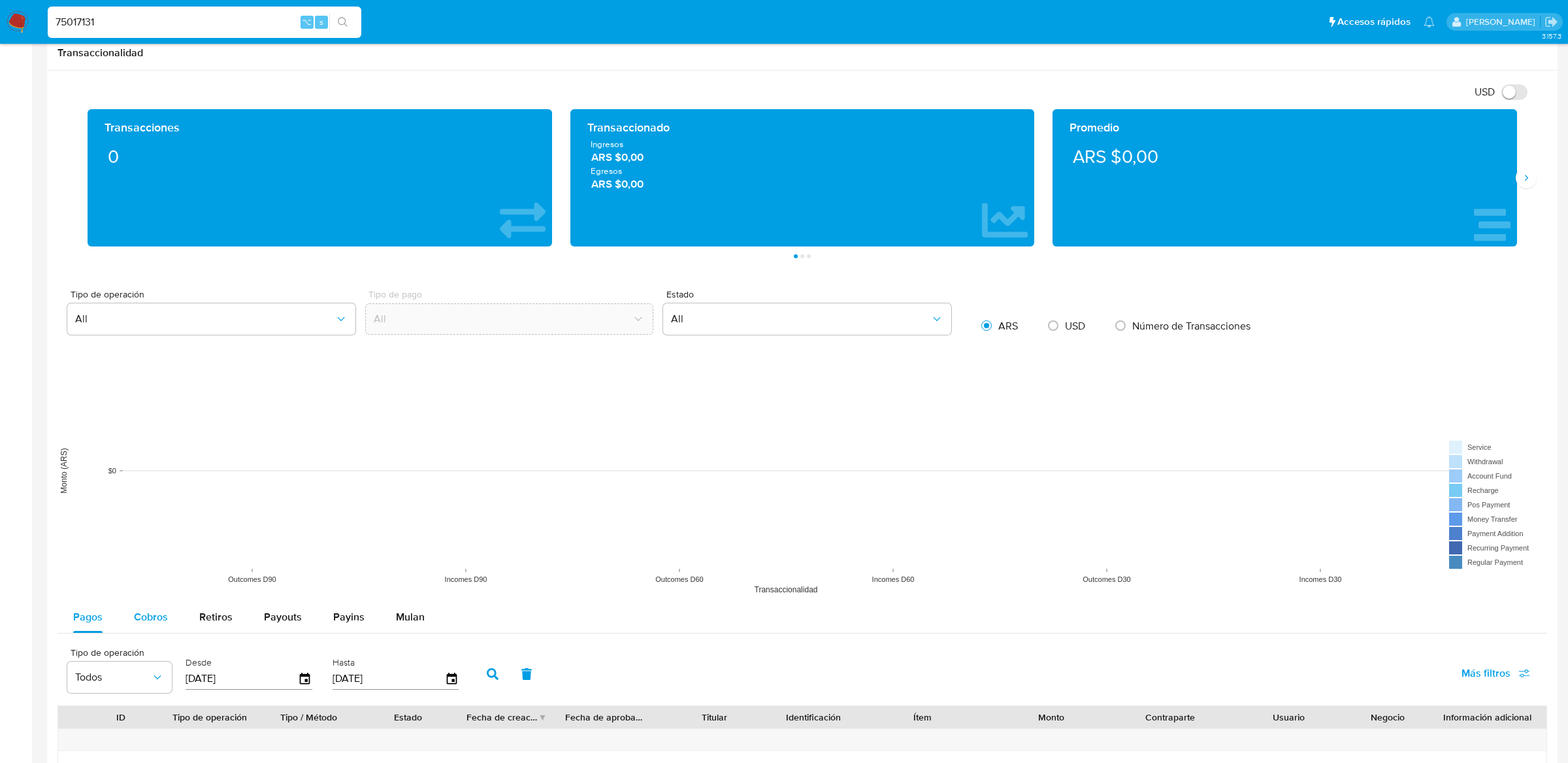
click at [158, 620] on span "Cobros" at bounding box center [151, 617] width 34 height 15
select select "10"
click at [217, 23] on input "75017131" at bounding box center [204, 22] width 313 height 17
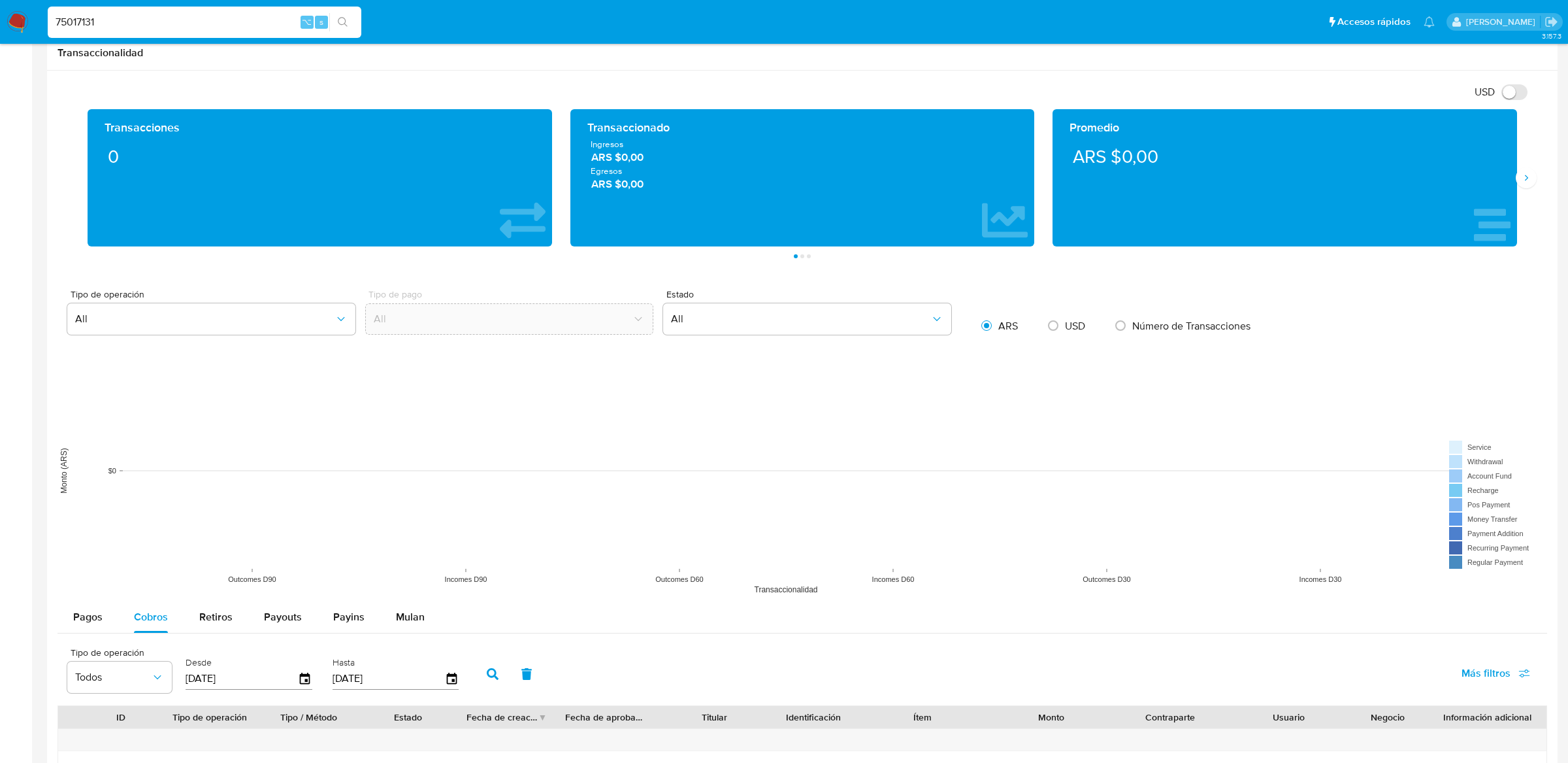
paste input "1132578403"
type input "1132578403"
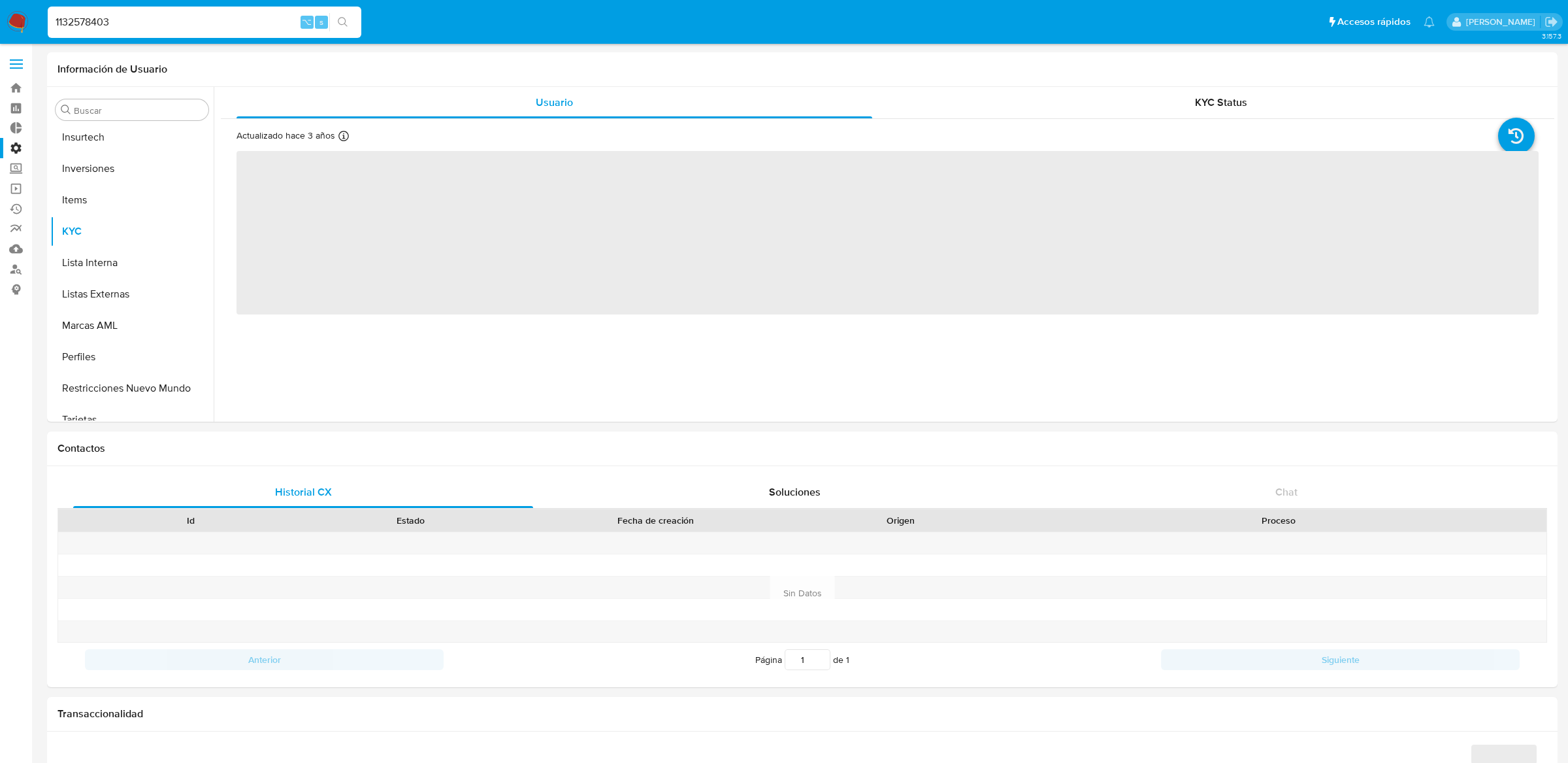
scroll to position [614, 0]
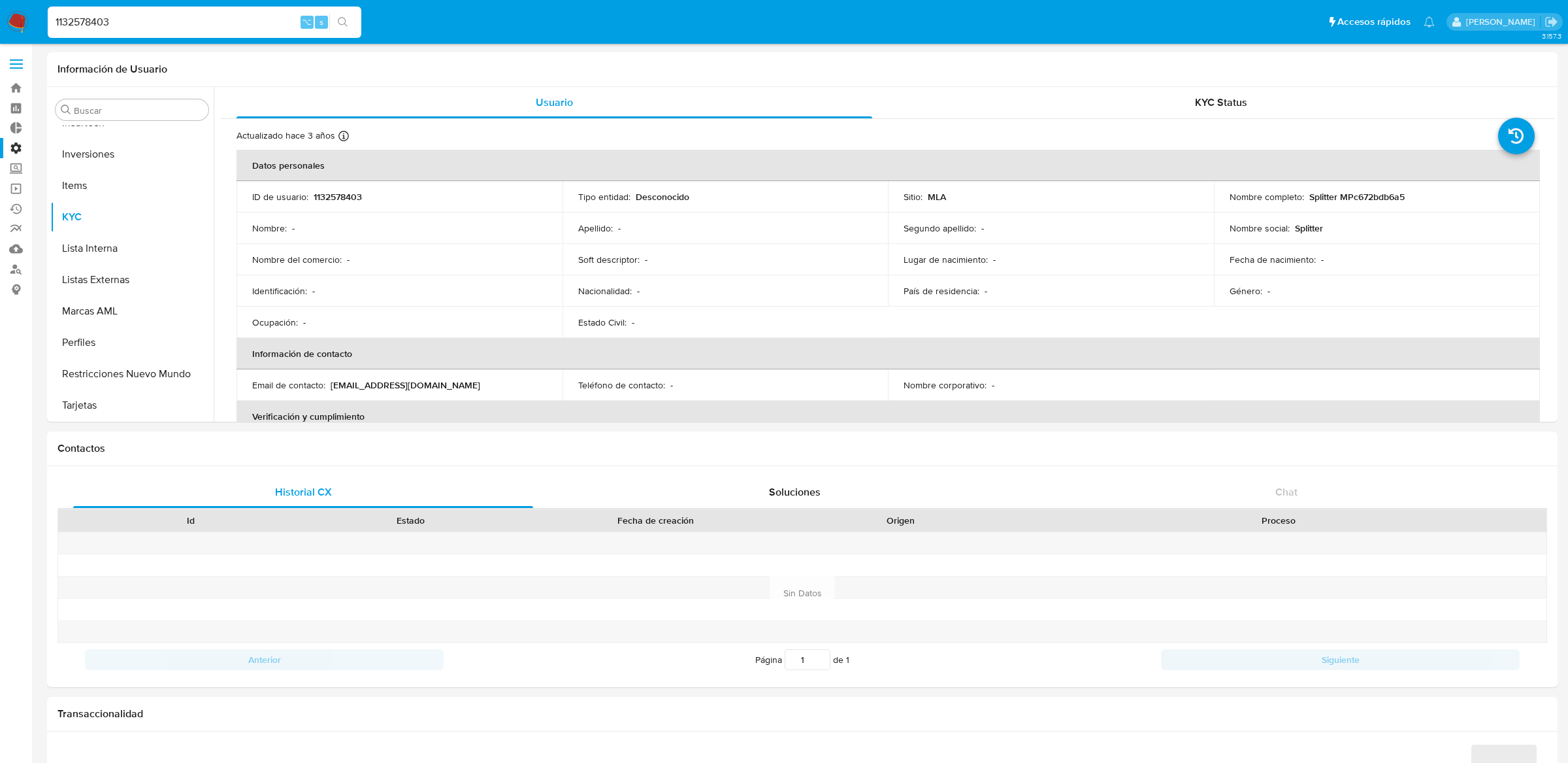
select select "10"
click at [99, 15] on input "1132578403" at bounding box center [204, 22] width 313 height 17
paste input "326681970"
type input "326681970"
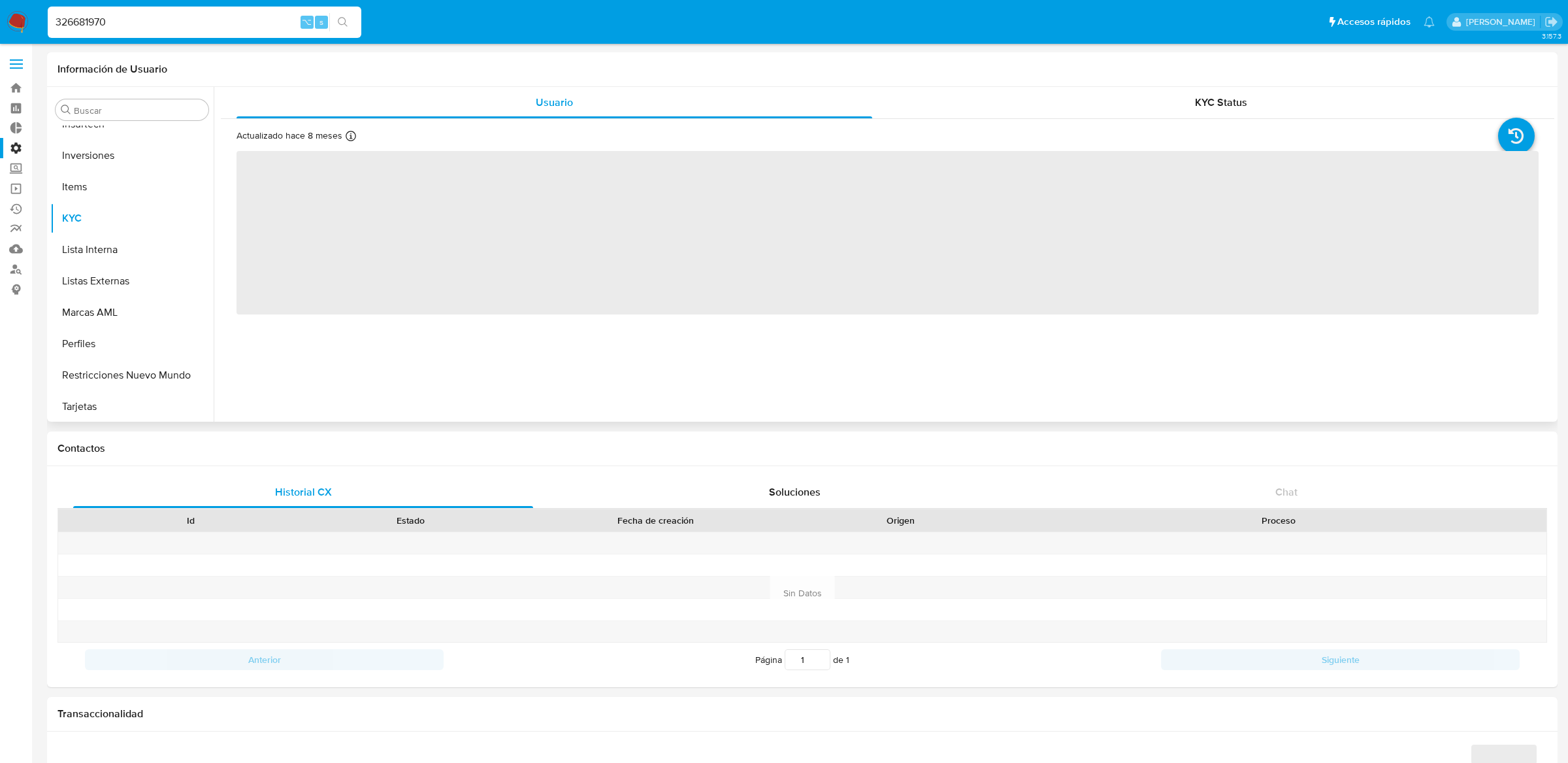
scroll to position [614, 0]
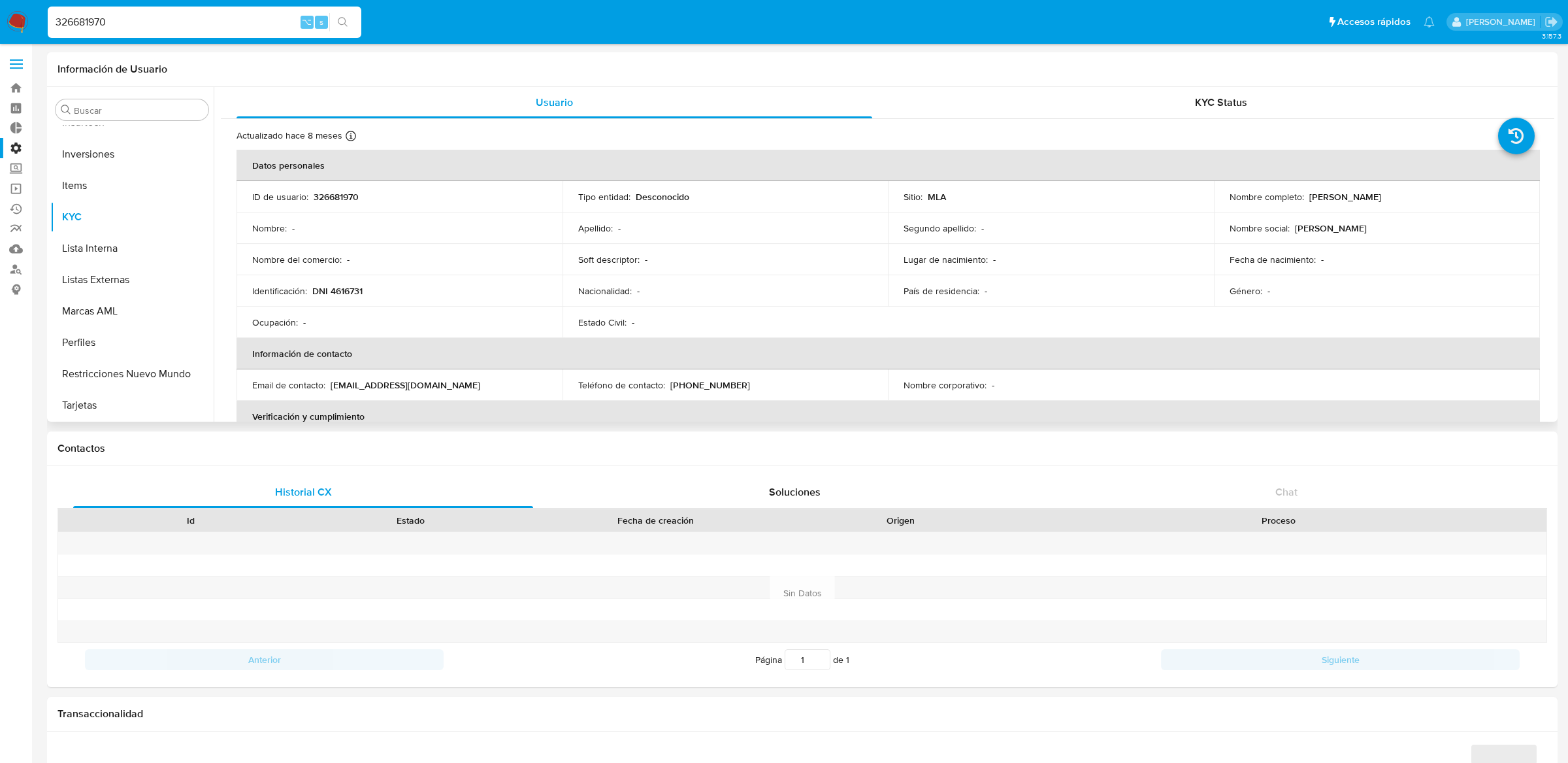
select select "10"
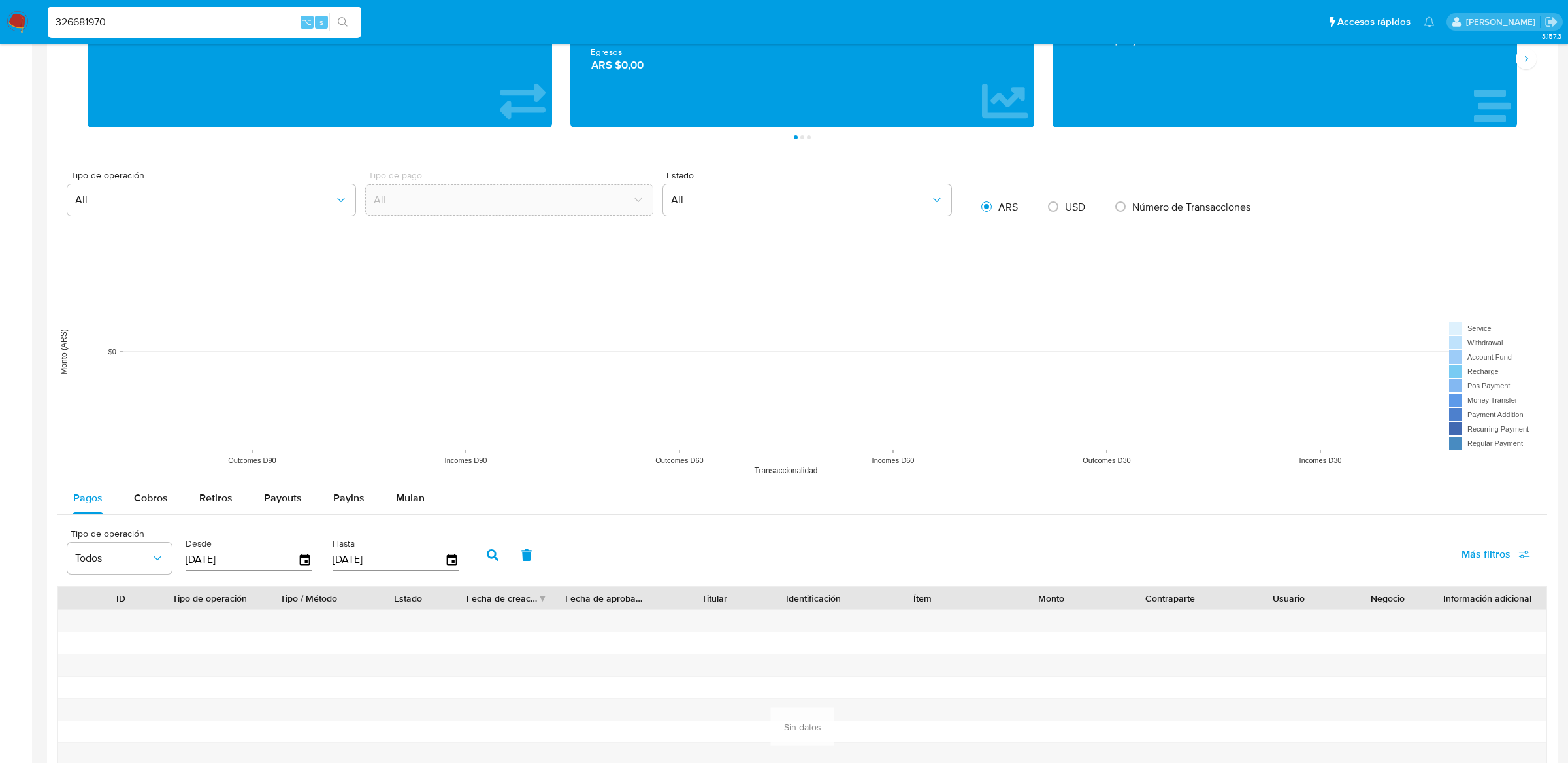
scroll to position [821, 0]
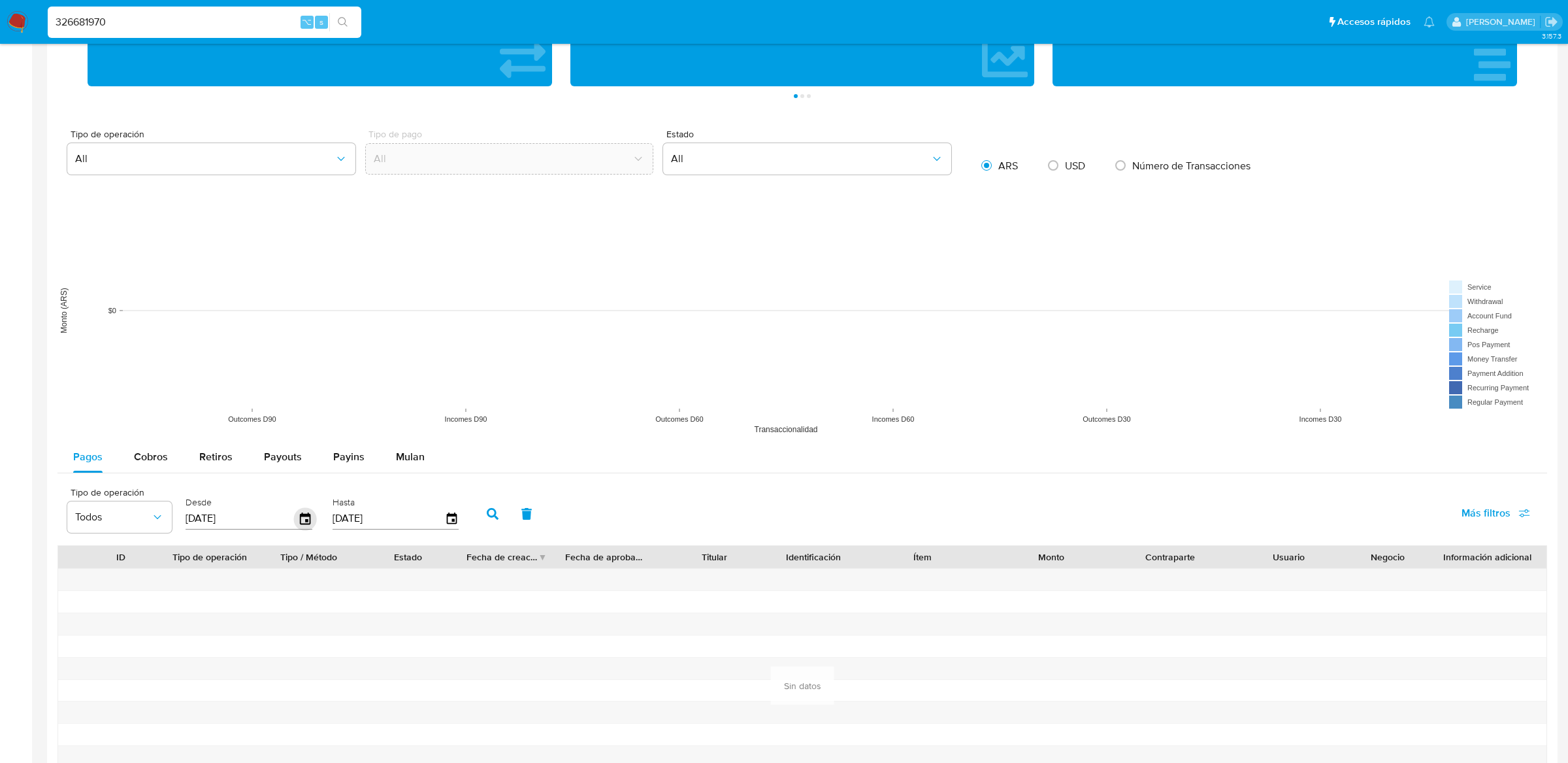
click at [295, 526] on icon "button" at bounding box center [306, 519] width 23 height 23
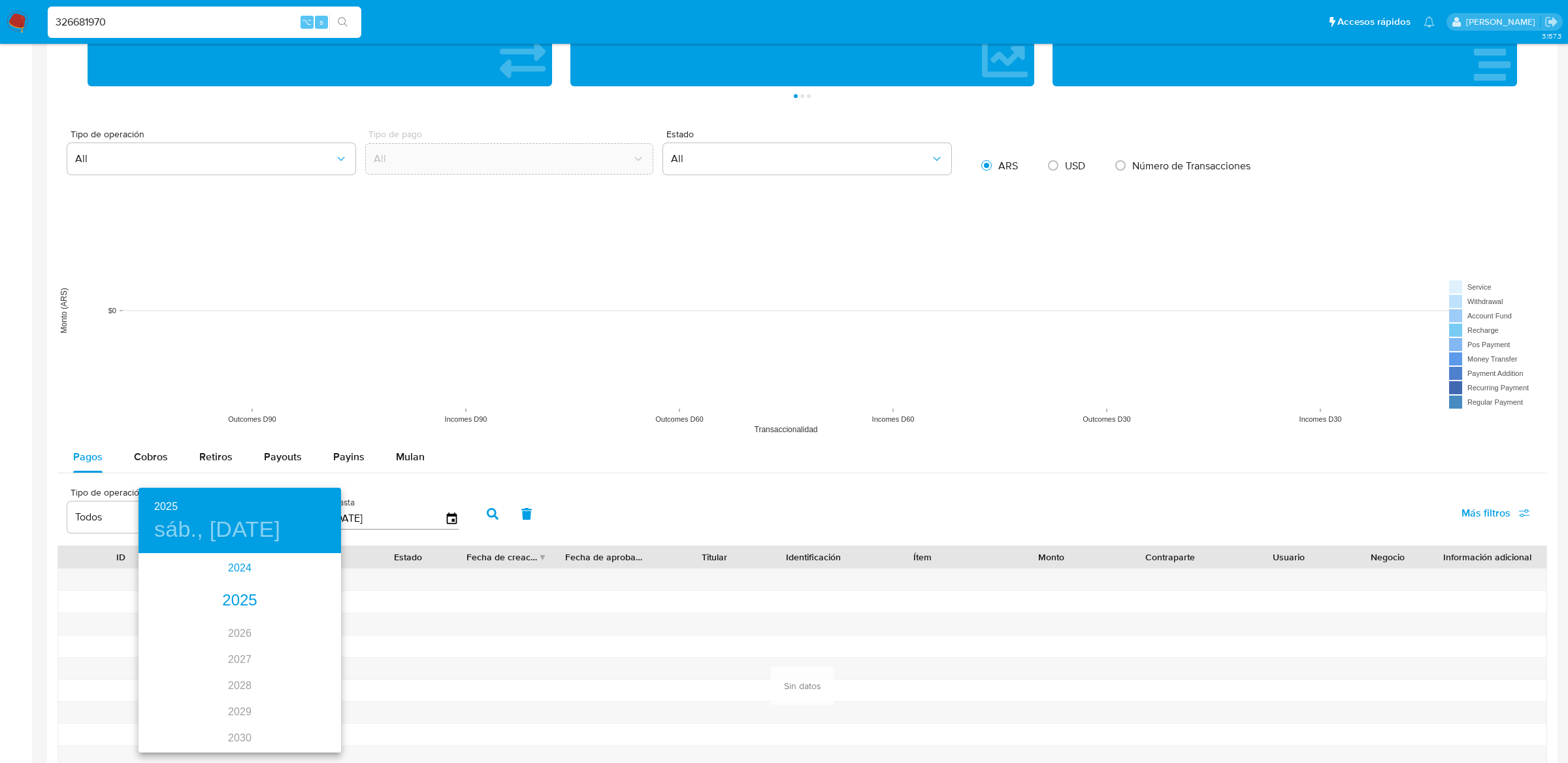
click at [246, 569] on div "2024" at bounding box center [239, 569] width 202 height 26
click at [314, 673] on div "sep." at bounding box center [307, 678] width 67 height 49
click at [218, 650] on span "4" at bounding box center [214, 646] width 24 height 13
type input "[DATE]"
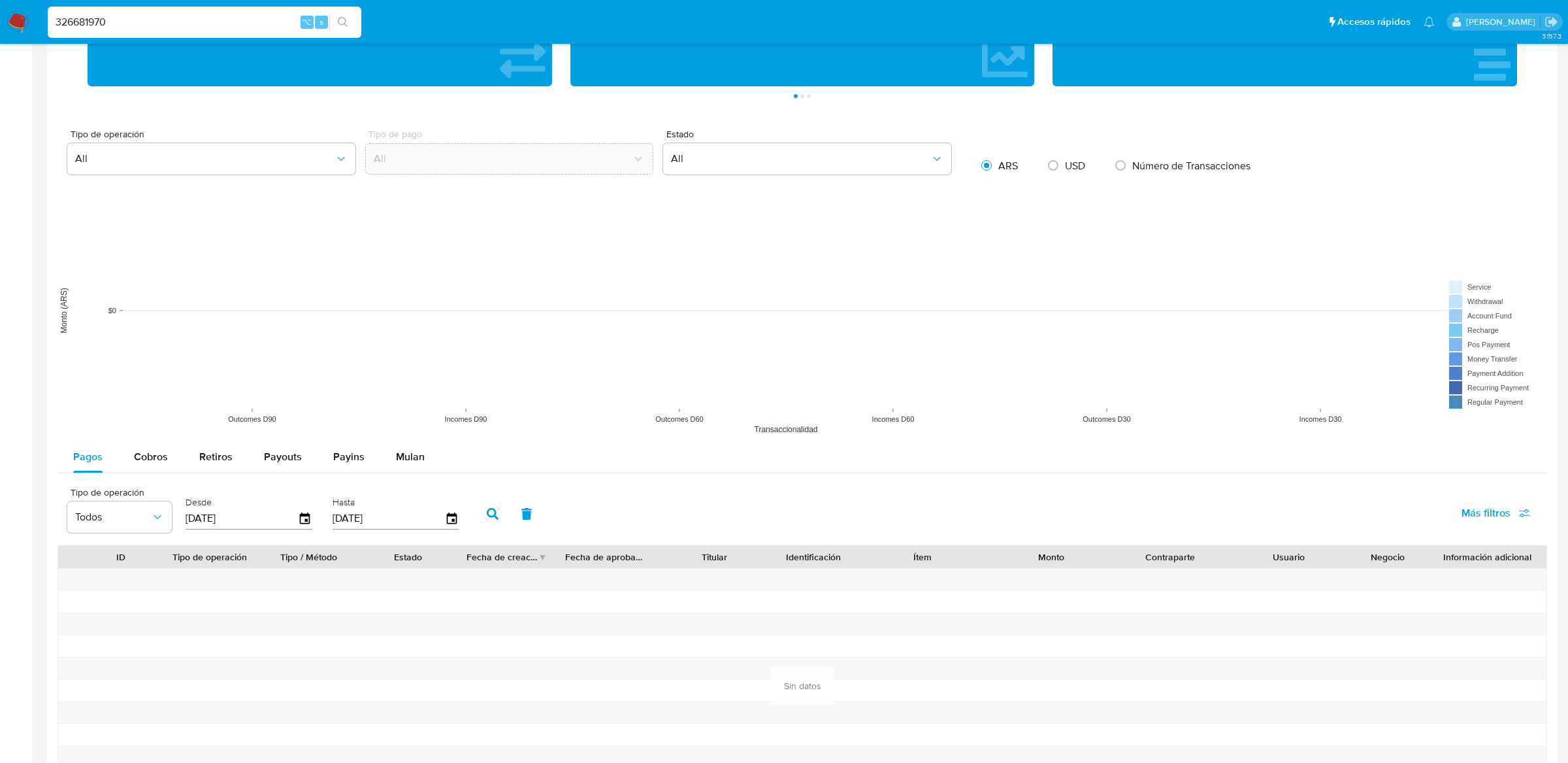
click at [480, 531] on div "Tipo de operación Todos Desde [DATE] Hasta [DATE] Más filtros" at bounding box center [803, 512] width 1490 height 66
click at [485, 523] on button "button" at bounding box center [492, 514] width 34 height 32
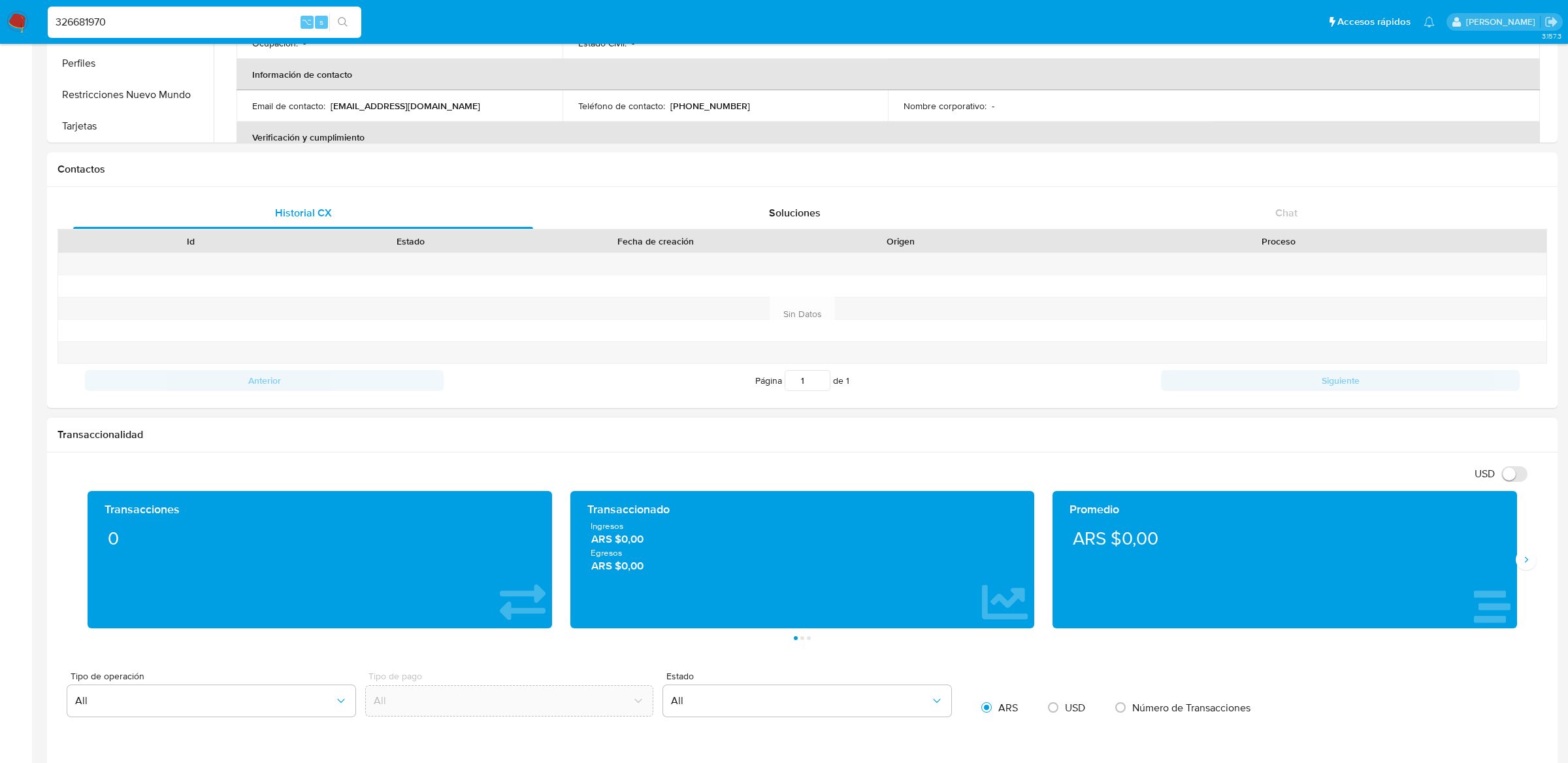
scroll to position [193, 0]
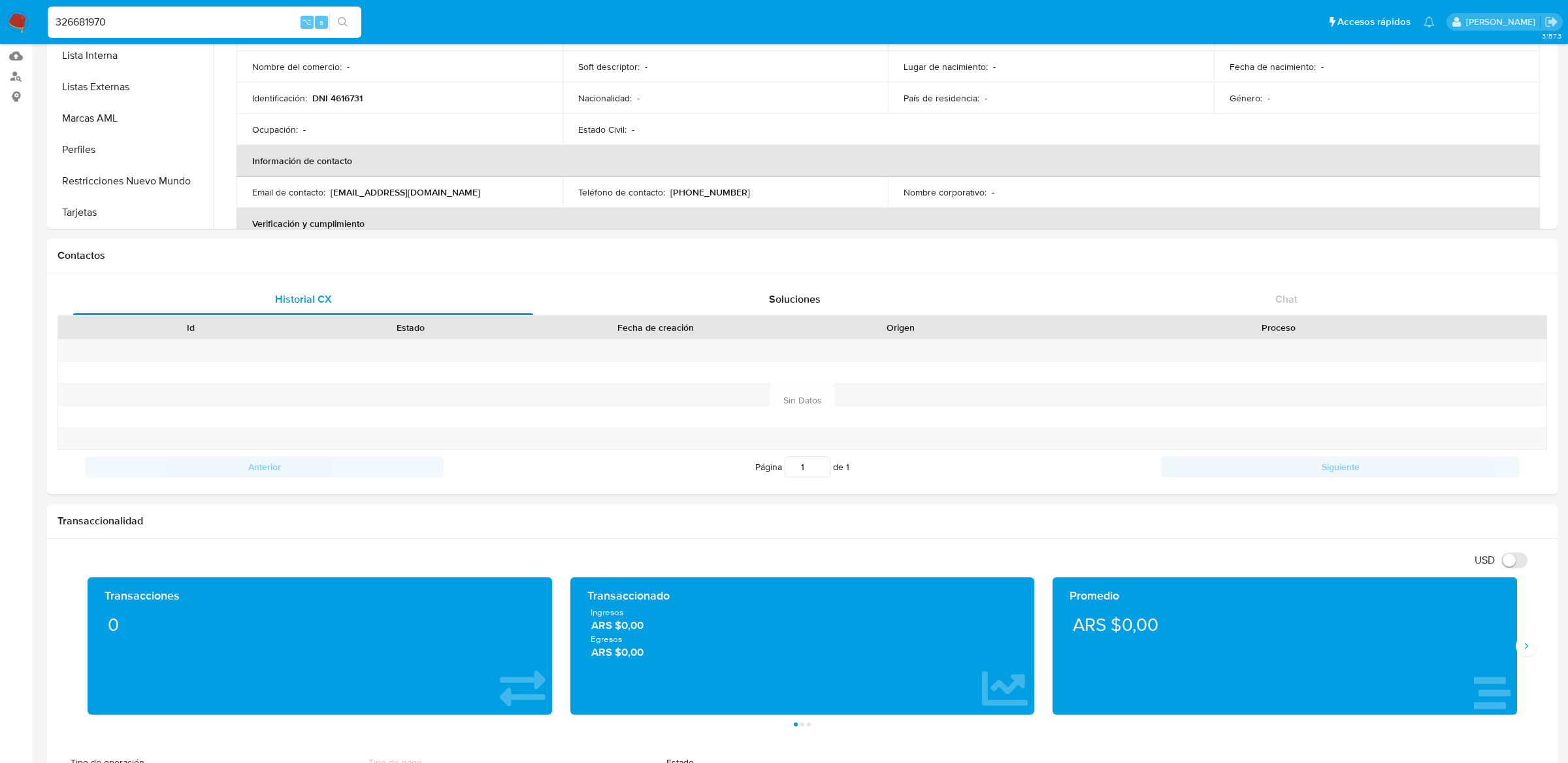
click at [228, 26] on input "326681970" at bounding box center [204, 22] width 313 height 17
paste input "1616077728"
type input "1616077728"
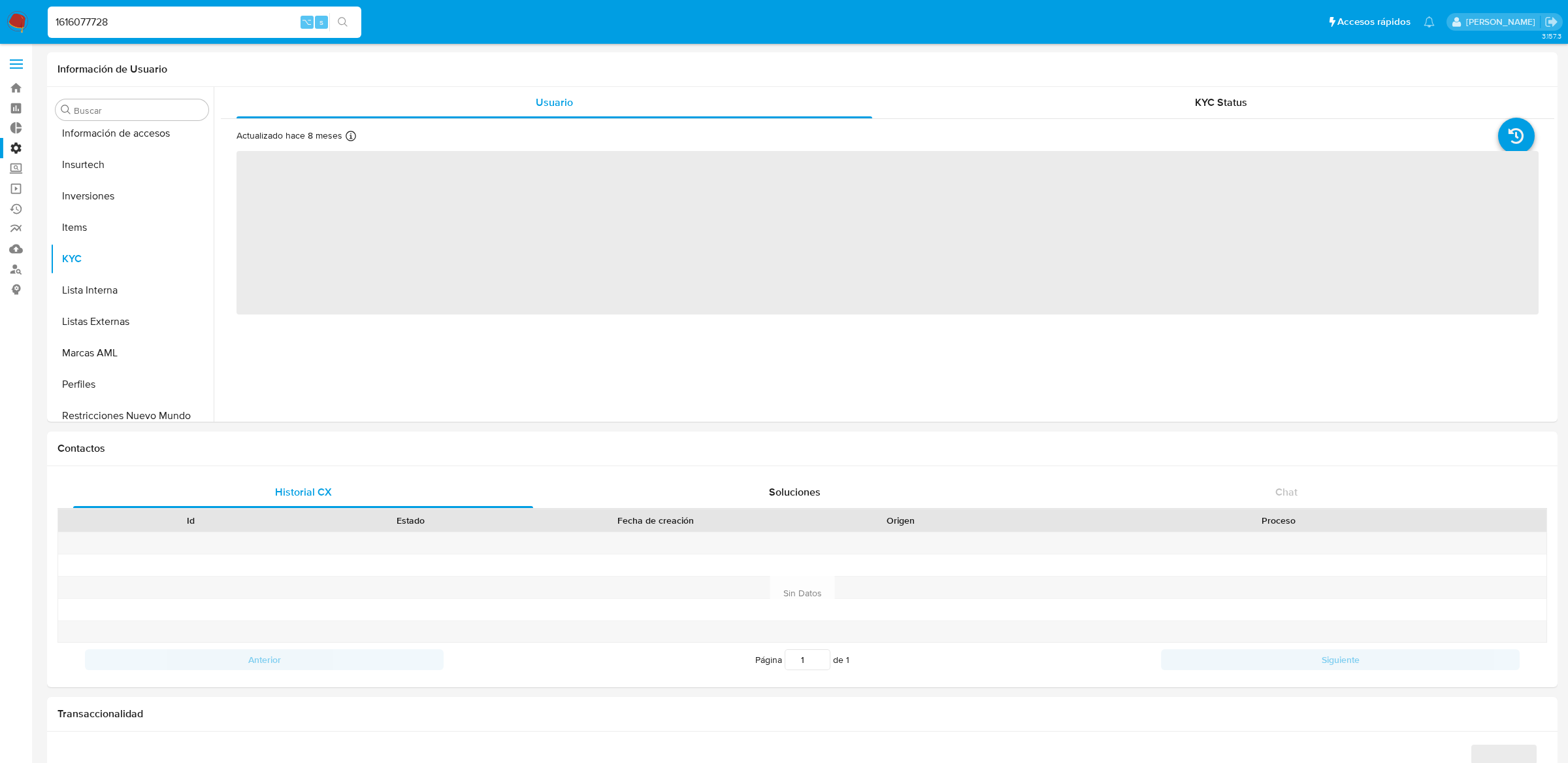
scroll to position [611, 0]
select select "10"
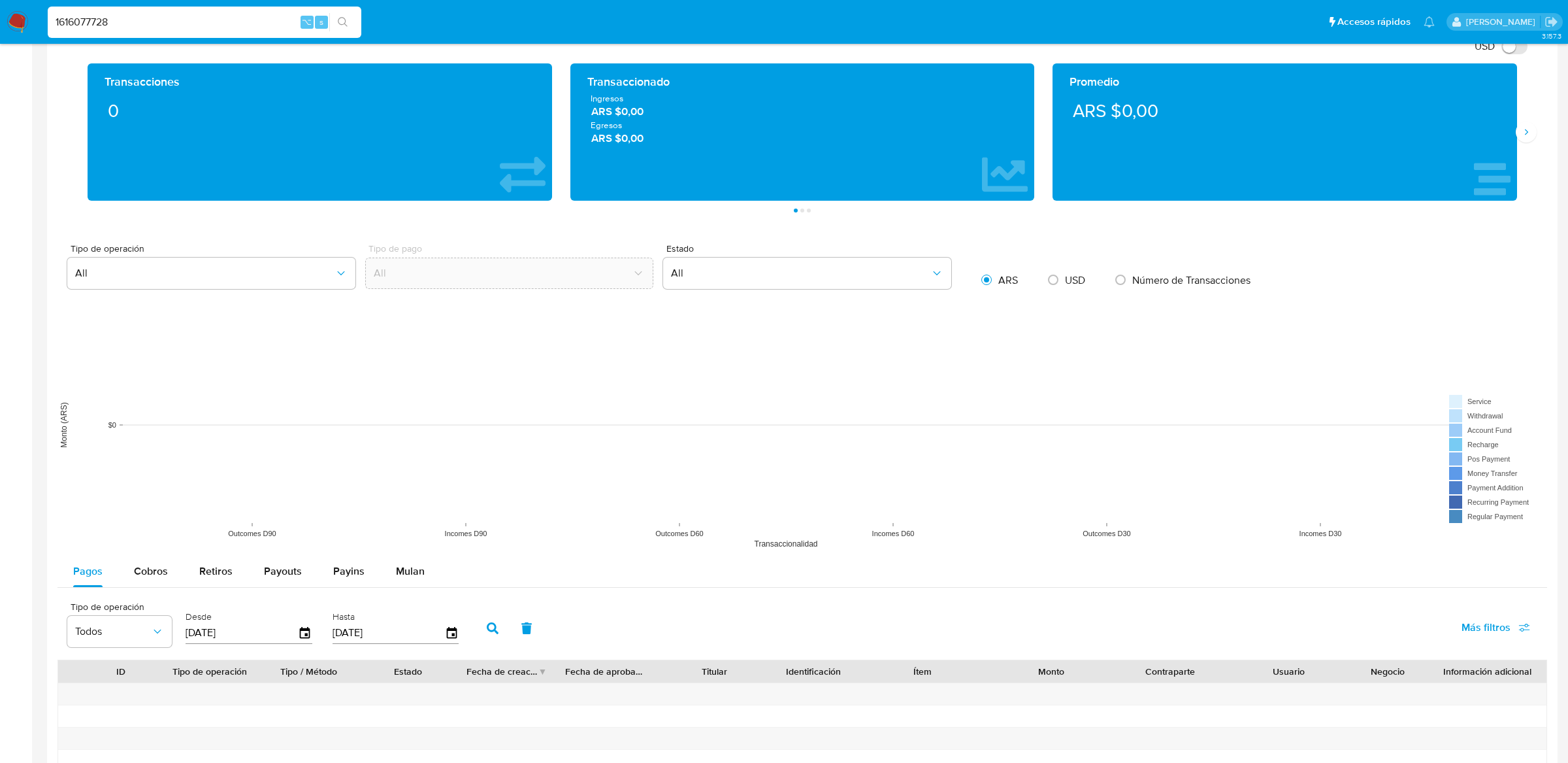
scroll to position [762, 0]
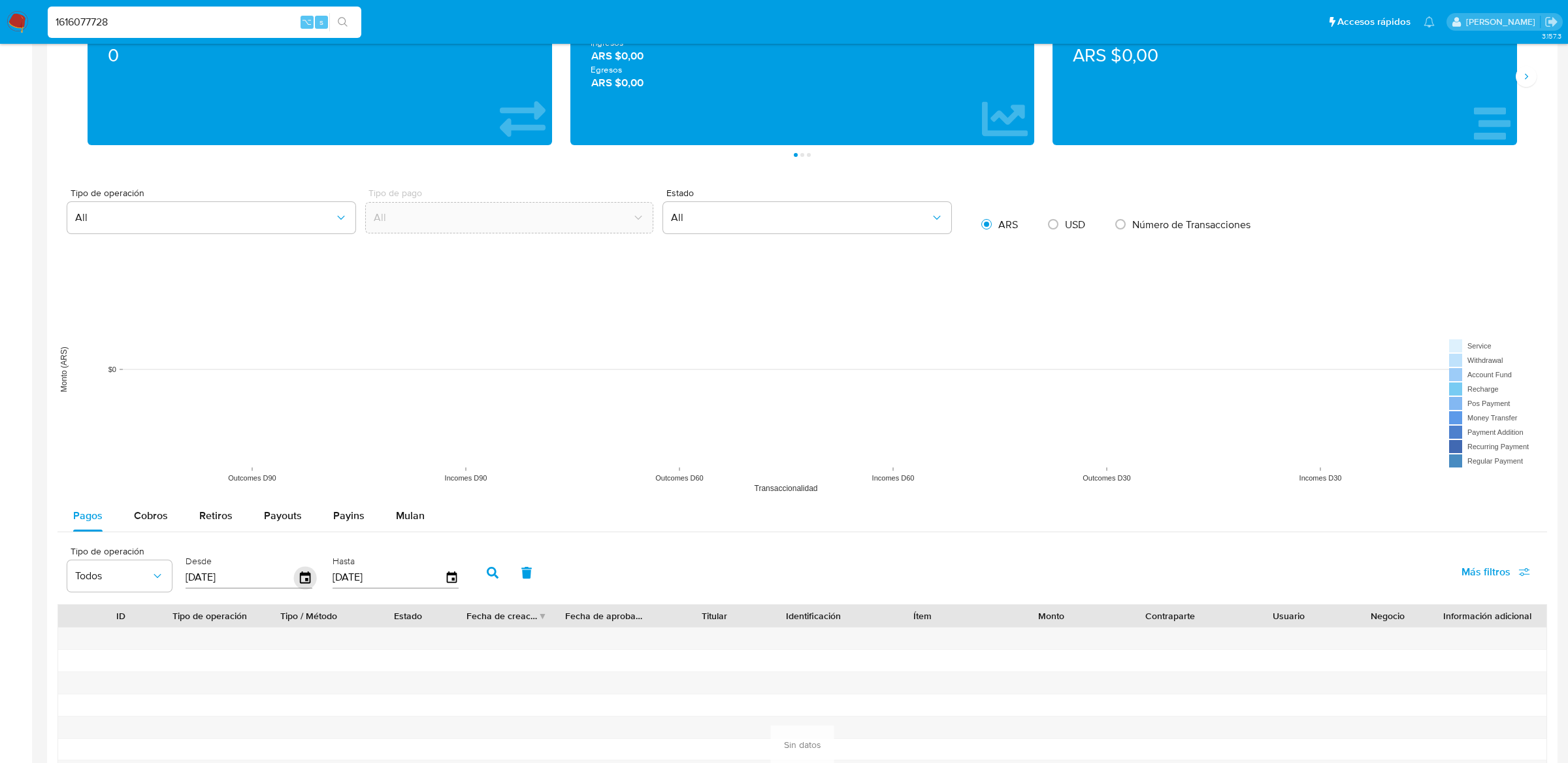
click at [306, 583] on icon "button" at bounding box center [306, 576] width 11 height 11
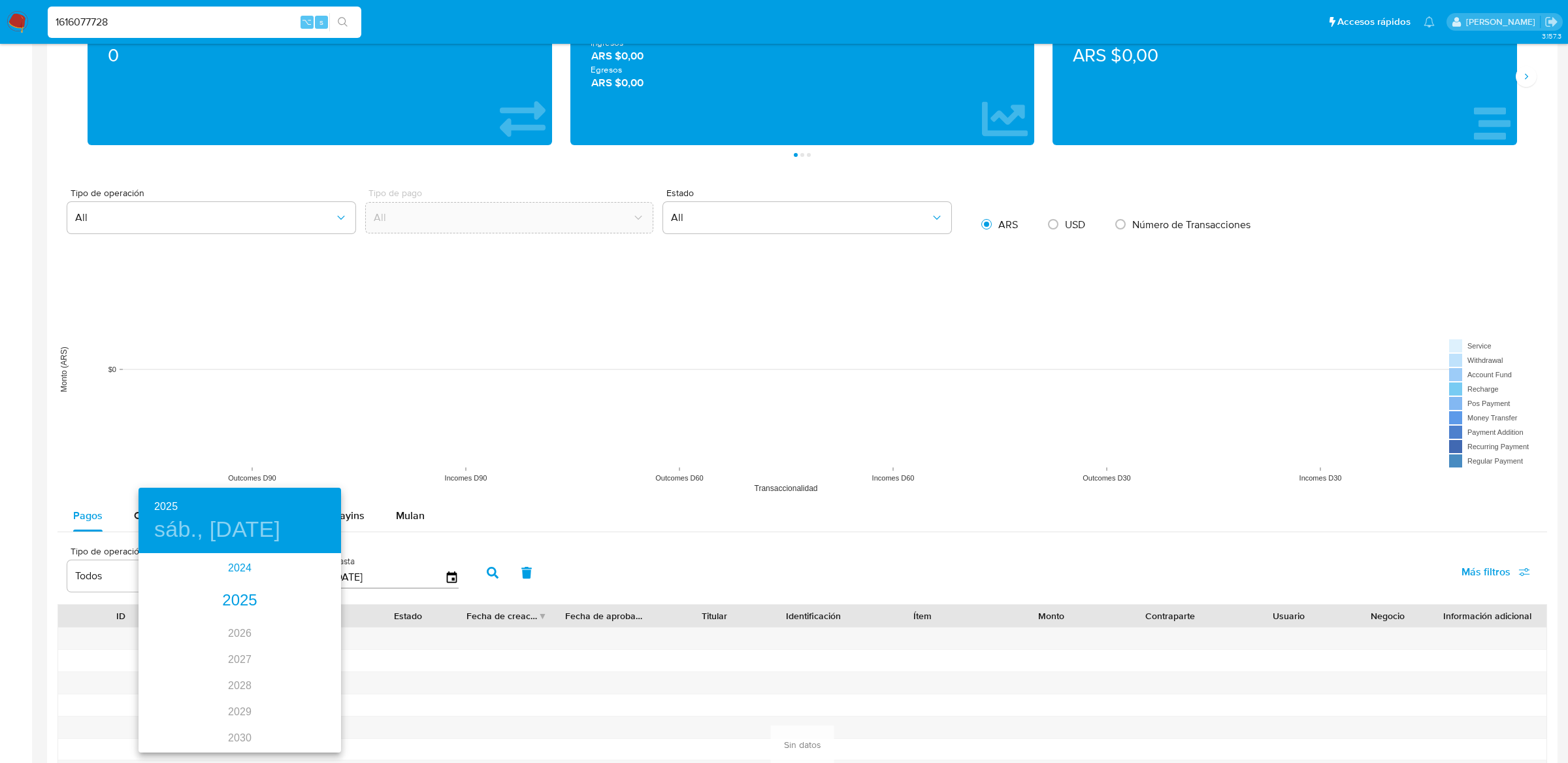
click at [245, 569] on div "2024" at bounding box center [239, 569] width 202 height 26
click at [310, 687] on div "sep." at bounding box center [307, 678] width 67 height 49
click at [214, 646] on p "4" at bounding box center [214, 646] width 5 height 13
type input "[DATE]"
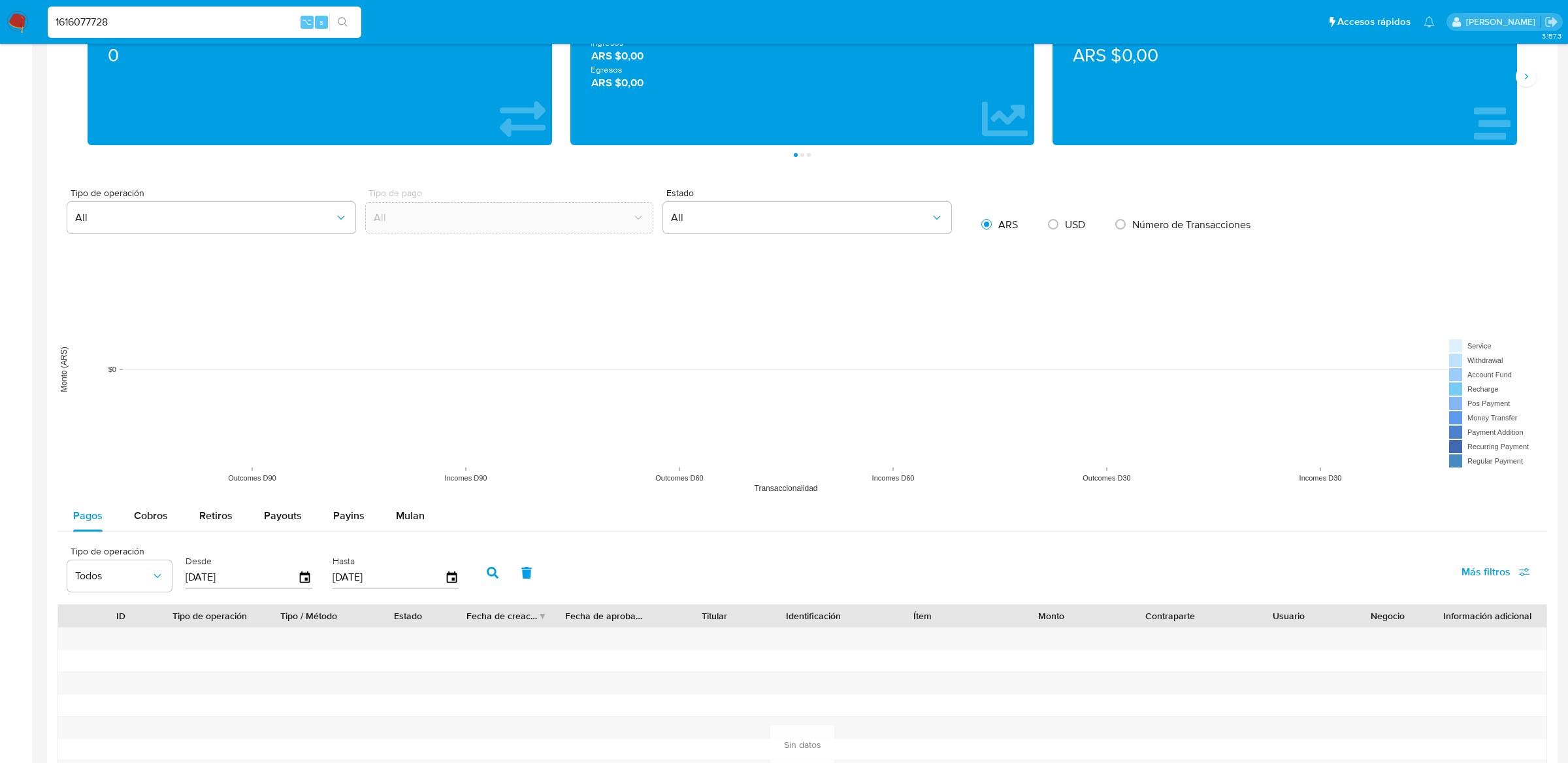
click at [490, 583] on button "button" at bounding box center [492, 573] width 34 height 32
click at [189, 27] on input "1616077728" at bounding box center [204, 22] width 313 height 17
paste input "83516717"
type input "835167178"
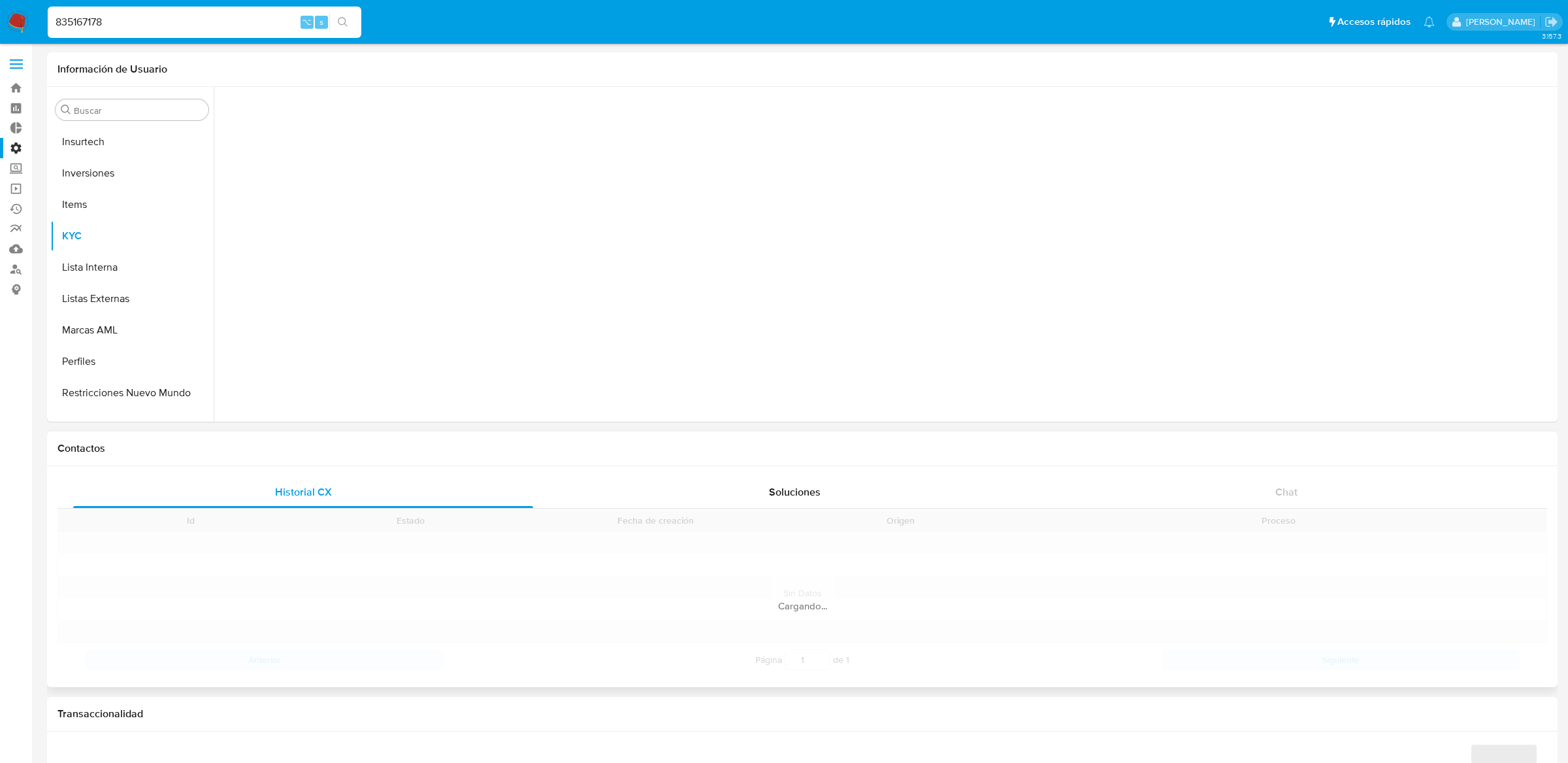
scroll to position [614, 0]
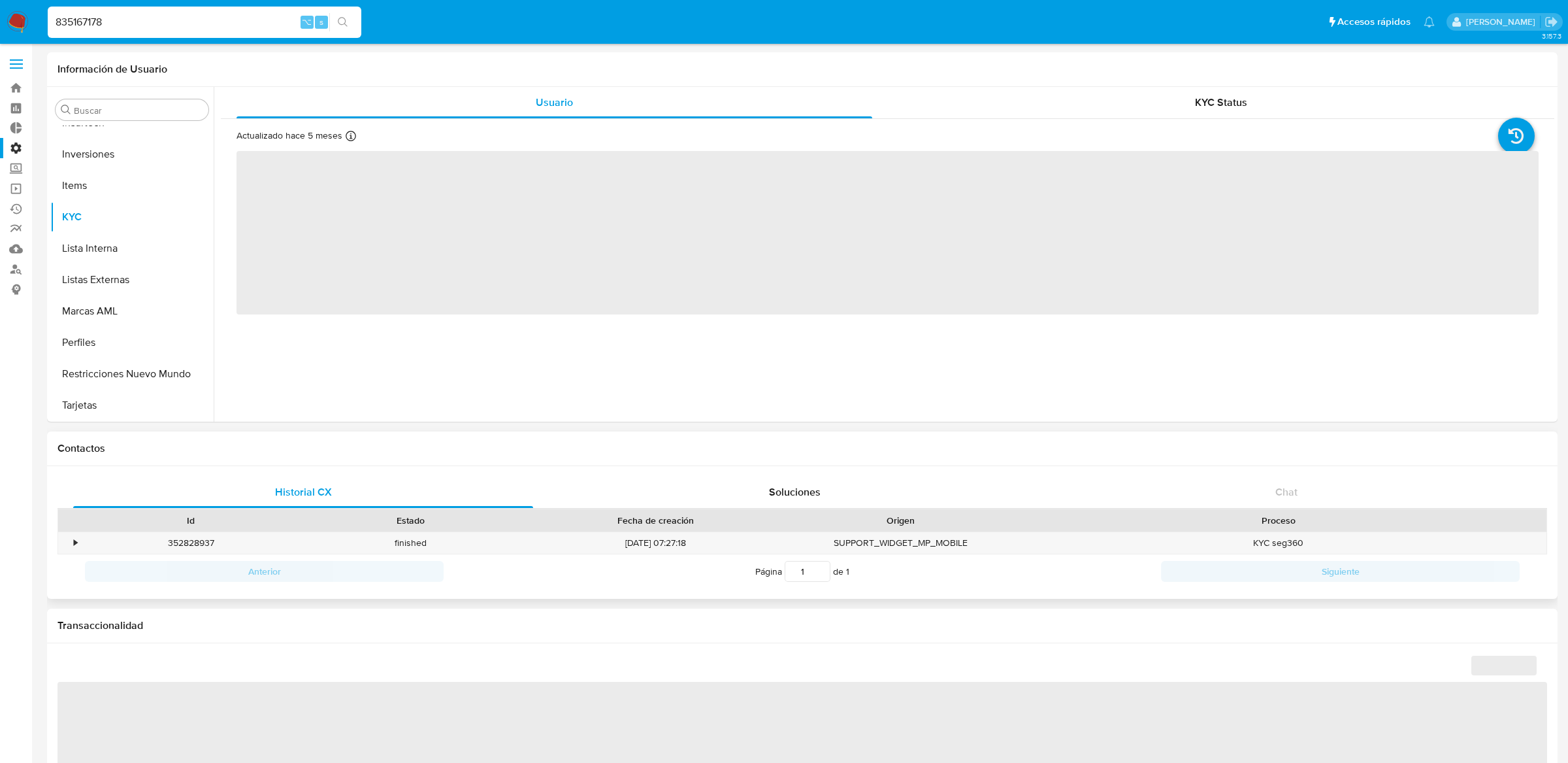
select select "10"
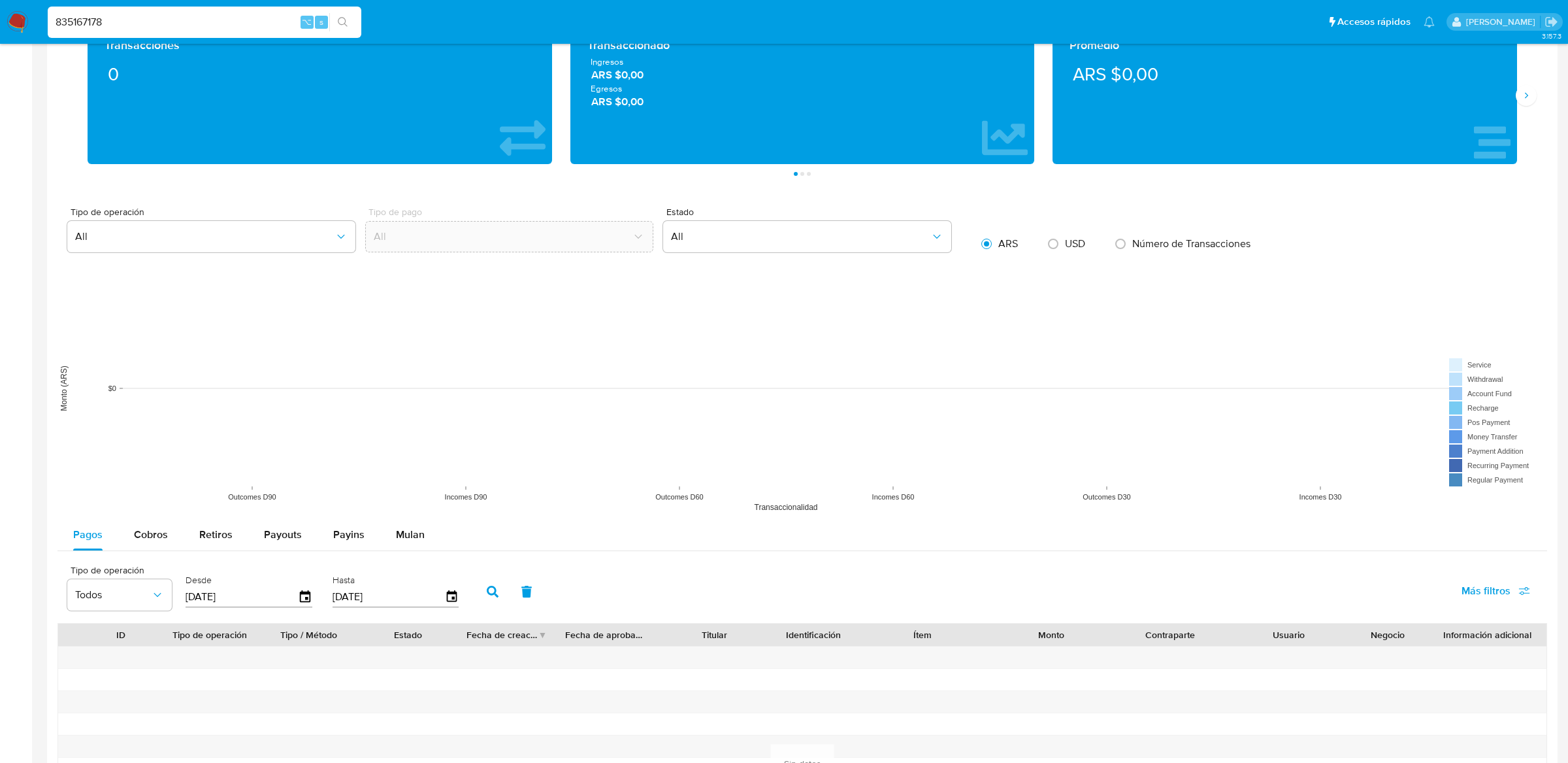
scroll to position [710, 0]
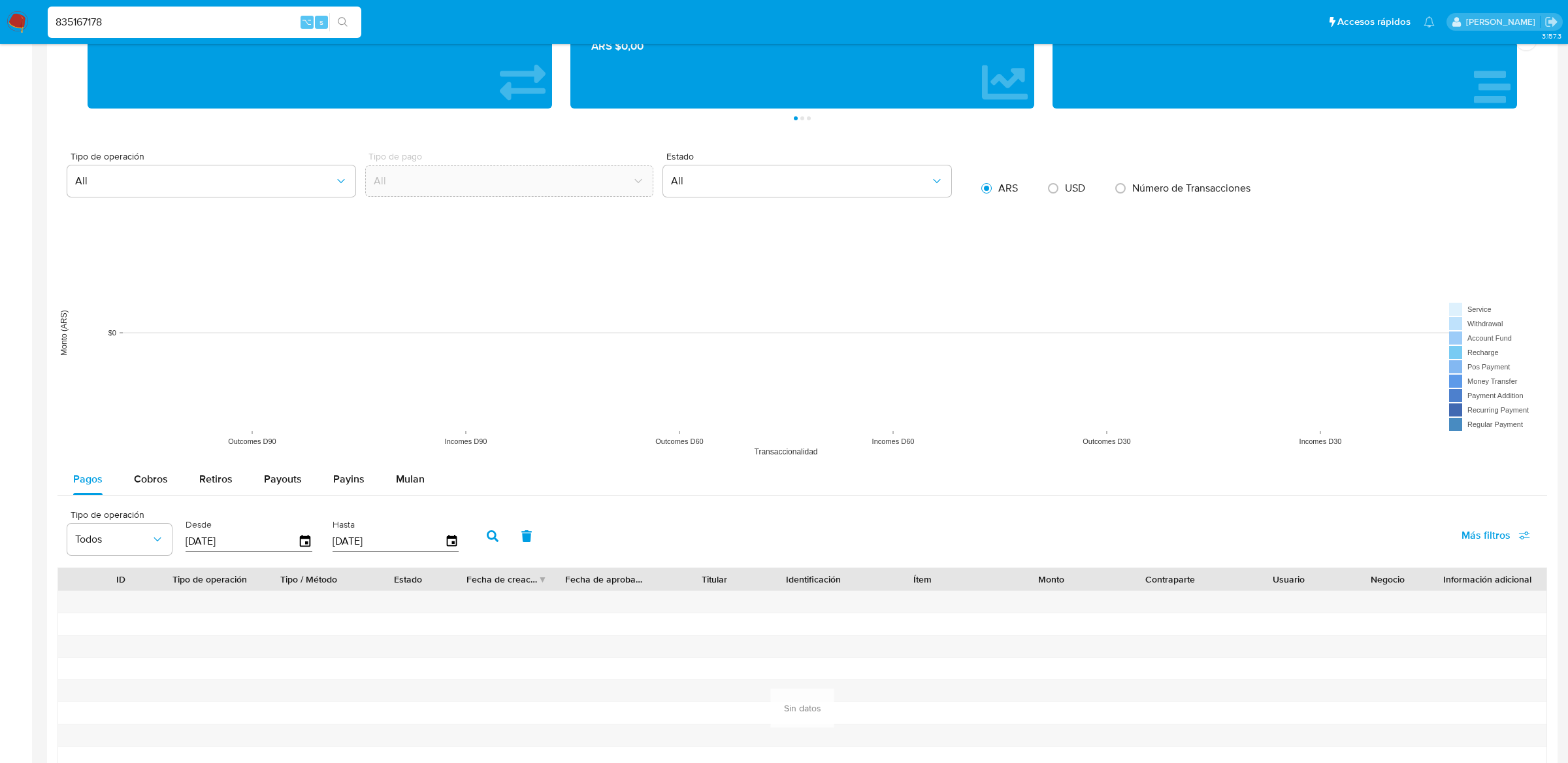
click at [302, 549] on div "[DATE]" at bounding box center [249, 541] width 127 height 21
click at [300, 538] on icon "button" at bounding box center [306, 540] width 11 height 11
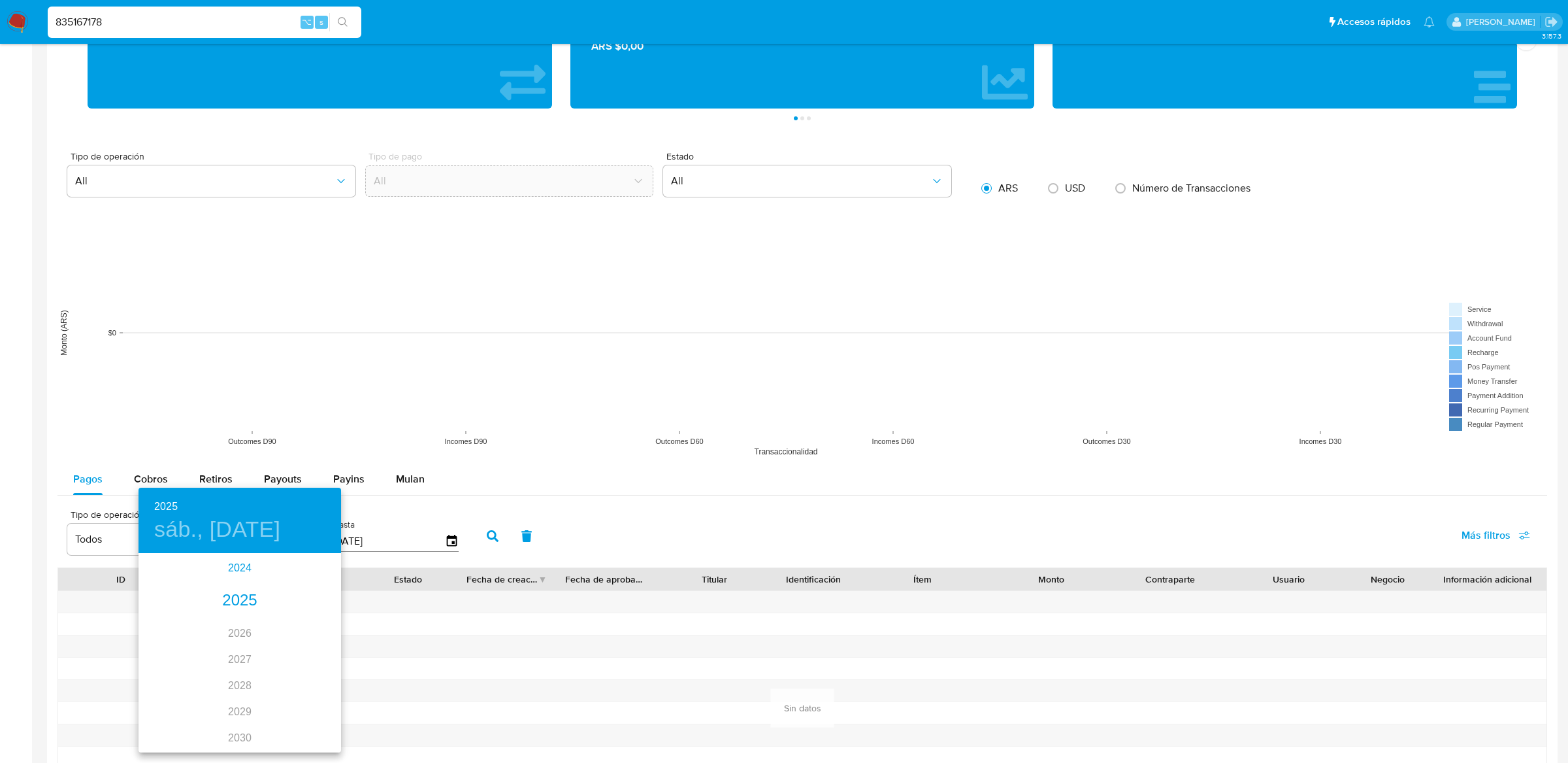
click at [236, 573] on div "2024" at bounding box center [239, 569] width 202 height 26
click at [306, 665] on div "sep." at bounding box center [307, 678] width 67 height 49
click at [214, 650] on p "4" at bounding box center [214, 646] width 5 height 13
type input "[DATE]"
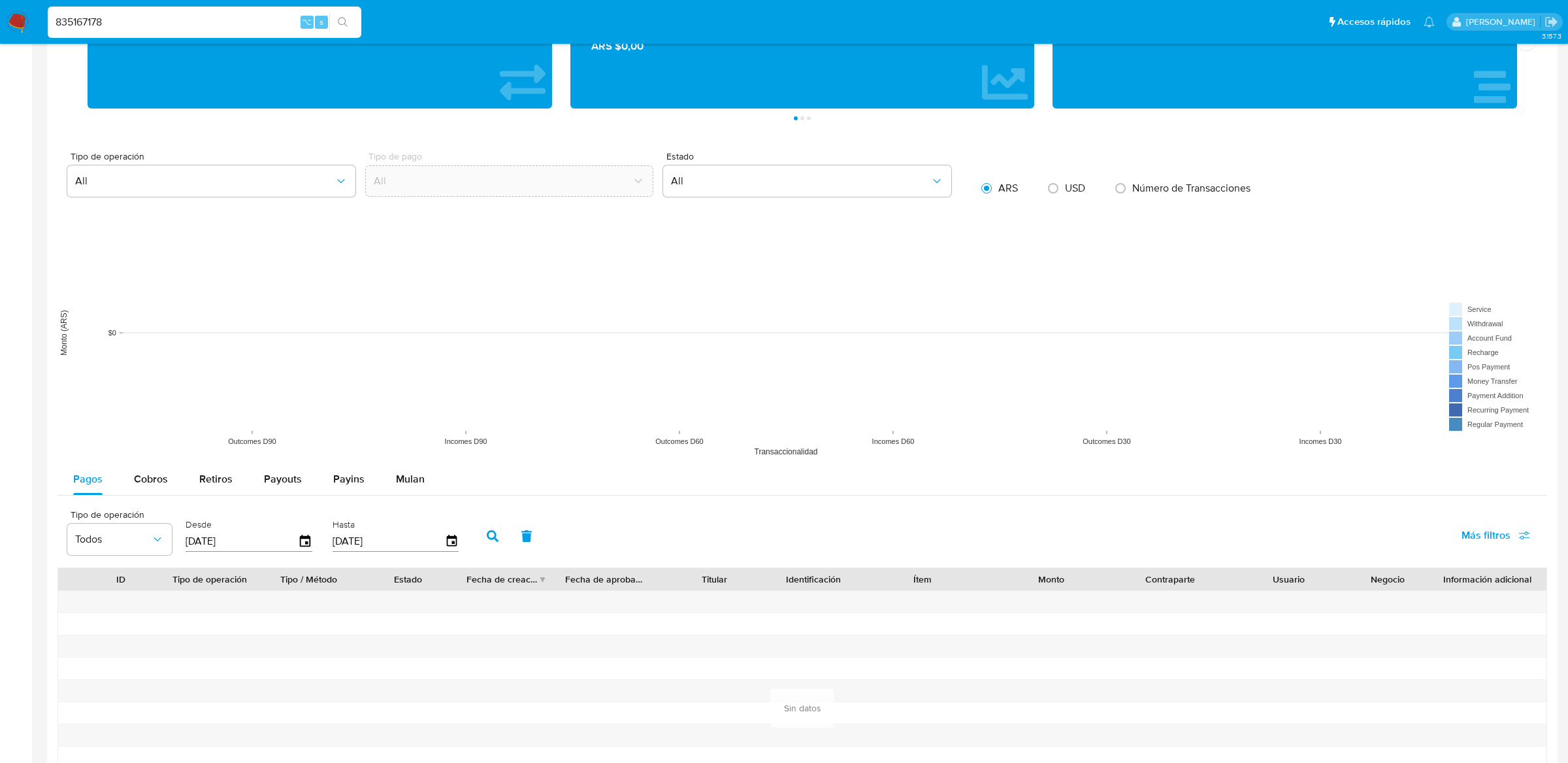
click at [475, 535] on button "button" at bounding box center [492, 536] width 34 height 32
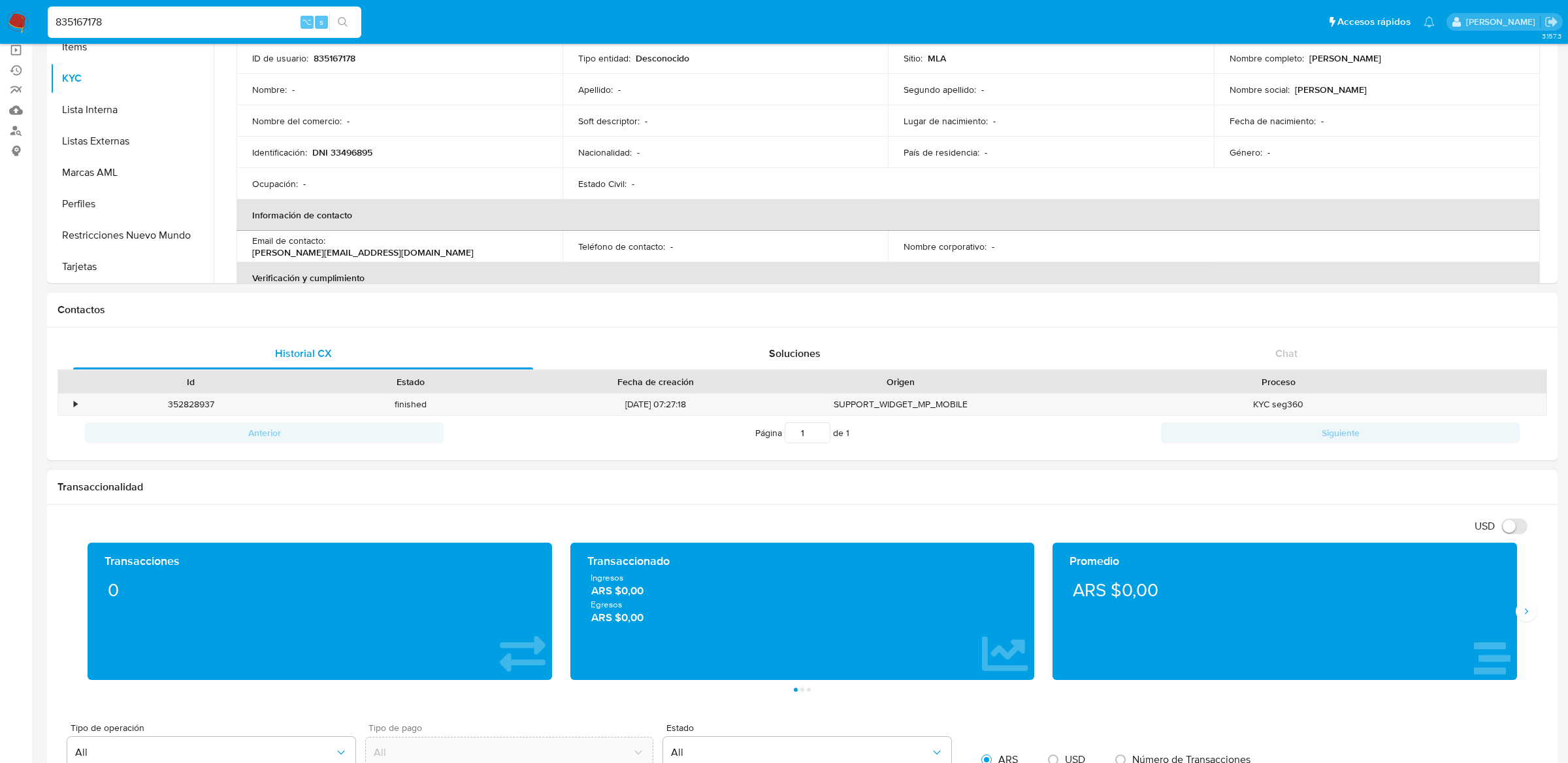
scroll to position [0, 0]
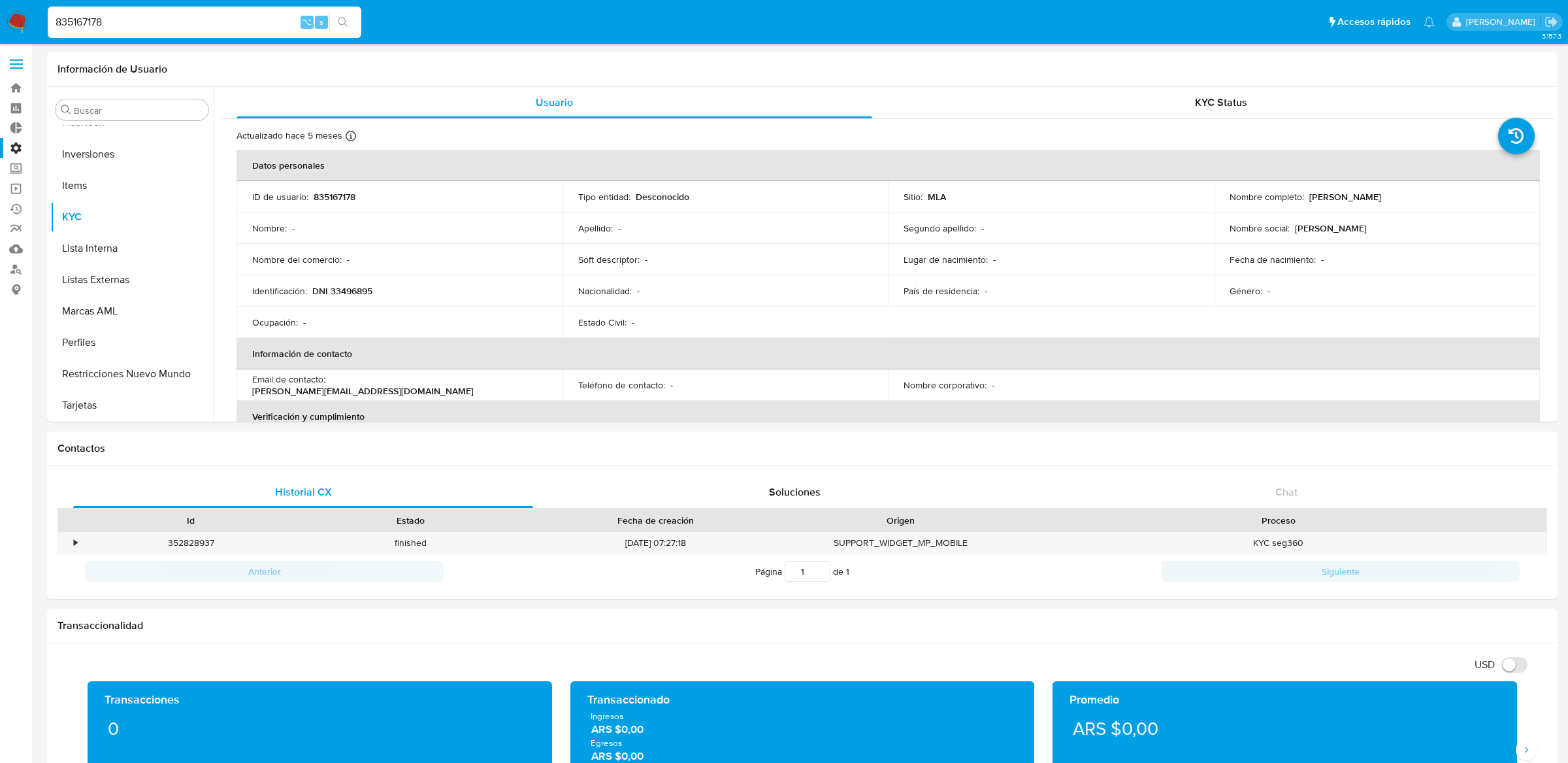
click at [194, 25] on input "835167178" at bounding box center [204, 22] width 313 height 17
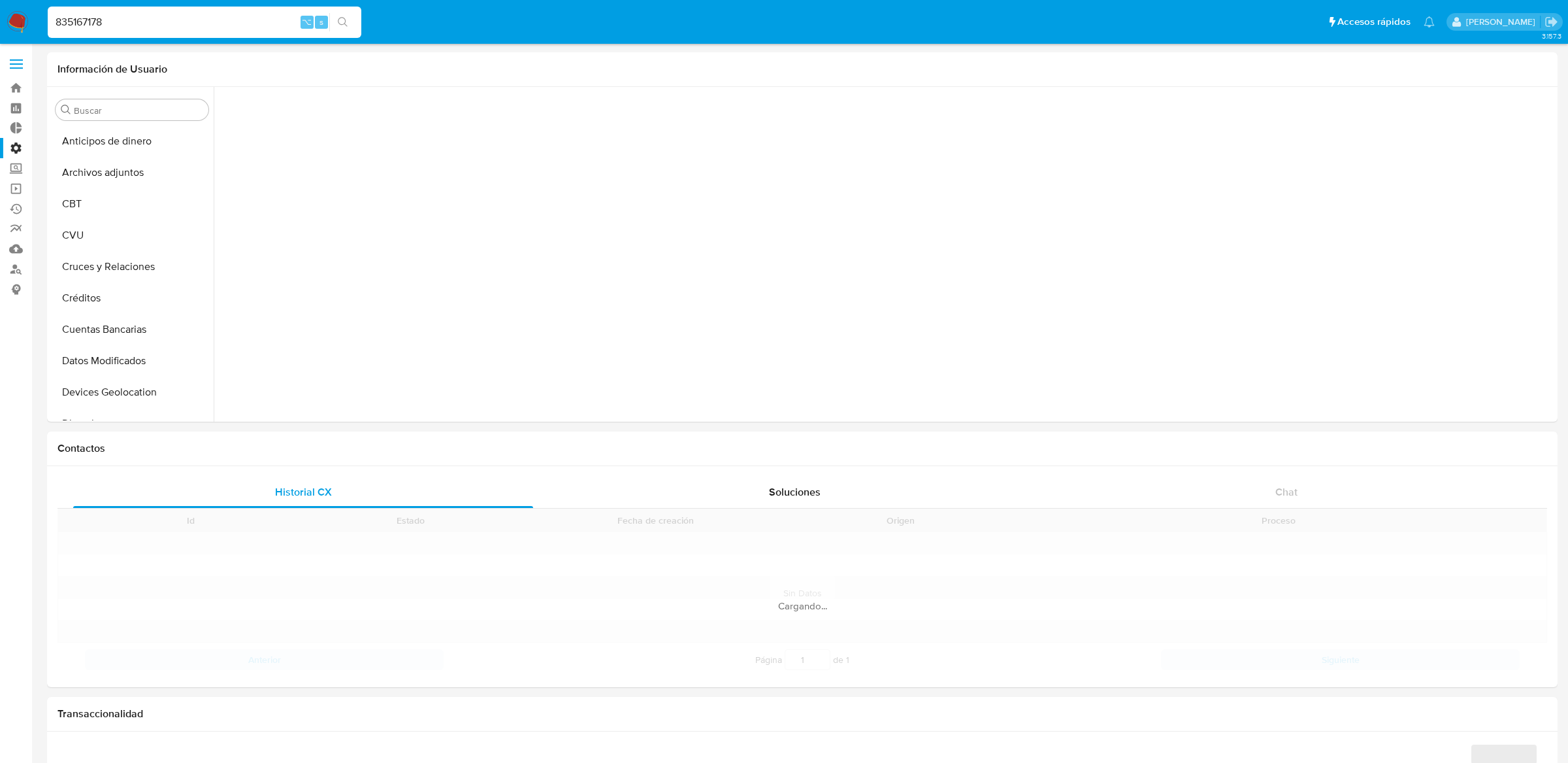
scroll to position [614, 0]
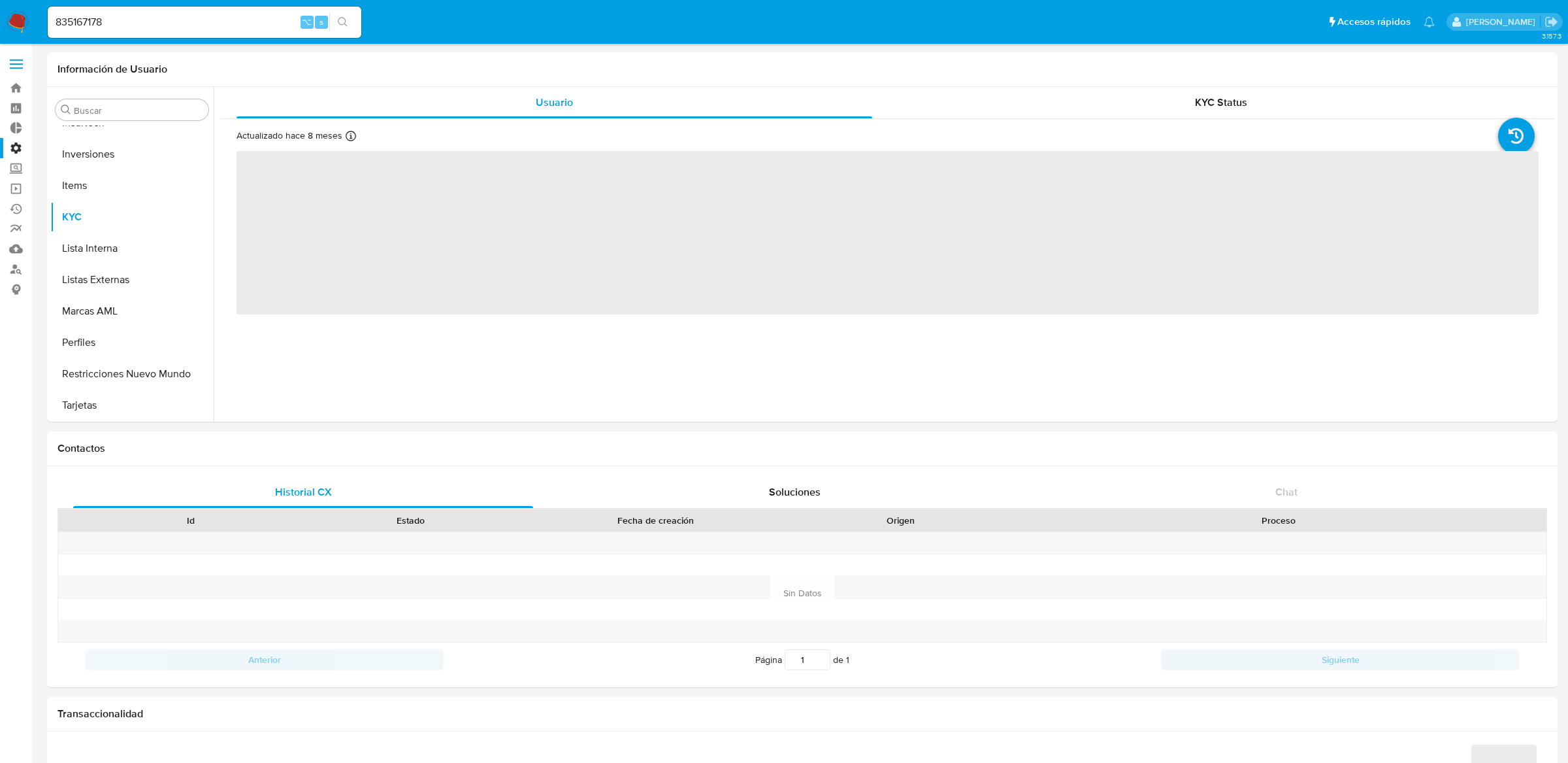
select select "10"
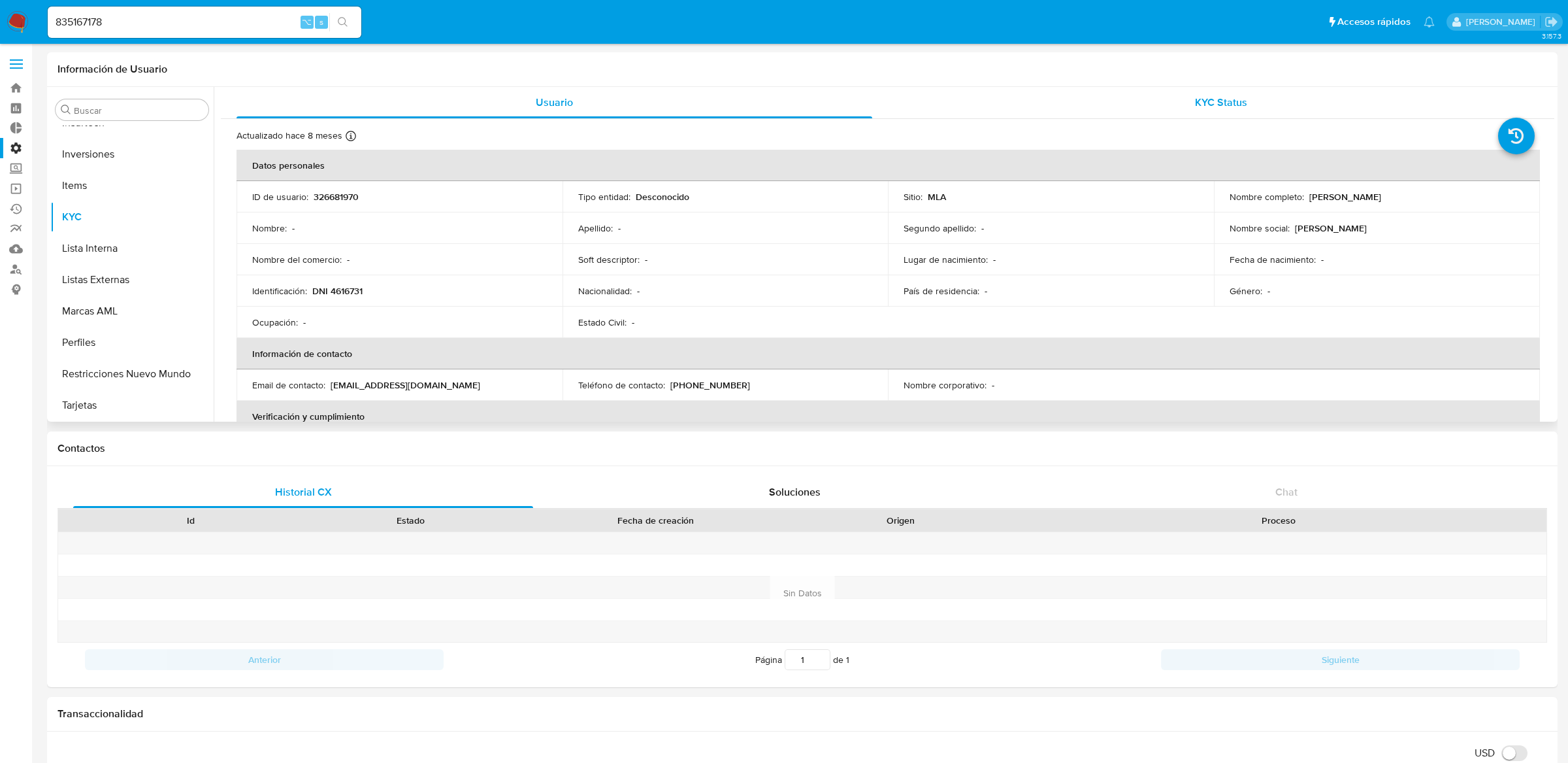
click at [1192, 88] on div "KYC Status" at bounding box center [1221, 102] width 636 height 32
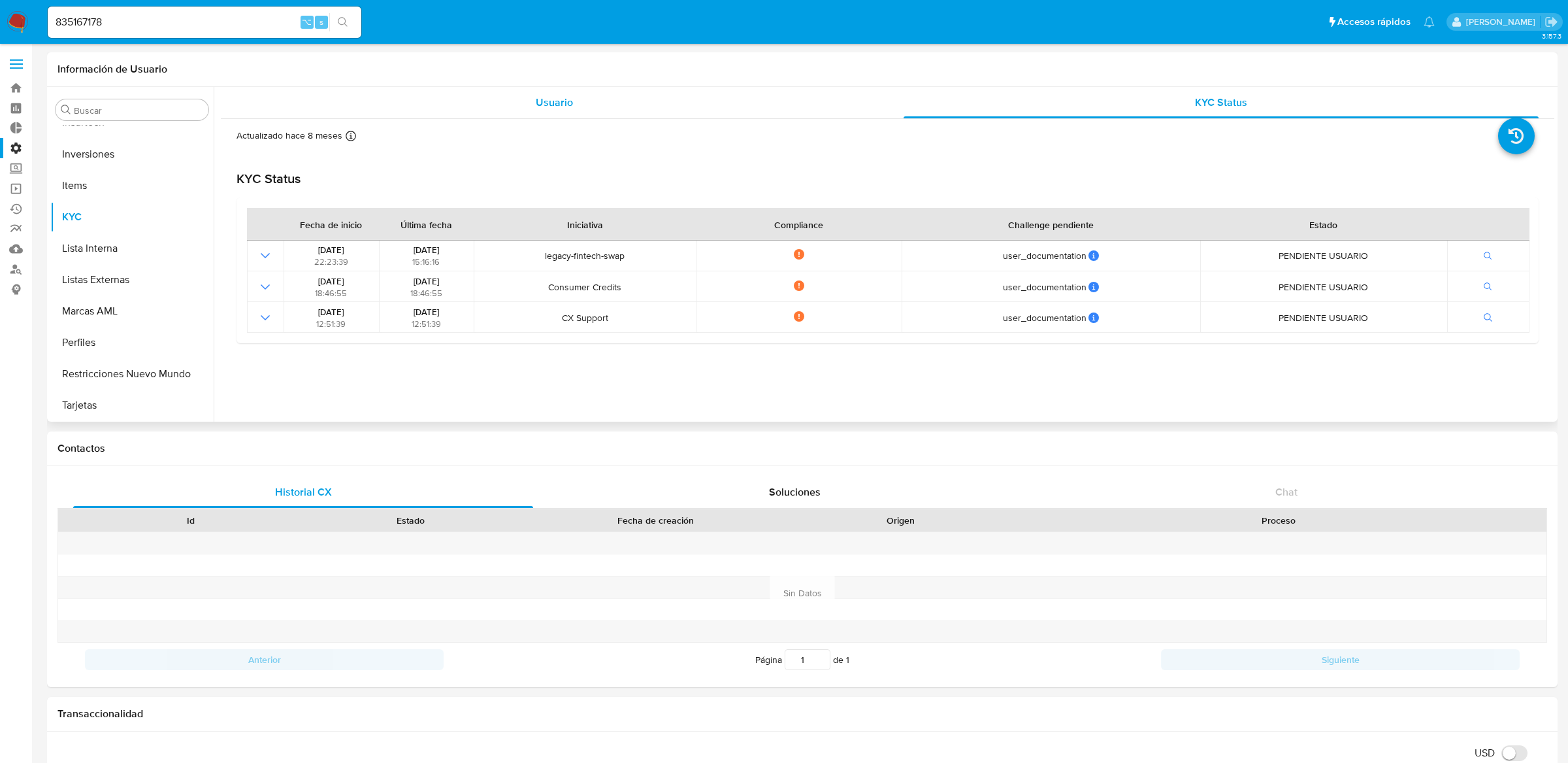
click at [819, 107] on div "Usuario" at bounding box center [554, 102] width 636 height 32
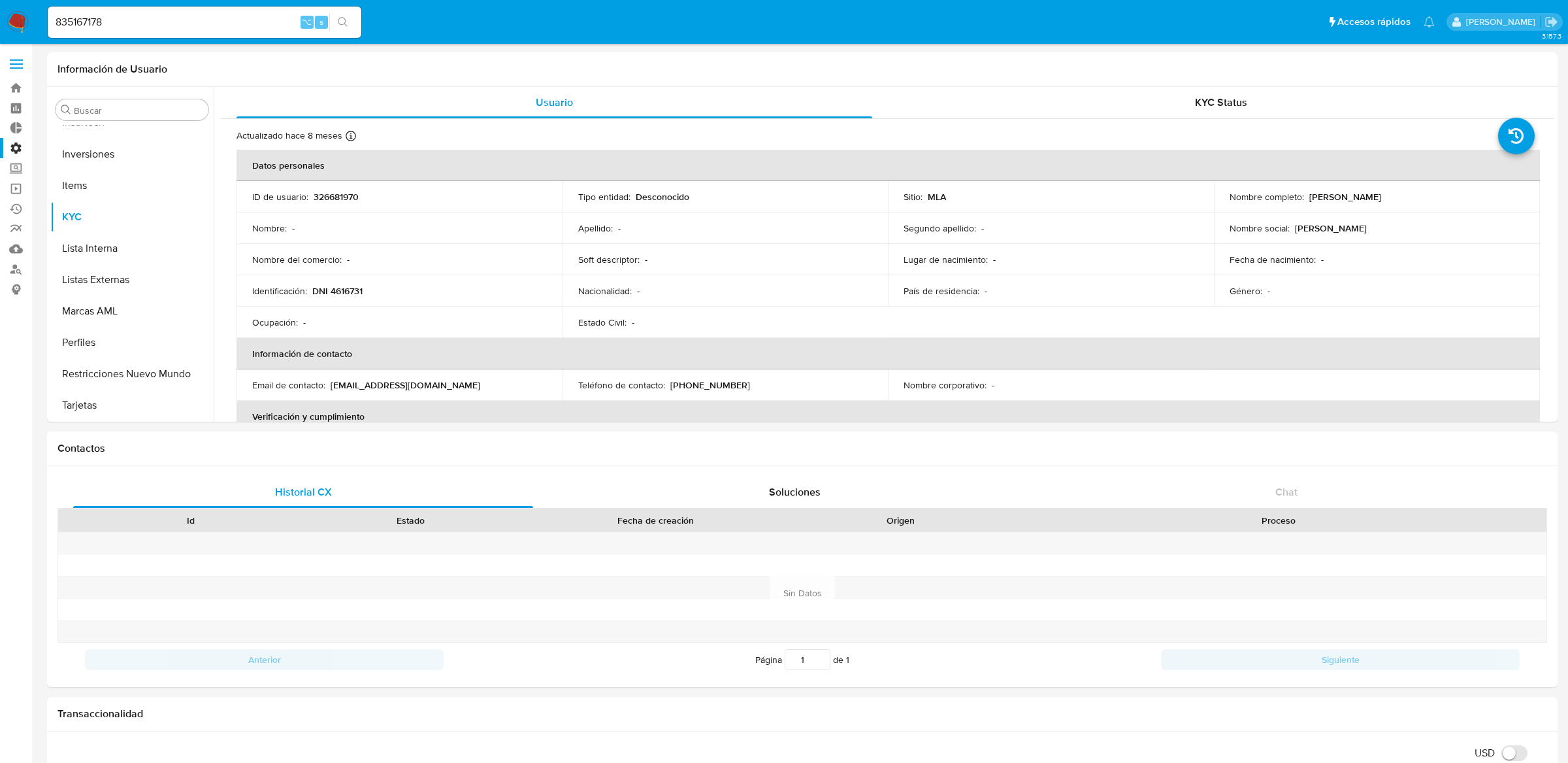
click at [249, 11] on div "835167178 ⌥ s" at bounding box center [204, 22] width 313 height 32
click at [243, 24] on input "835167178" at bounding box center [204, 22] width 313 height 17
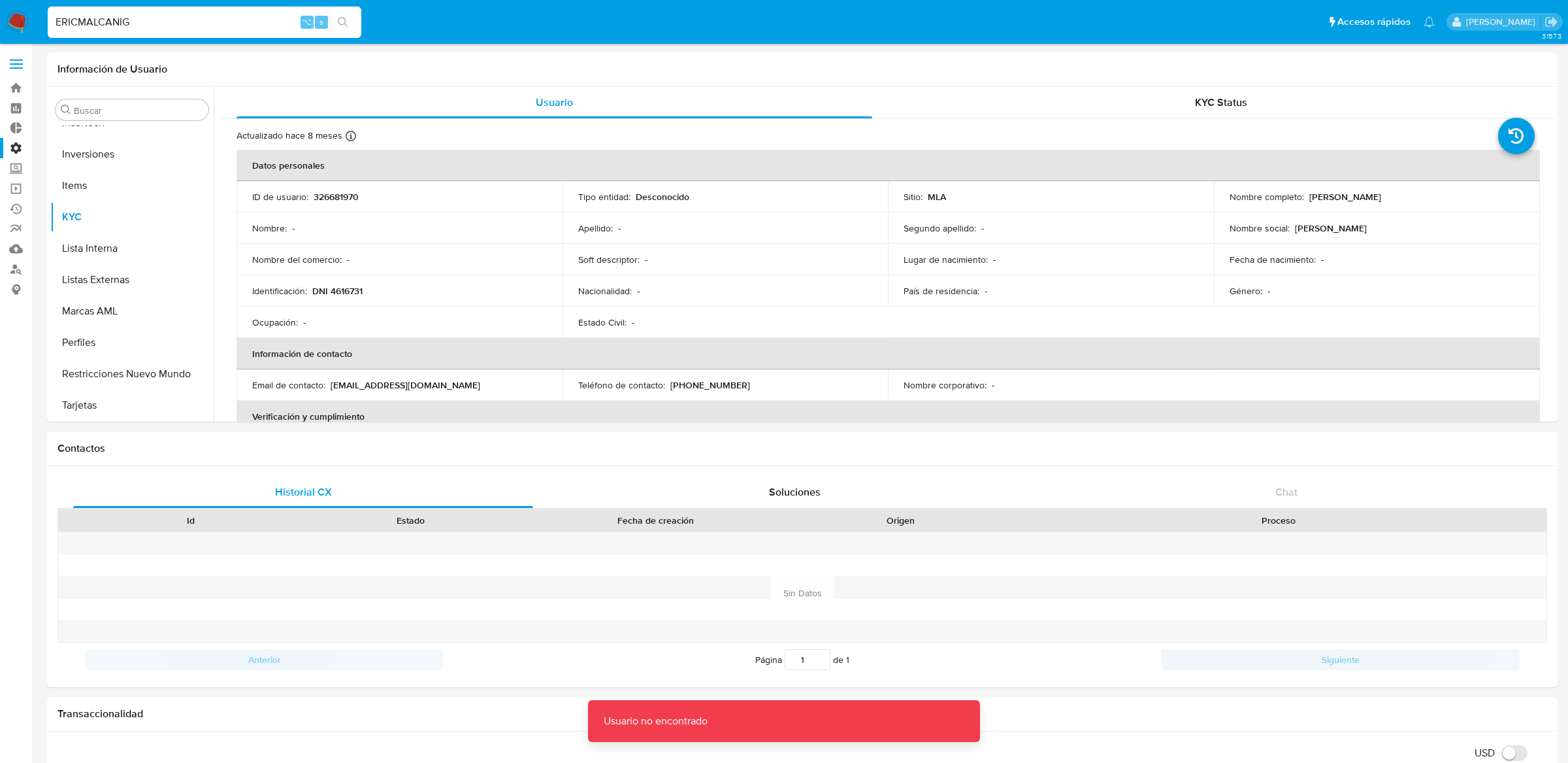
click at [243, 24] on input "ERICMALCANIG" at bounding box center [204, 22] width 313 height 17
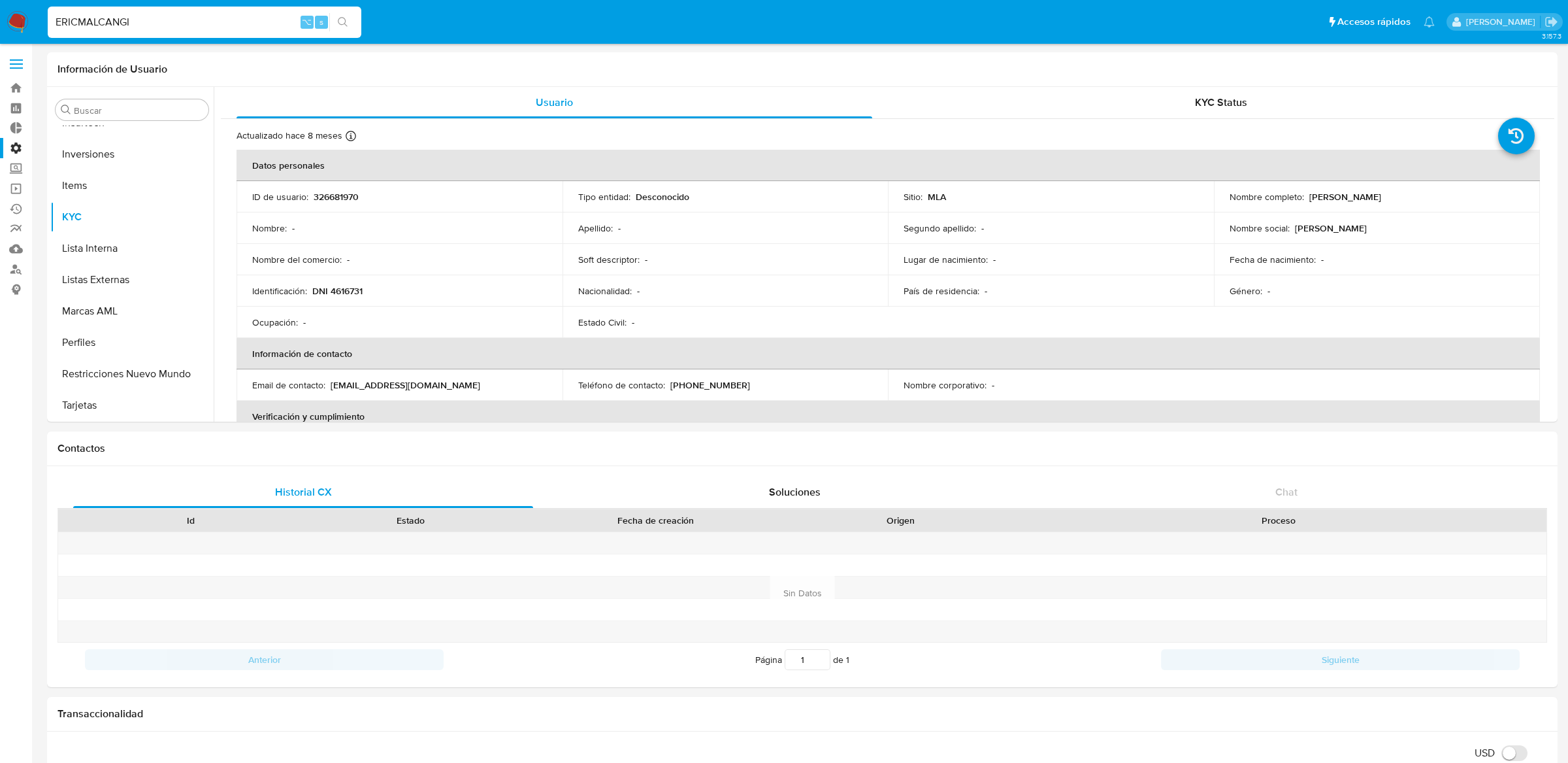
type input "ERICMALCANGI"
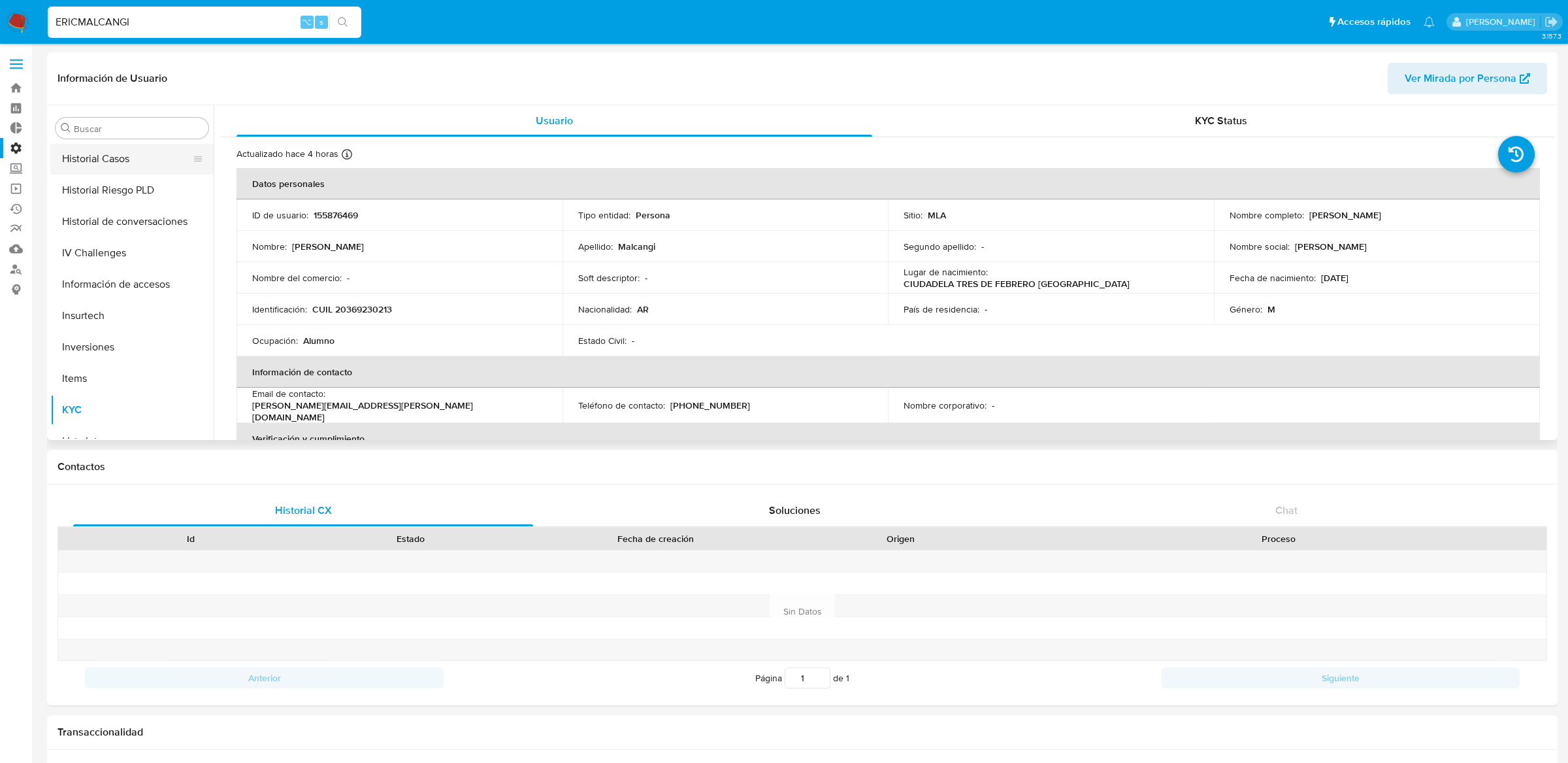
select select "10"
click at [336, 216] on p "155876469" at bounding box center [335, 215] width 45 height 11
copy p "155876469"
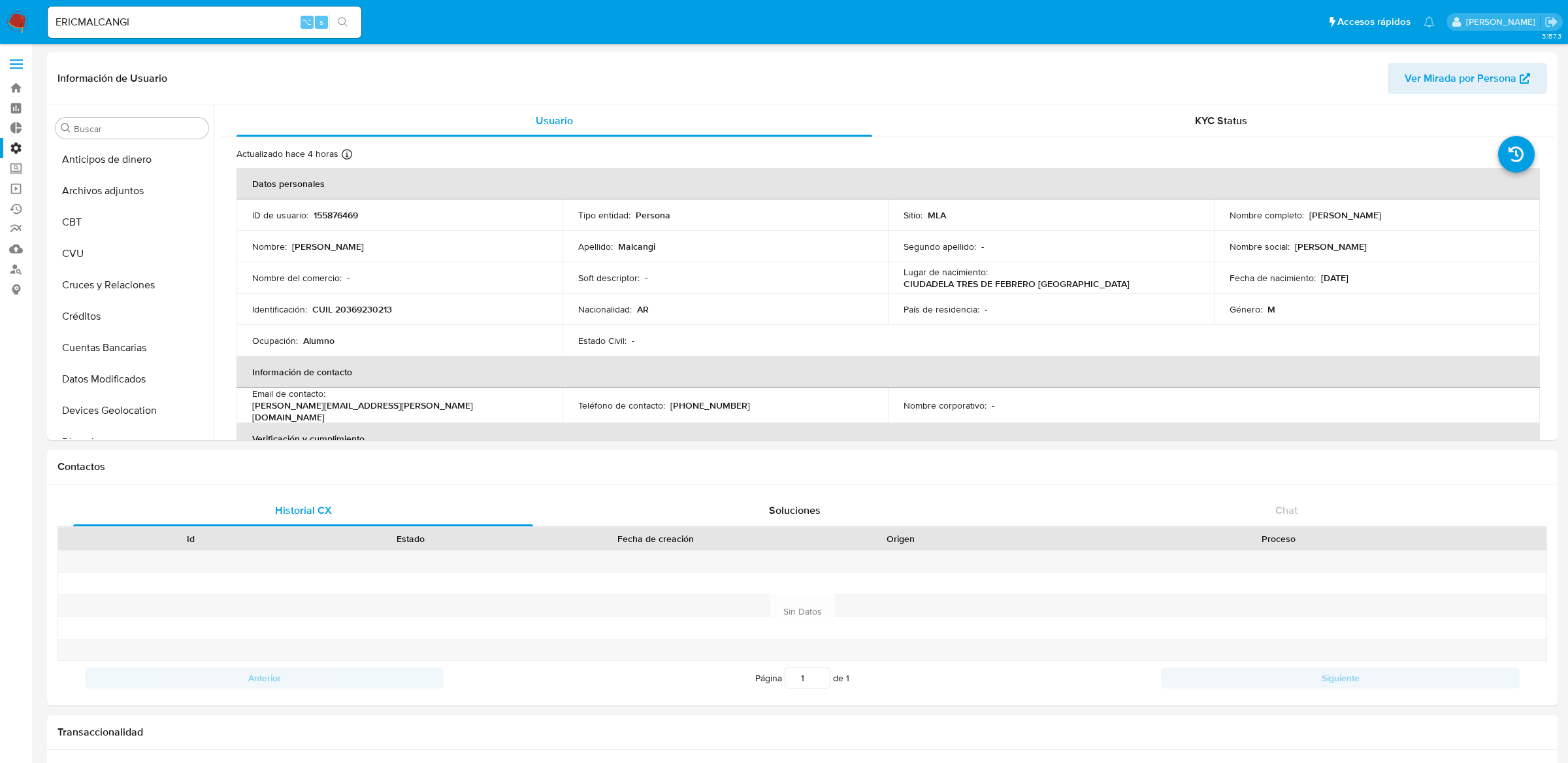
select select "10"
click at [182, 15] on input "ERICMALCANGI" at bounding box center [204, 22] width 313 height 17
paste input "1449460268"
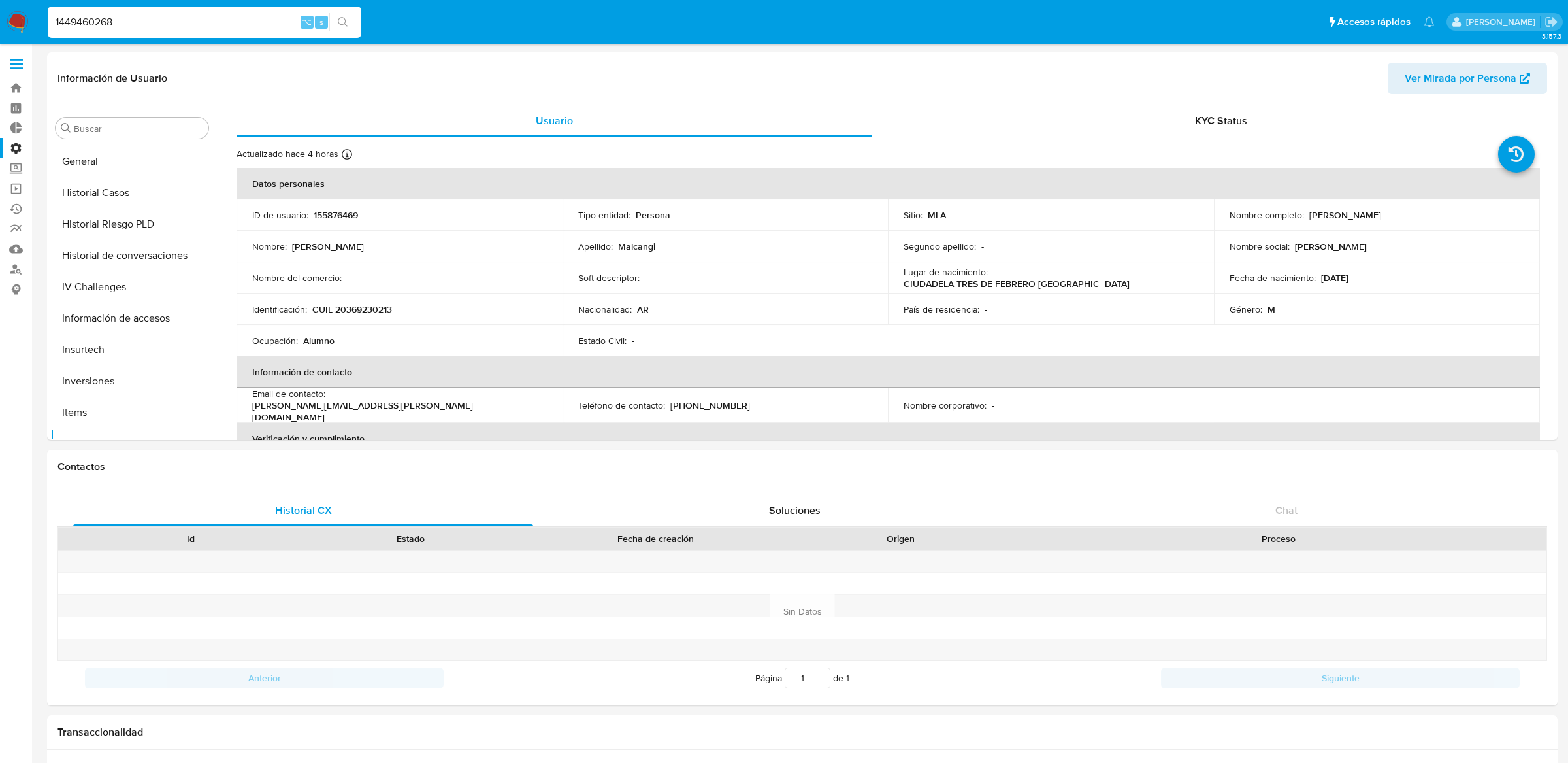
type input "1449460268"
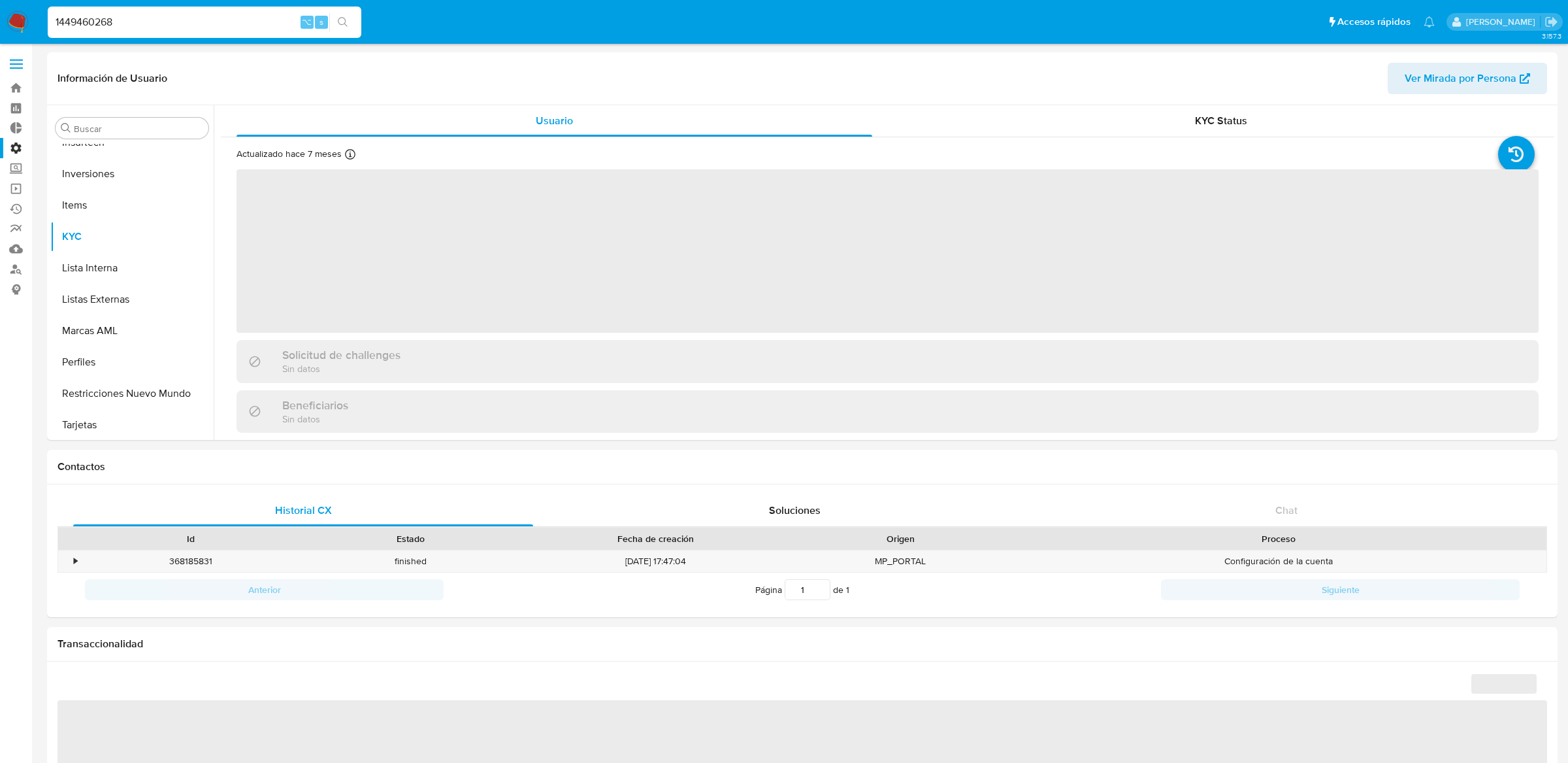
scroll to position [614, 0]
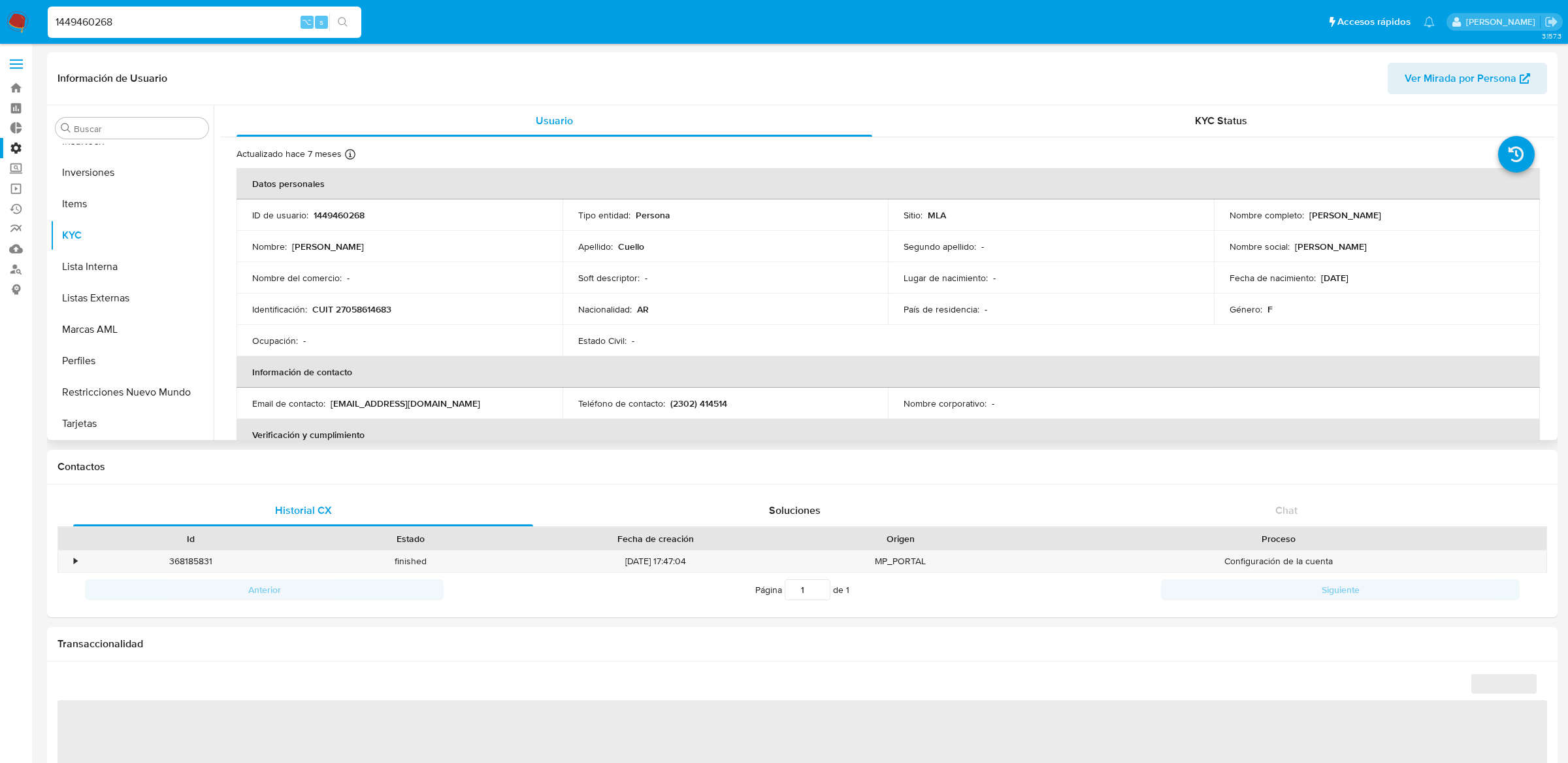
select select "10"
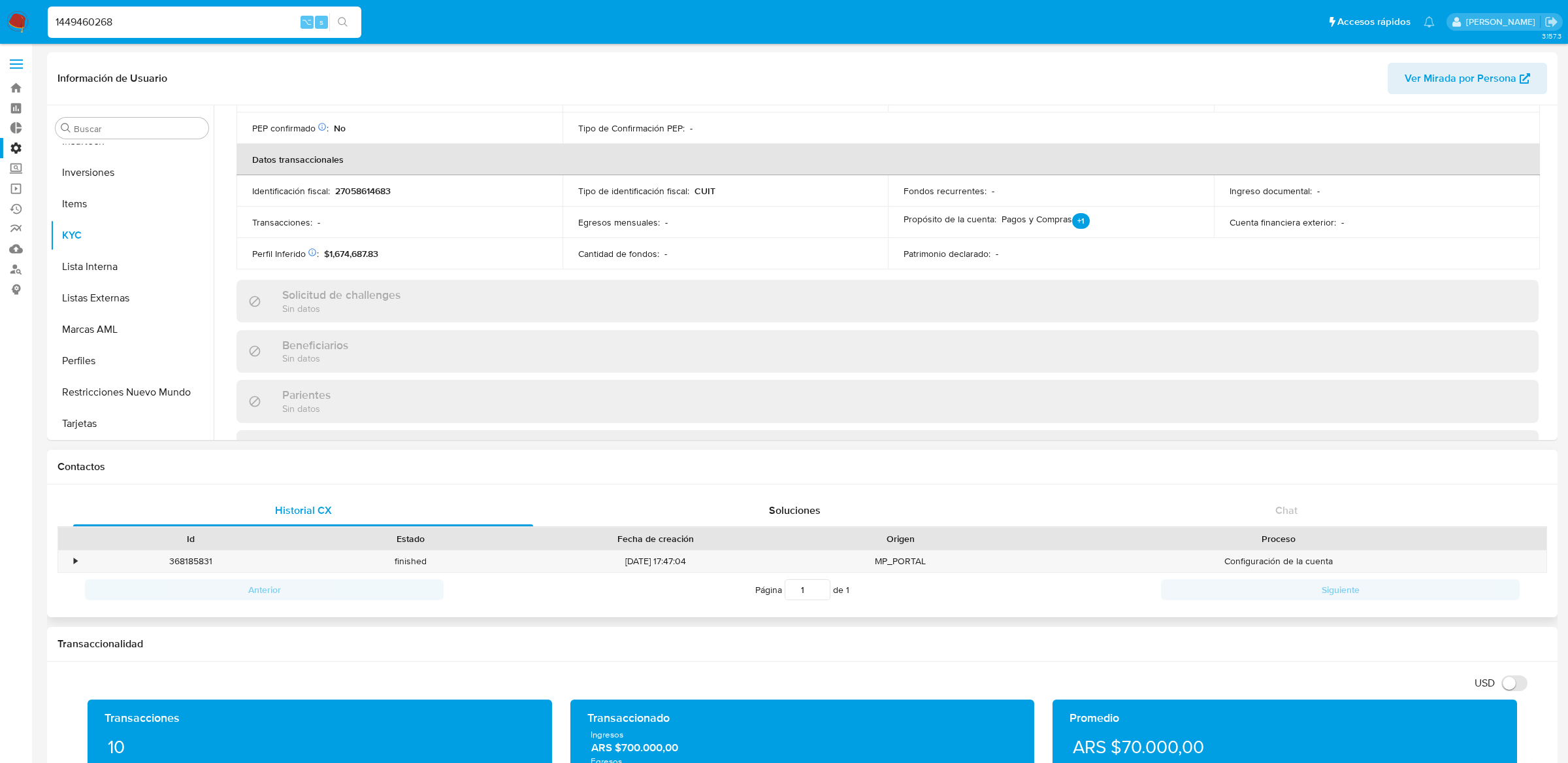
scroll to position [838, 0]
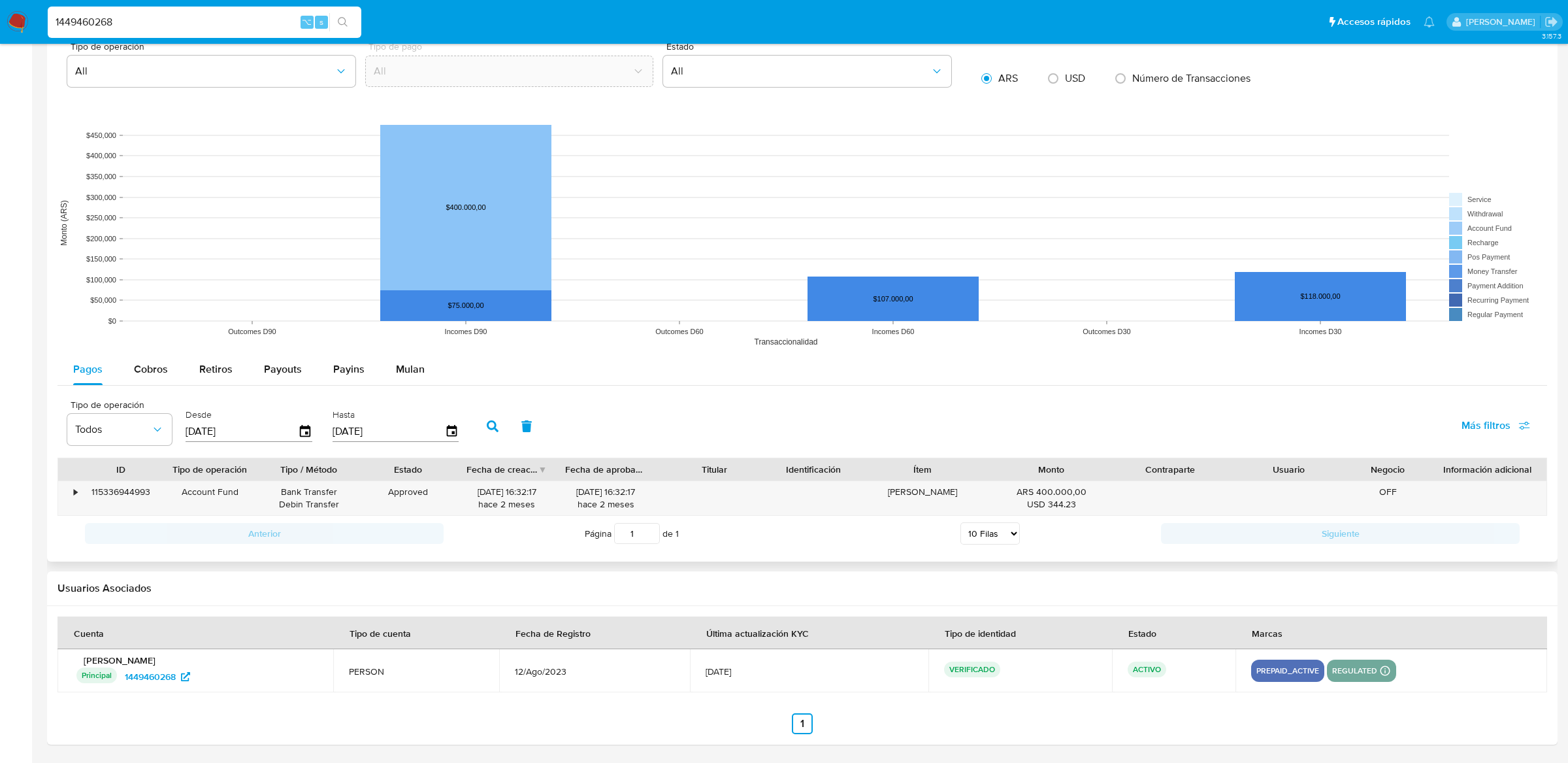
click at [158, 347] on rect at bounding box center [803, 223] width 1490 height 262
click at [158, 362] on span "Cobros" at bounding box center [151, 369] width 34 height 15
select select "10"
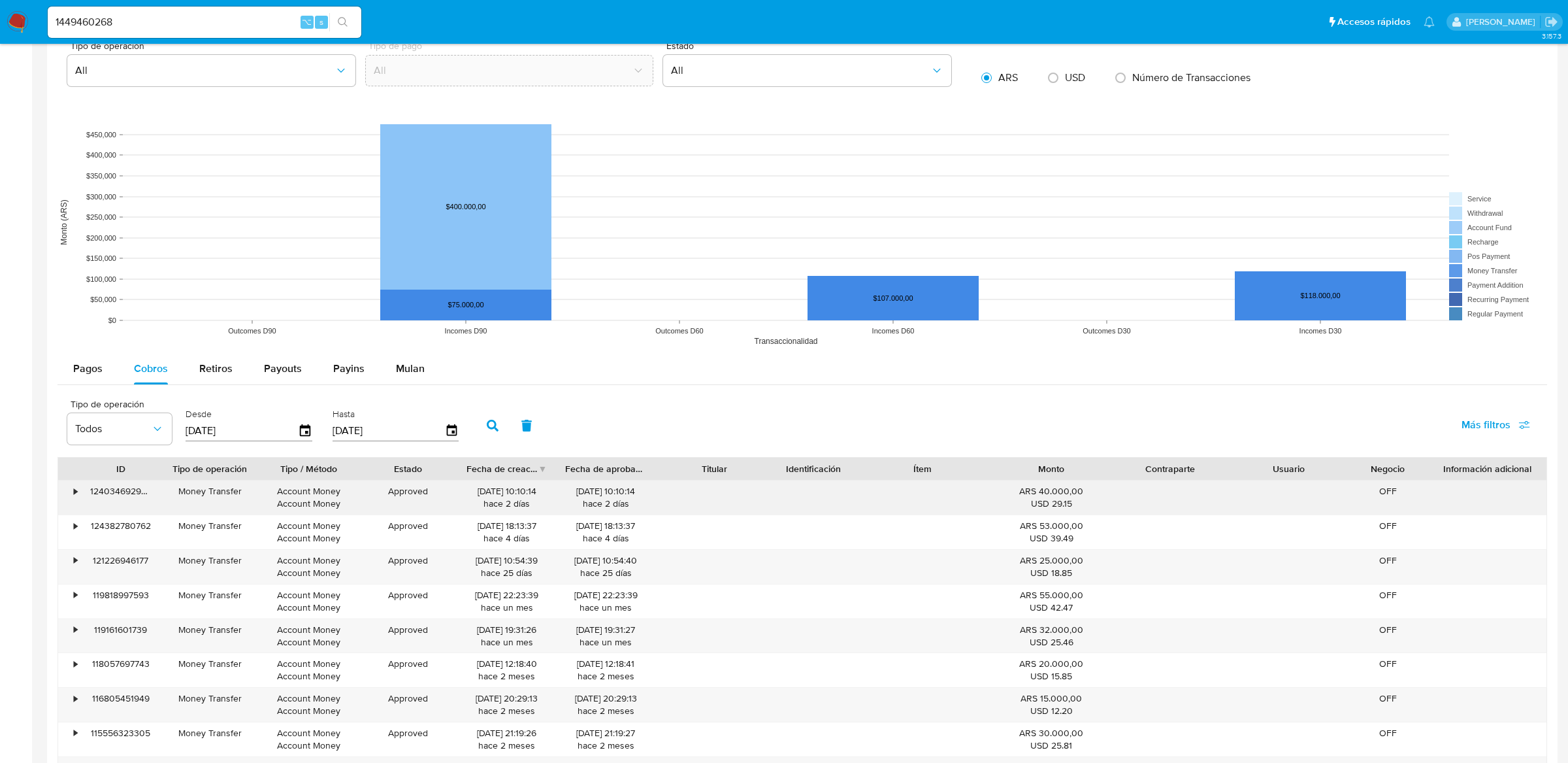
click at [67, 490] on div "•" at bounding box center [69, 498] width 23 height 34
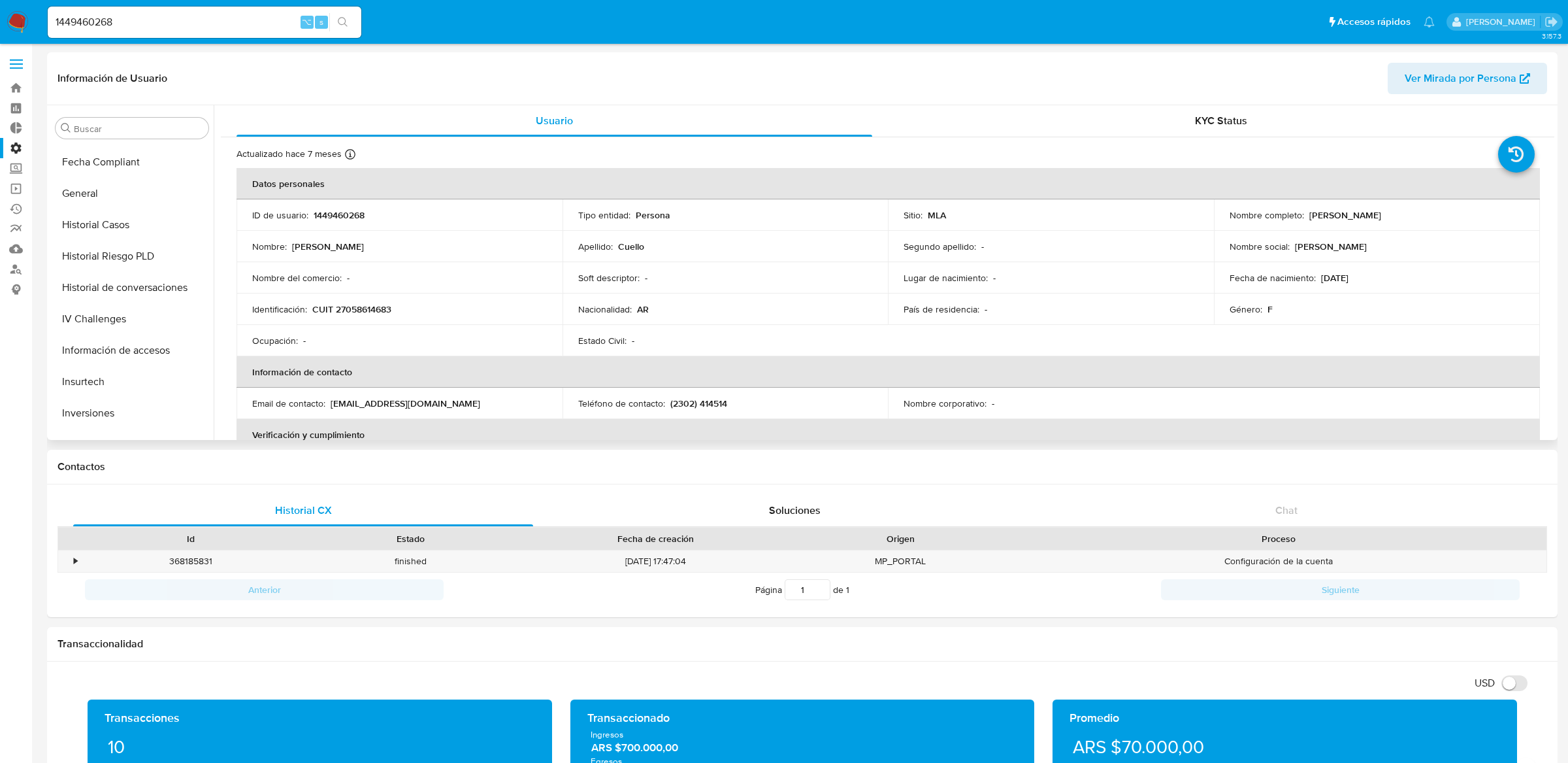
scroll to position [370, 0]
click at [120, 189] on button "General" at bounding box center [126, 198] width 153 height 32
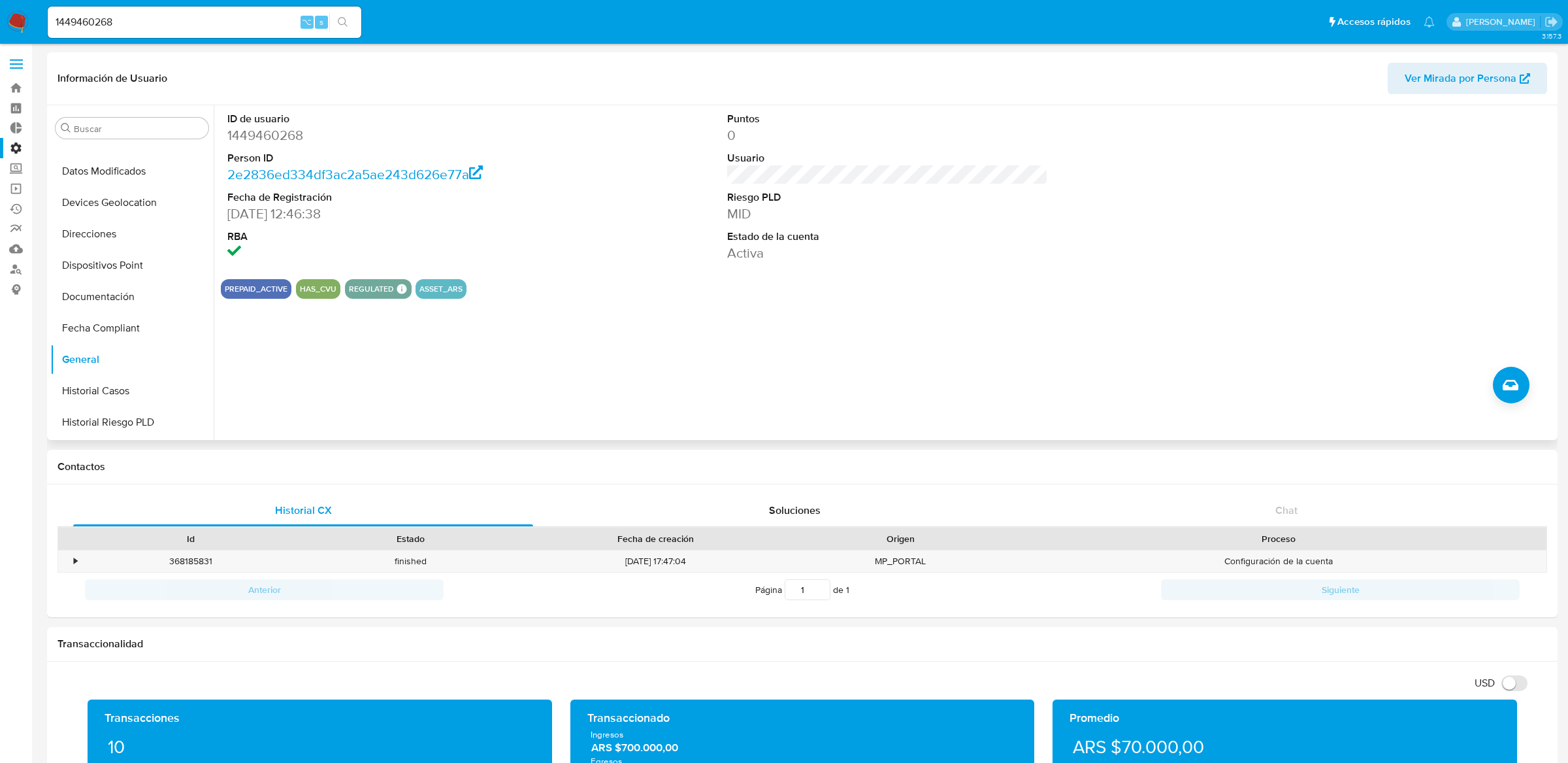
scroll to position [185, 0]
click at [118, 307] on button "Documentación" at bounding box center [126, 320] width 153 height 32
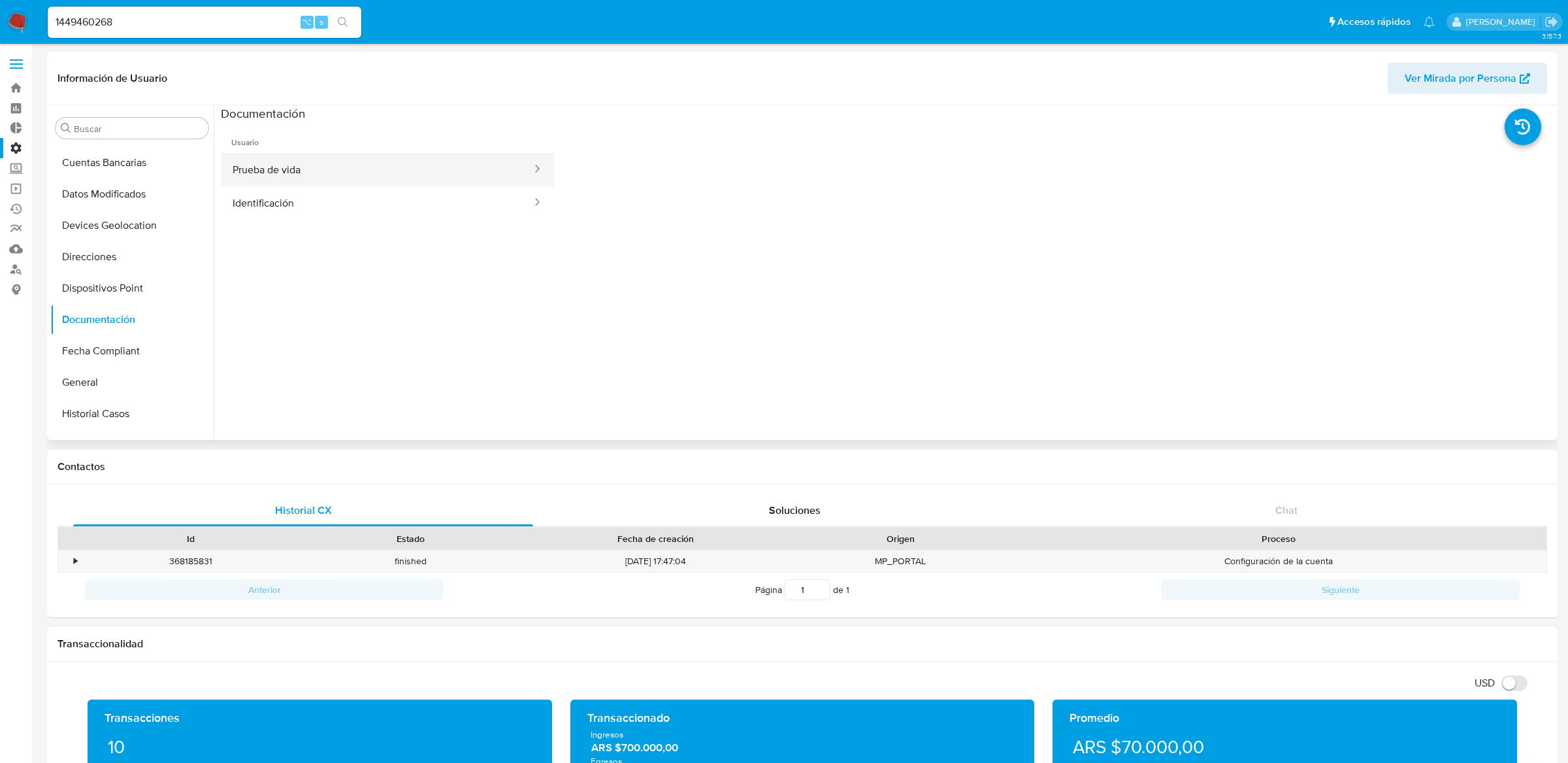
click at [306, 175] on button "Prueba de vida" at bounding box center [376, 170] width 313 height 33
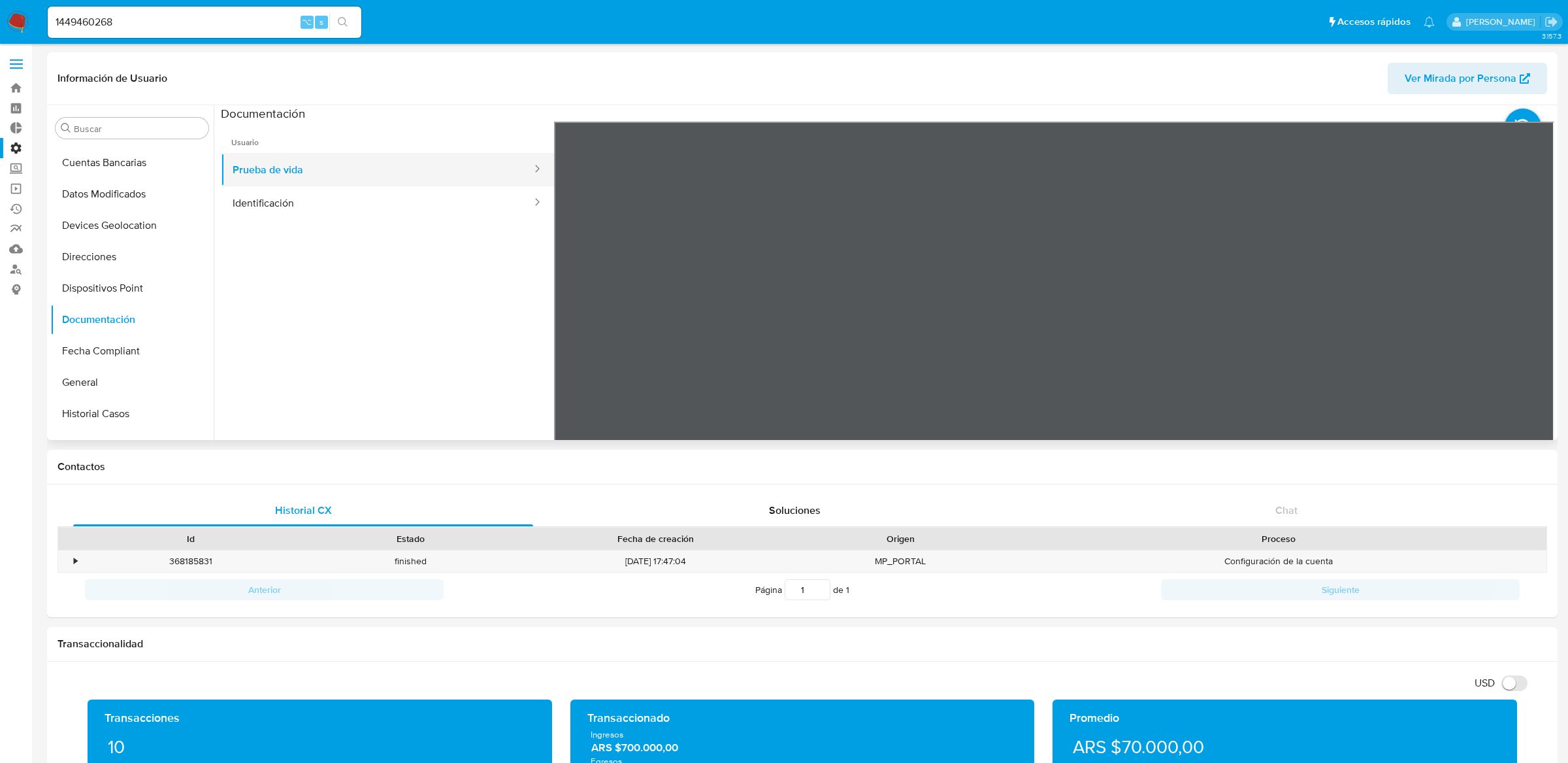
click at [514, 184] on button "Prueba de vida" at bounding box center [376, 170] width 313 height 33
click at [514, 189] on button "Identificación" at bounding box center [376, 203] width 313 height 33
